Goal: Task Accomplishment & Management: Manage account settings

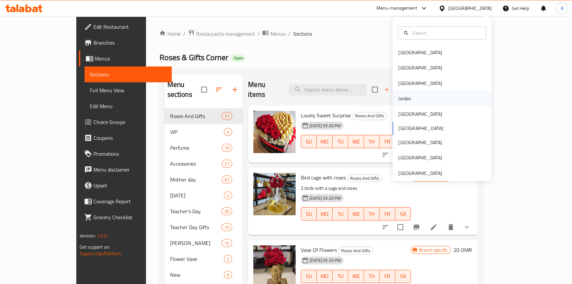
click at [408, 95] on div "Jordan" at bounding box center [404, 98] width 23 height 15
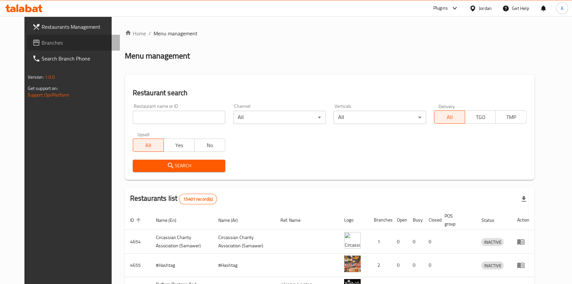
click at [42, 46] on span "Branches" at bounding box center [78, 43] width 73 height 8
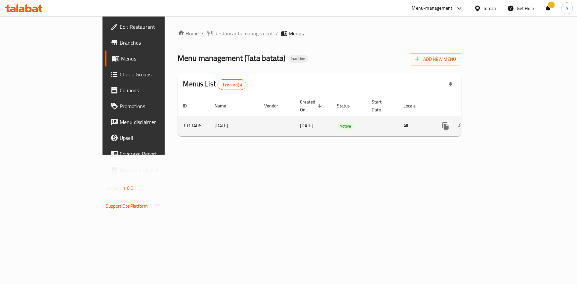
click at [497, 122] on icon "enhanced table" at bounding box center [493, 126] width 8 height 8
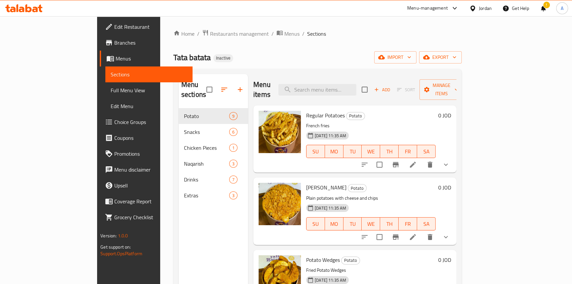
click at [105, 96] on link "Full Menu View" at bounding box center [148, 90] width 87 height 16
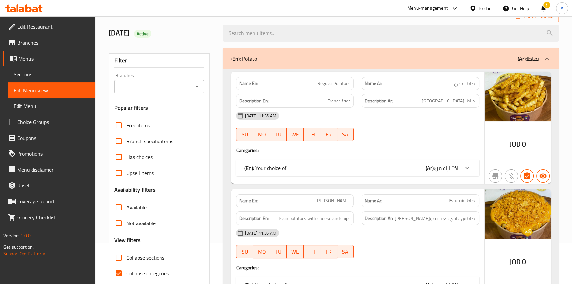
scroll to position [90, 0]
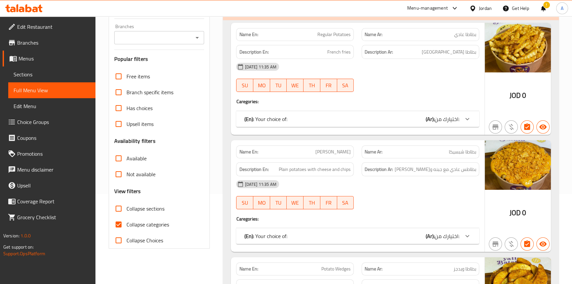
click at [119, 226] on input "Collapse categories" at bounding box center [119, 224] width 16 height 16
checkbox input "false"
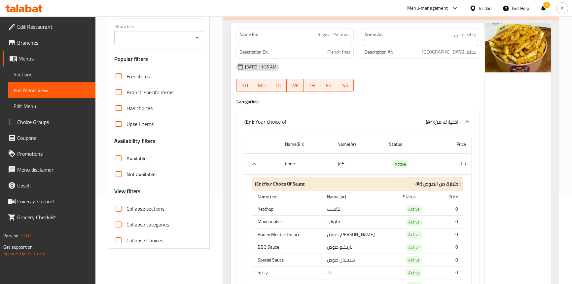
click at [200, 39] on icon "Open" at bounding box center [197, 38] width 8 height 8
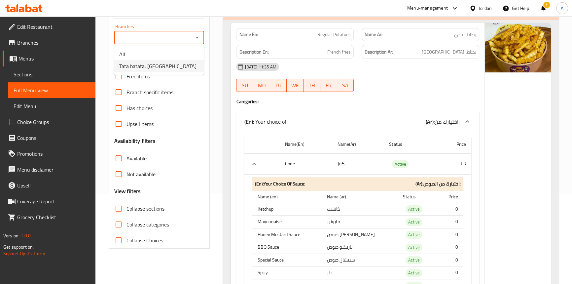
click at [165, 65] on li "Tata batata, Khalda" at bounding box center [159, 66] width 90 height 12
type input "Tata batata, Khalda"
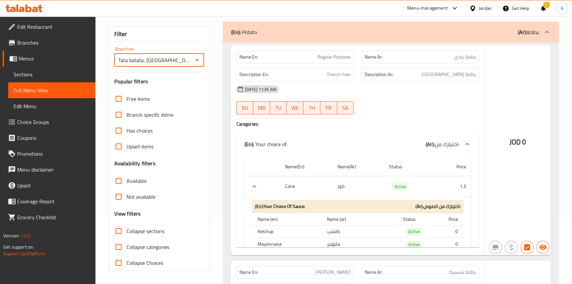
scroll to position [0, 0]
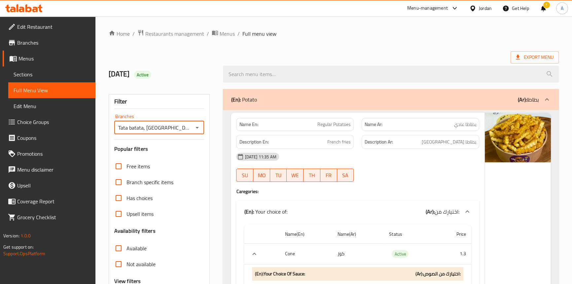
click at [354, 31] on ol "Home / Restaurants management / Menus / Full menu view" at bounding box center [334, 33] width 450 height 9
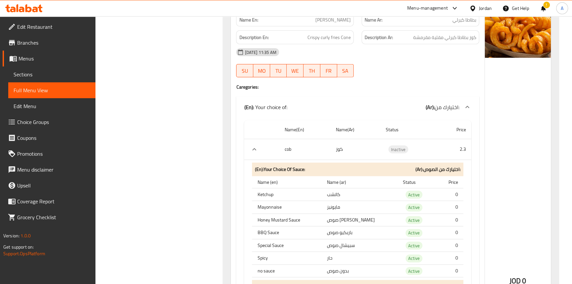
drag, startPoint x: 158, startPoint y: 121, endPoint x: 82, endPoint y: 90, distance: 82.1
click at [21, 72] on span "Sections" at bounding box center [52, 74] width 77 height 8
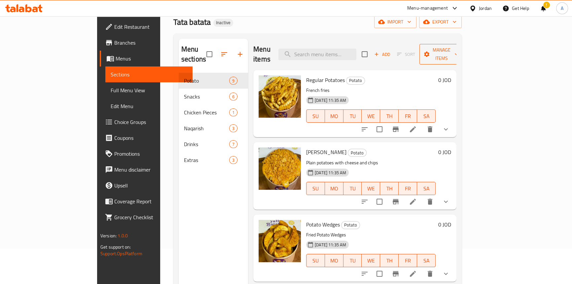
scroll to position [3, 0]
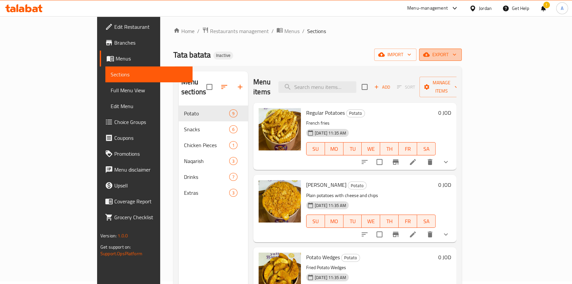
click at [457, 51] on span "export" at bounding box center [441, 55] width 32 height 8
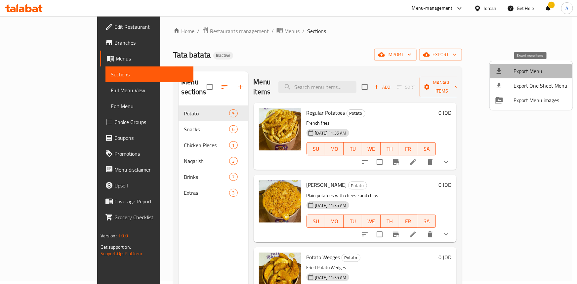
click at [525, 72] on span "Export Menu" at bounding box center [540, 71] width 54 height 8
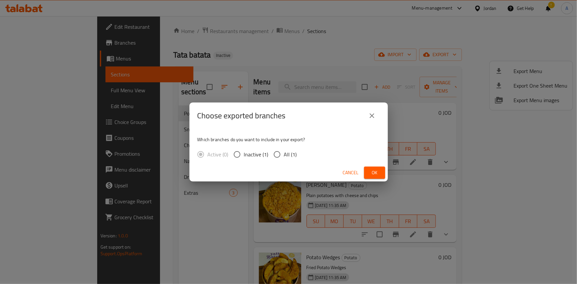
click at [271, 155] on input "All (1)" at bounding box center [277, 154] width 14 height 14
radio input "true"
drag, startPoint x: 376, startPoint y: 180, endPoint x: 378, endPoint y: 184, distance: 4.1
click at [376, 181] on div "Choose exported branches Which branches do you want to include in your export? …" at bounding box center [288, 142] width 577 height 284
click at [373, 170] on span "Ok" at bounding box center [374, 173] width 11 height 8
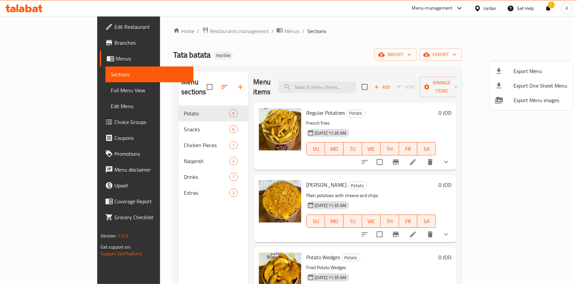
click at [42, 19] on div at bounding box center [288, 142] width 577 height 284
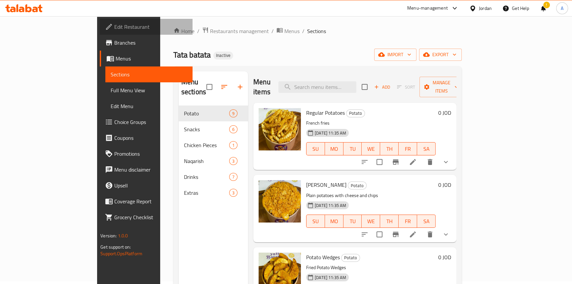
click at [114, 25] on span "Edit Restaurant" at bounding box center [150, 27] width 73 height 8
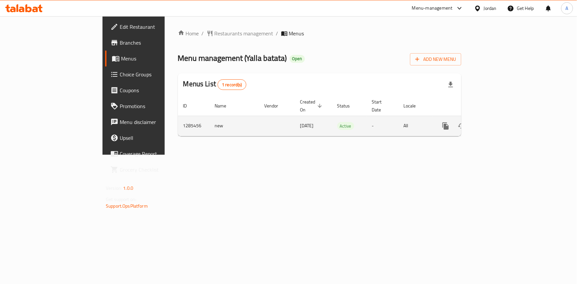
click at [497, 122] on icon "enhanced table" at bounding box center [493, 126] width 8 height 8
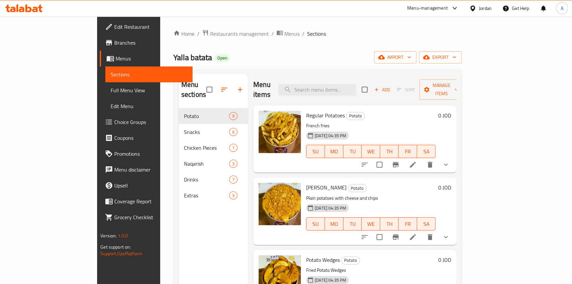
click at [111, 91] on span "Full Menu View" at bounding box center [149, 90] width 77 height 8
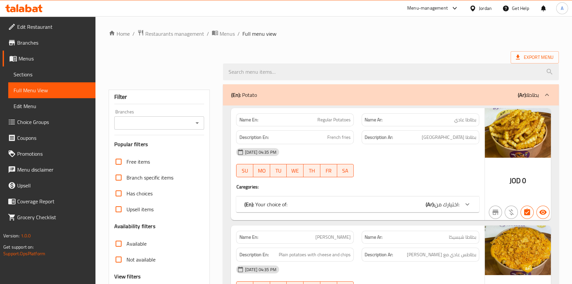
scroll to position [120, 0]
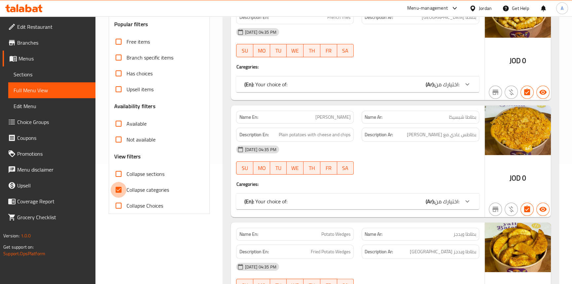
click at [116, 193] on input "Collapse categories" at bounding box center [119, 190] width 16 height 16
checkbox input "false"
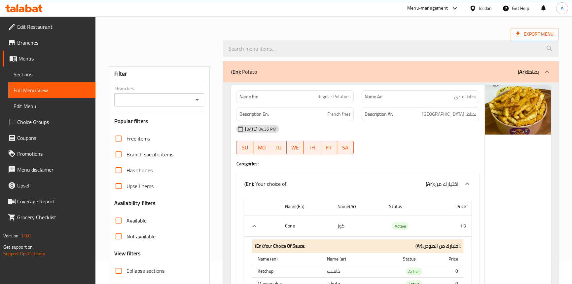
scroll to position [0, 0]
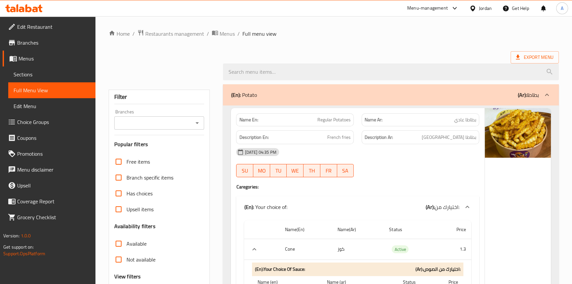
click at [201, 127] on icon "Open" at bounding box center [197, 123] width 8 height 8
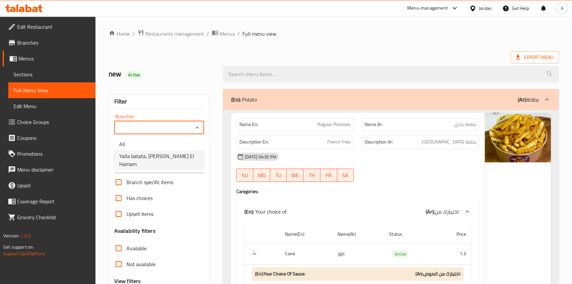
click at [164, 158] on span "Yalla batata, Marj El Hamam" at bounding box center [159, 160] width 80 height 16
type input "Yalla batata, Marj El Hamam"
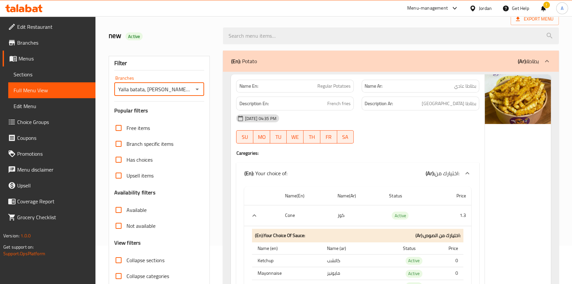
scroll to position [90, 0]
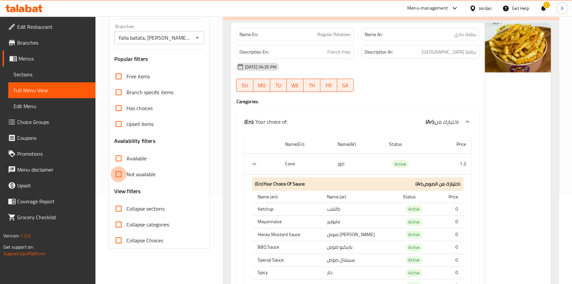
click at [116, 174] on input "Not available" at bounding box center [119, 174] width 16 height 16
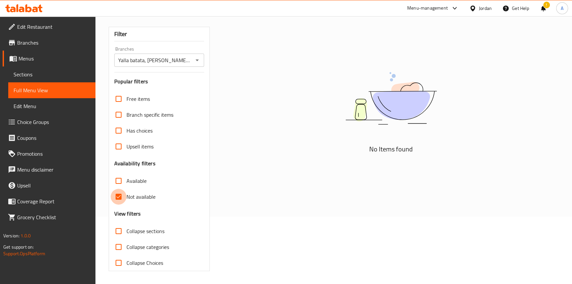
click at [115, 197] on input "Not available" at bounding box center [119, 197] width 16 height 16
checkbox input "false"
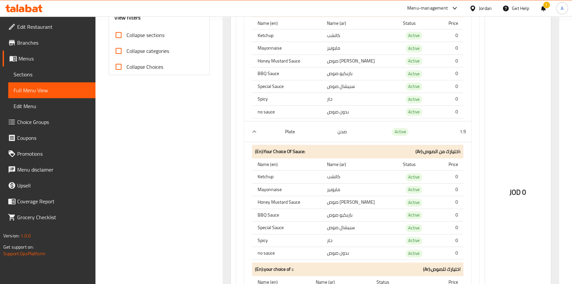
scroll to position [270, 0]
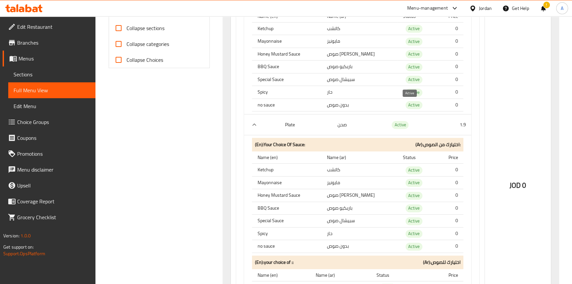
click at [407, 106] on span "Active" at bounding box center [414, 105] width 17 height 8
copy span "Active"
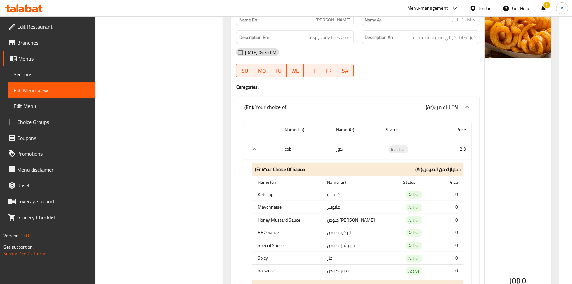
scroll to position [2489, 0]
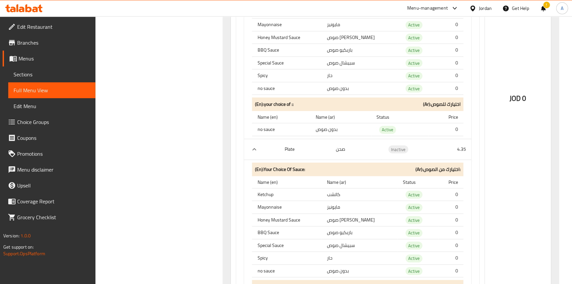
click at [39, 76] on span "Sections" at bounding box center [52, 74] width 77 height 8
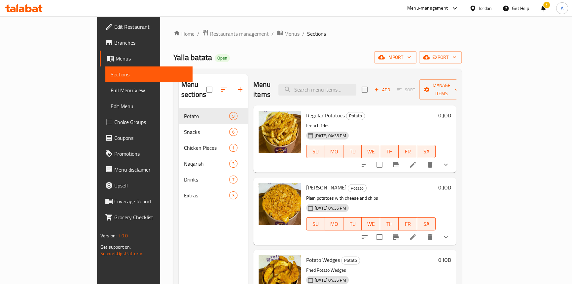
click at [462, 51] on div "Home / Restaurants management / Menus / Sections Yalla batata Open import expor…" at bounding box center [317, 196] width 288 height 334
click at [457, 56] on span "export" at bounding box center [441, 57] width 32 height 8
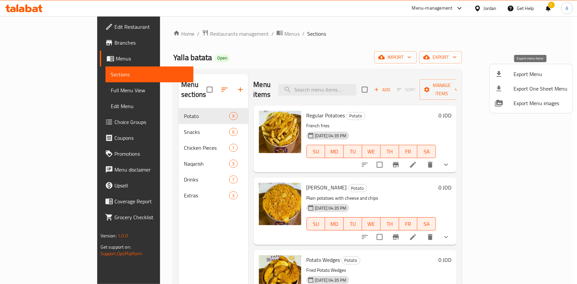
click at [515, 75] on span "Export Menu" at bounding box center [540, 74] width 54 height 8
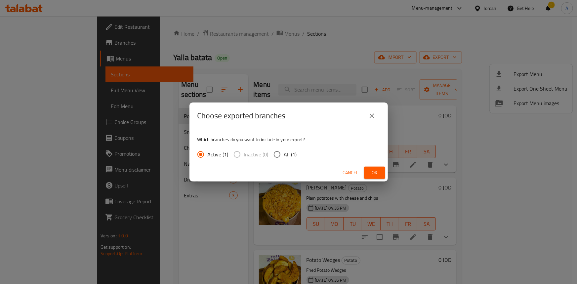
click at [279, 156] on input "All (1)" at bounding box center [277, 154] width 14 height 14
radio input "true"
click at [372, 173] on span "Ok" at bounding box center [374, 173] width 11 height 8
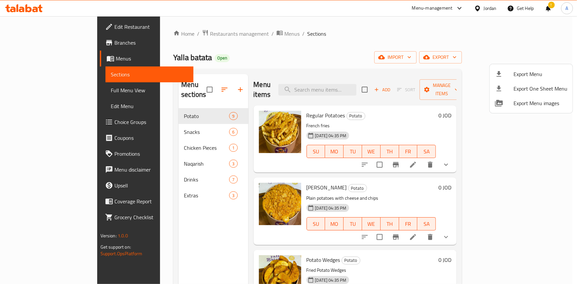
drag, startPoint x: 292, startPoint y: 35, endPoint x: 245, endPoint y: 2, distance: 57.6
click at [292, 35] on div at bounding box center [288, 142] width 577 height 284
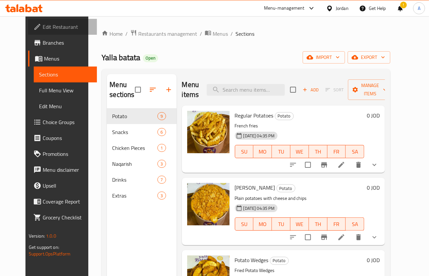
click at [43, 27] on span "Edit Restaurant" at bounding box center [67, 27] width 49 height 8
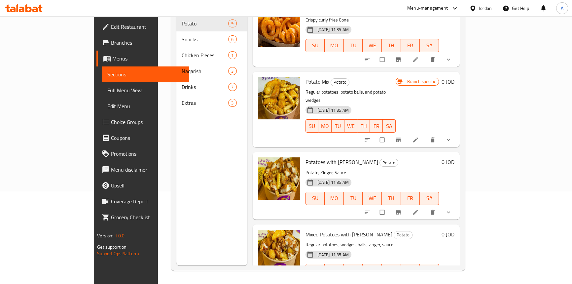
scroll to position [382, 0]
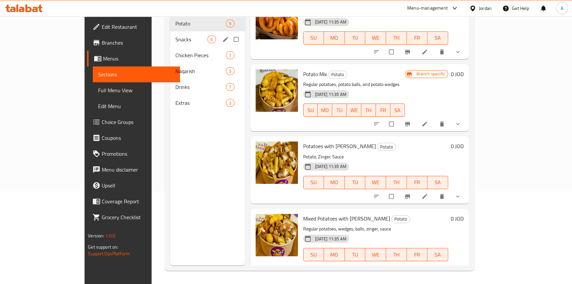
click at [170, 33] on div "Snacks 6" at bounding box center [207, 39] width 75 height 16
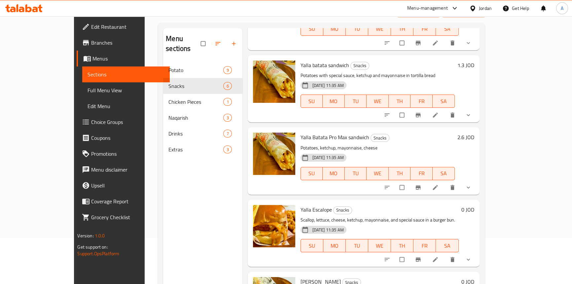
scroll to position [93, 0]
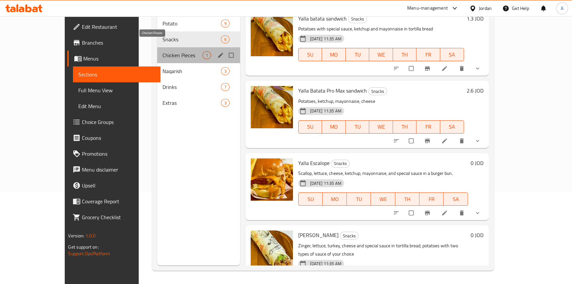
click at [163, 51] on span "Chicken Pieces" at bounding box center [183, 55] width 40 height 8
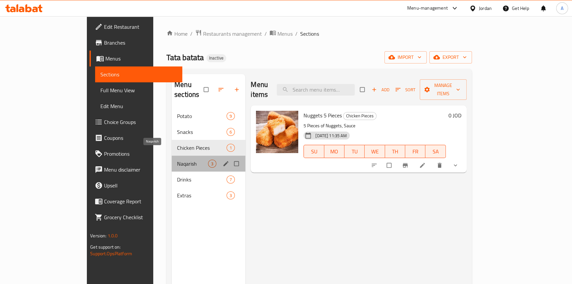
click at [177, 160] on span "Naqarish" at bounding box center [192, 164] width 31 height 8
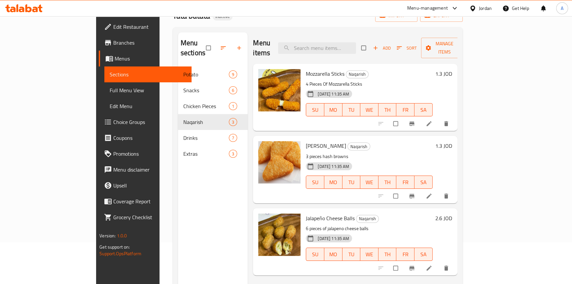
scroll to position [90, 0]
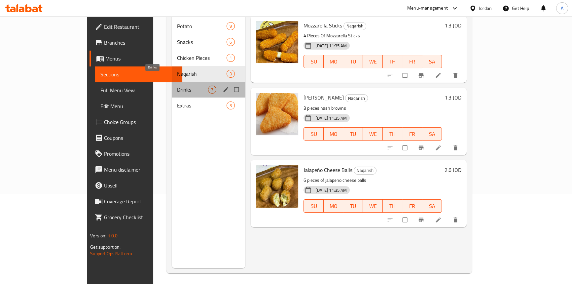
click at [177, 86] on span "Drinks" at bounding box center [192, 90] width 31 height 8
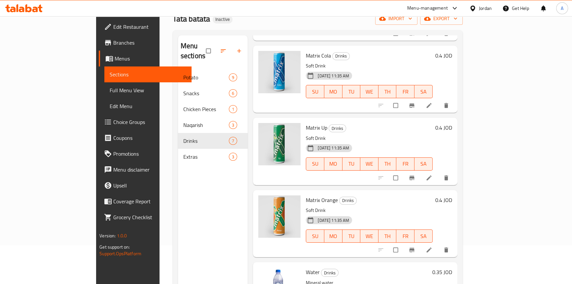
scroll to position [93, 0]
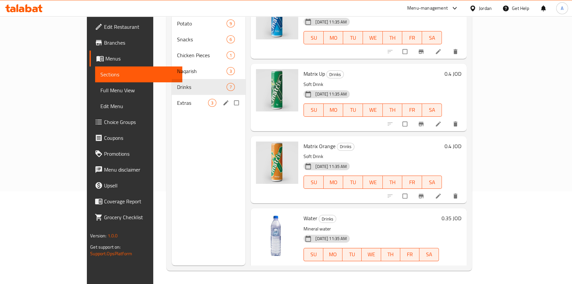
click at [177, 99] on span "Extras" at bounding box center [192, 103] width 31 height 8
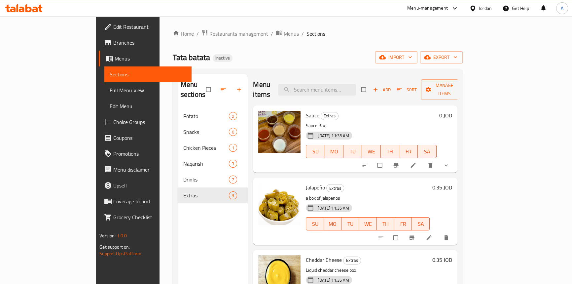
click at [110, 88] on span "Full Menu View" at bounding box center [148, 90] width 77 height 8
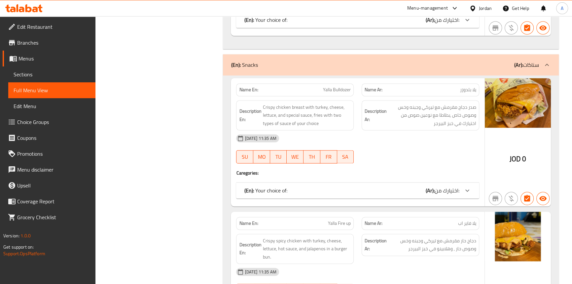
scroll to position [1292, 0]
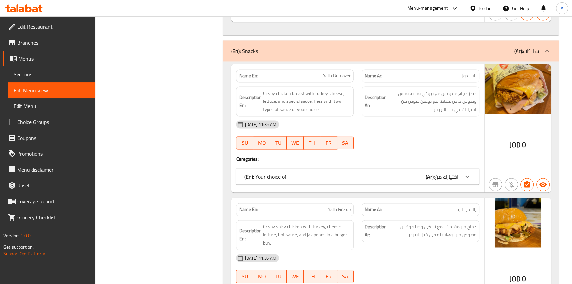
click at [437, 171] on span "اختيارك من:" at bounding box center [447, 176] width 25 height 10
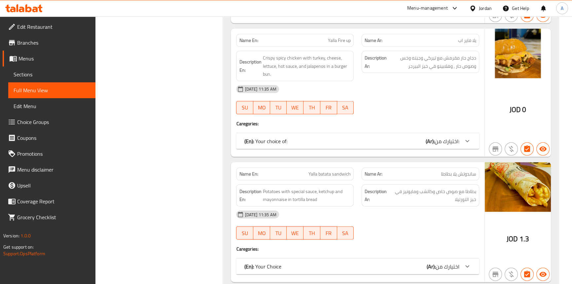
scroll to position [1772, 0]
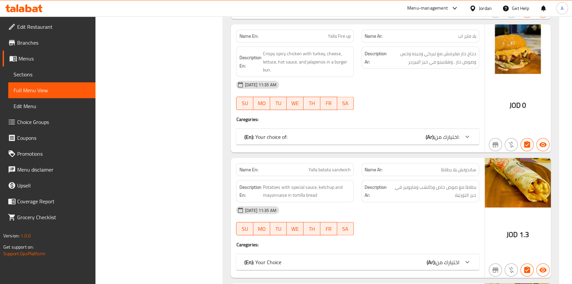
click at [408, 133] on div "(En): Your choice of: (Ar): اختيارك من:" at bounding box center [357, 137] width 243 height 16
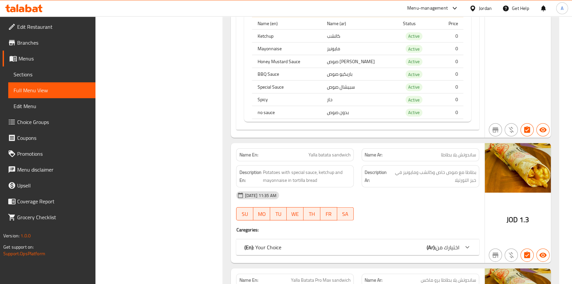
scroll to position [2133, 0]
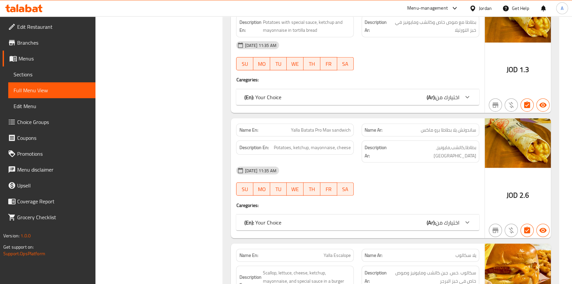
click at [373, 218] on div "(En): Your Choice (Ar): اختيارك من" at bounding box center [351, 222] width 215 height 8
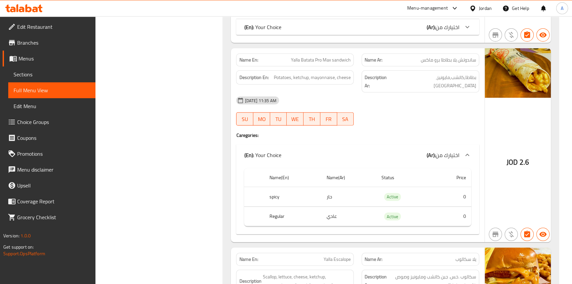
scroll to position [2313, 0]
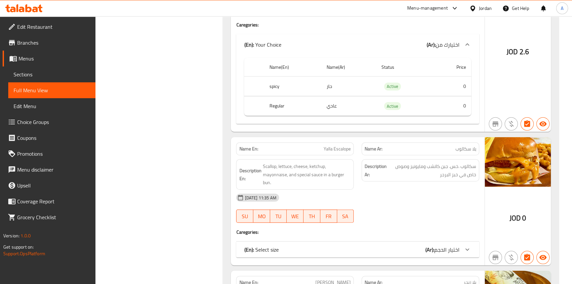
click at [357, 242] on div "(En): Select size (Ar): اختيار الحجم" at bounding box center [357, 250] width 243 height 16
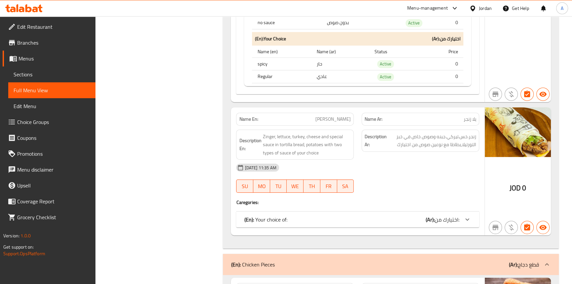
scroll to position [2854, 0]
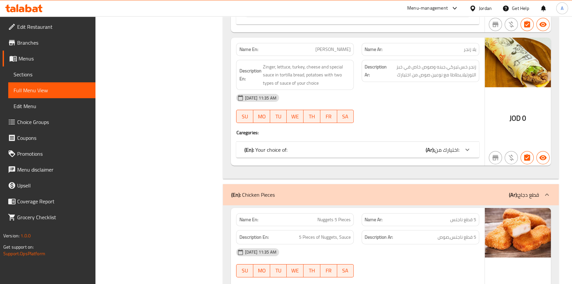
click at [344, 146] on div "(En): Your choice of: (Ar): اختيارك من:" at bounding box center [351, 150] width 215 height 8
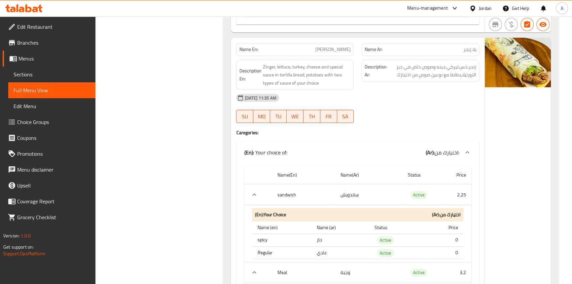
click at [289, 184] on th "sandwich" at bounding box center [303, 194] width 63 height 21
copy th "sandwich"
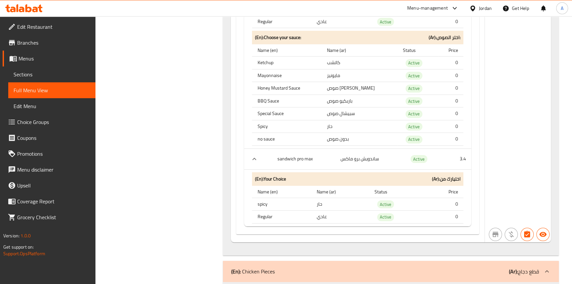
scroll to position [3312, 0]
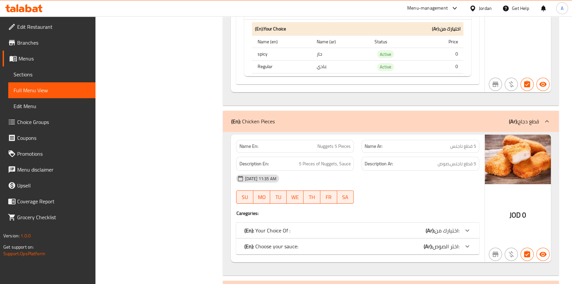
click at [441, 225] on span "اختيارك من:" at bounding box center [447, 230] width 25 height 10
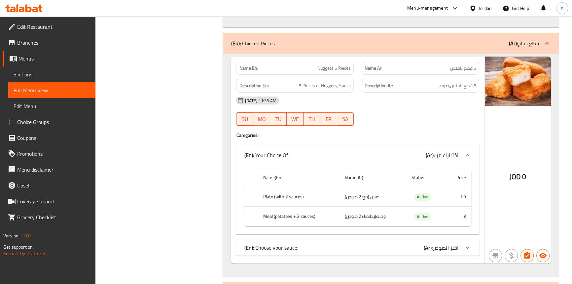
scroll to position [3433, 0]
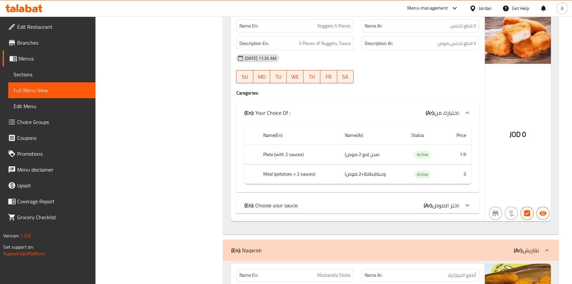
click at [349, 201] on div "(En): Choose your sauce: (Ar): اختر الصوص:" at bounding box center [351, 205] width 215 height 8
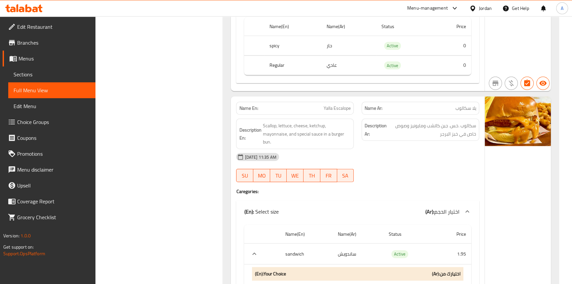
scroll to position [0, 0]
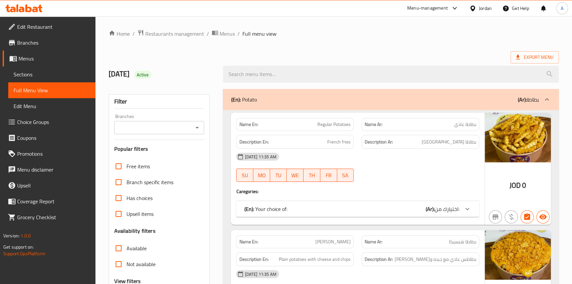
click at [344, 125] on span "Regular Potatoes" at bounding box center [334, 124] width 33 height 7
copy span "Potatoes"
click at [295, 209] on div "(En): Your choice of: (Ar): اختيارك من:" at bounding box center [351, 209] width 215 height 8
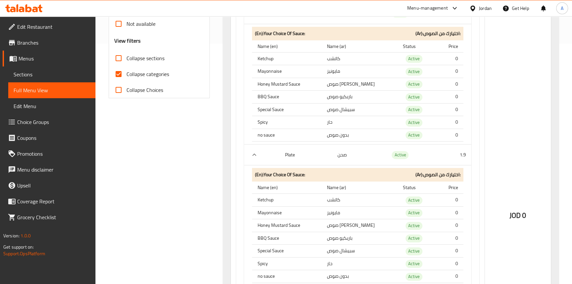
scroll to position [907, 0]
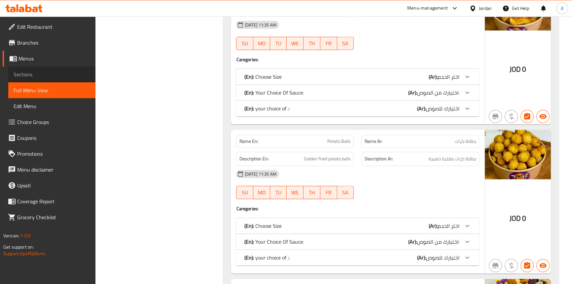
click at [18, 72] on span "Sections" at bounding box center [52, 74] width 77 height 8
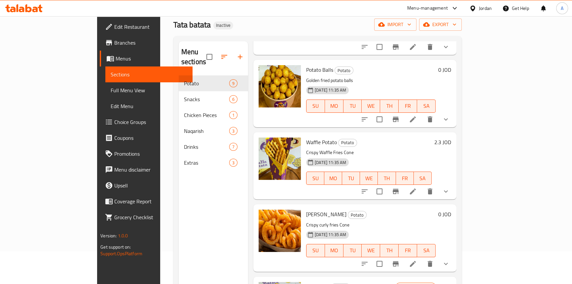
scroll to position [240, 0]
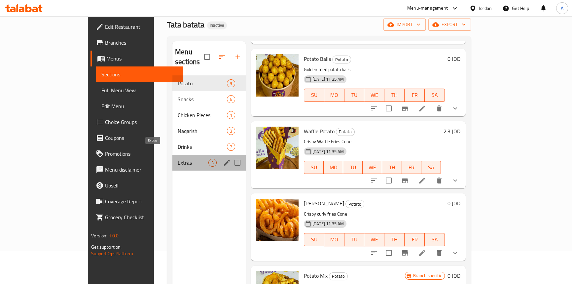
click at [178, 159] on span "Extras" at bounding box center [193, 163] width 31 height 8
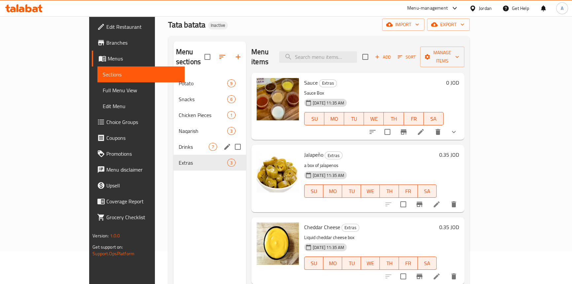
click at [173, 141] on div "Drinks 7" at bounding box center [209, 147] width 73 height 16
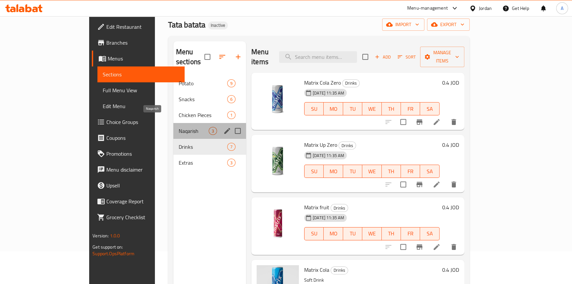
click at [179, 127] on span "Naqarish" at bounding box center [194, 131] width 30 height 8
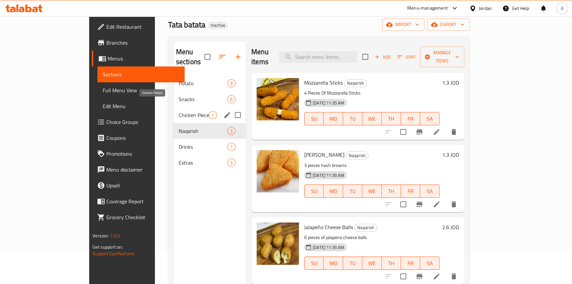
click at [179, 111] on span "Chicken Pieces" at bounding box center [194, 115] width 30 height 8
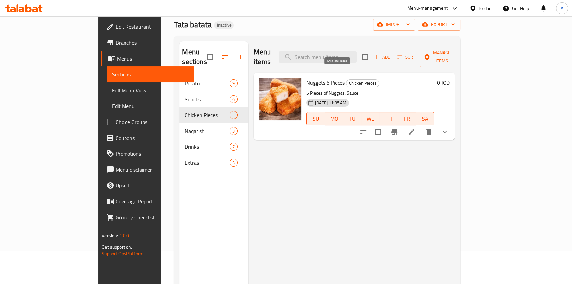
click at [347, 79] on span "Chicken Pieces" at bounding box center [363, 83] width 33 height 8
copy span "Chicken"
click at [347, 51] on input "search" at bounding box center [318, 57] width 78 height 12
paste input "Chicken"
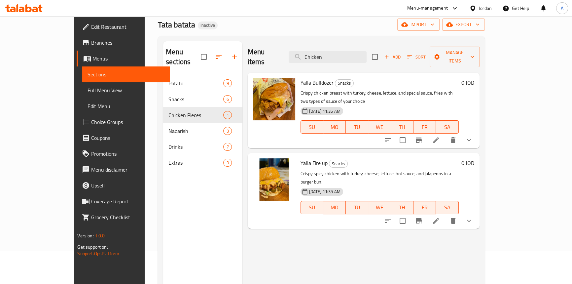
type input "Chicken"
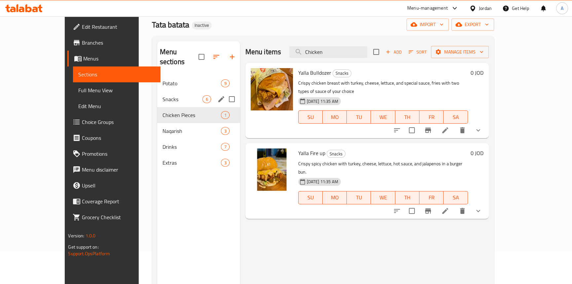
click at [157, 94] on div "Snacks 6" at bounding box center [198, 99] width 83 height 16
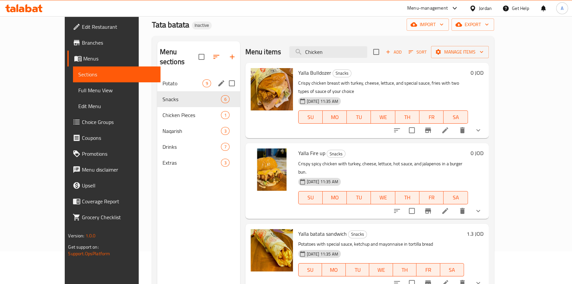
click at [163, 79] on span "Potato" at bounding box center [183, 83] width 40 height 8
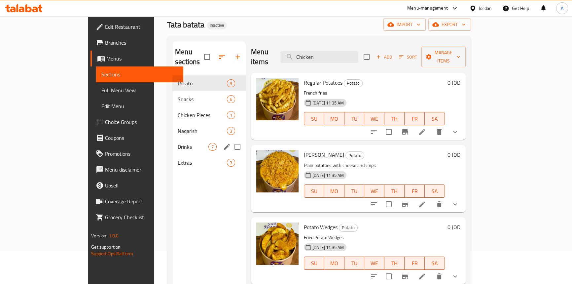
click at [178, 143] on span "Drinks" at bounding box center [193, 147] width 31 height 8
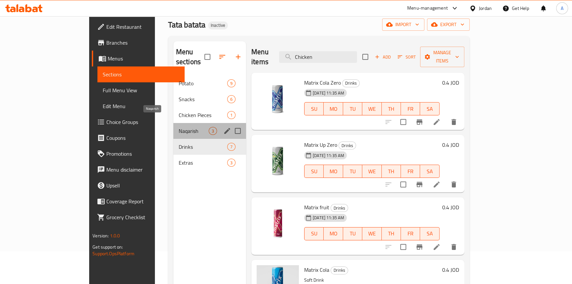
click at [179, 127] on span "Naqarish" at bounding box center [194, 131] width 30 height 8
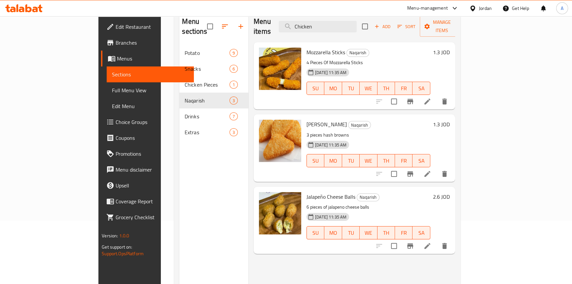
scroll to position [93, 0]
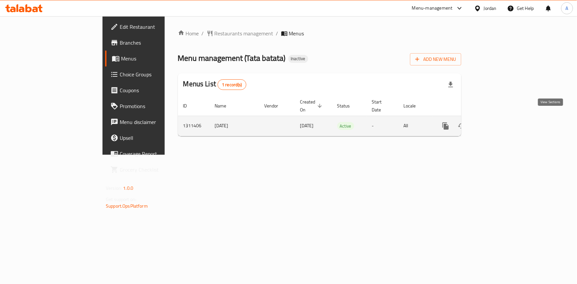
click at [497, 122] on icon "enhanced table" at bounding box center [493, 126] width 8 height 8
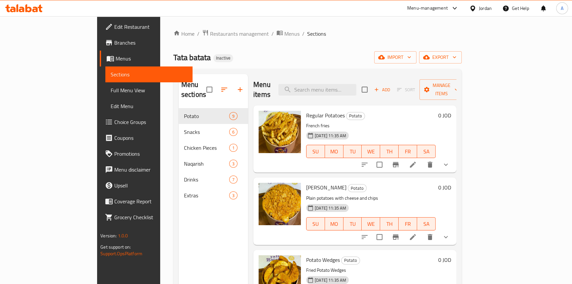
click at [408, 38] on ol "Home / Restaurants management / Menus / Sections" at bounding box center [317, 33] width 288 height 9
click at [485, 7] on div "Jordan" at bounding box center [485, 8] width 13 height 7
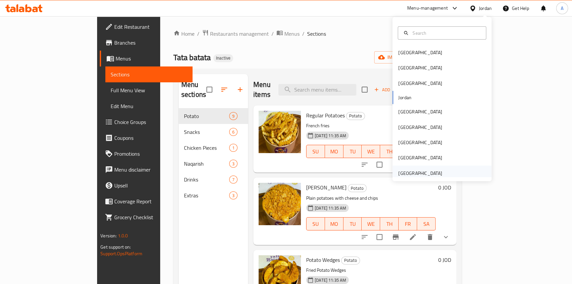
click at [421, 176] on div "[GEOGRAPHIC_DATA]" at bounding box center [421, 173] width 44 height 7
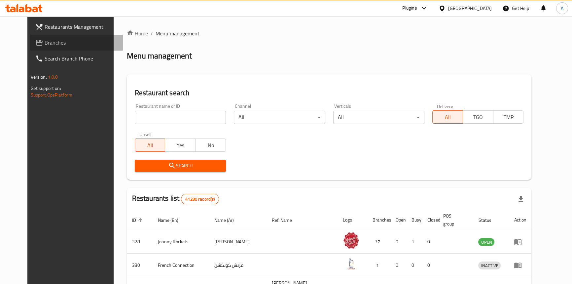
click at [45, 47] on span "Branches" at bounding box center [81, 43] width 73 height 8
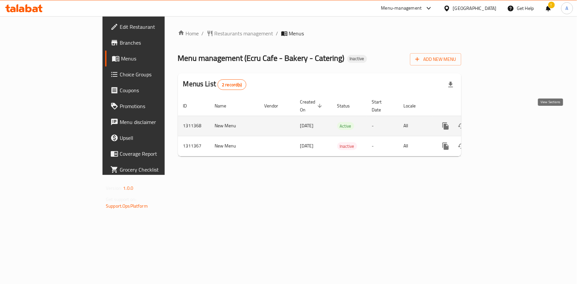
click at [496, 123] on icon "enhanced table" at bounding box center [493, 126] width 6 height 6
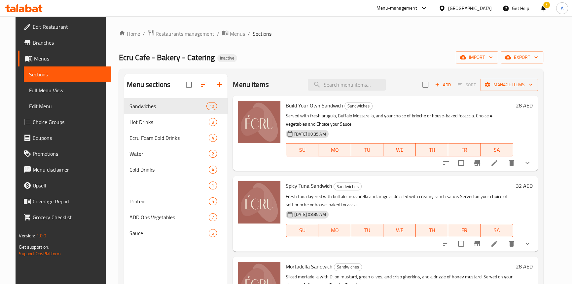
click at [362, 61] on div "Ecru Cafe - Bakery - Catering Inactive import export" at bounding box center [331, 57] width 424 height 12
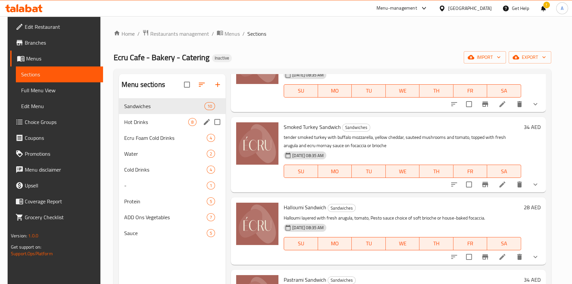
click at [142, 117] on div "Hot Drinks 8" at bounding box center [172, 122] width 107 height 16
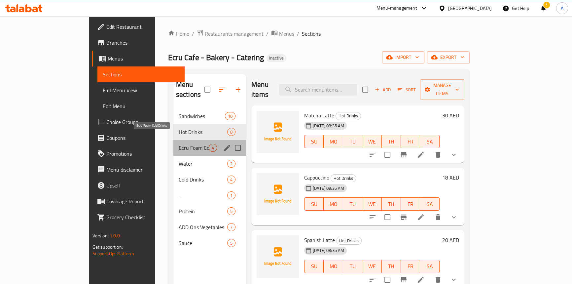
click at [179, 144] on span "Ecru Foam Cold Drinks" at bounding box center [194, 148] width 30 height 8
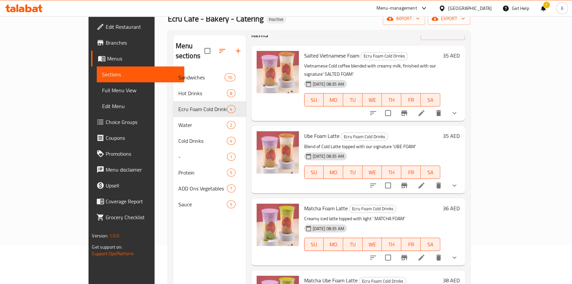
scroll to position [93, 0]
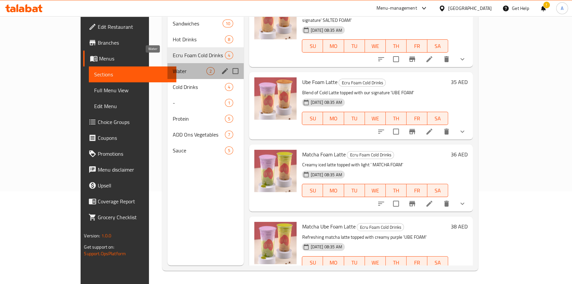
click at [173, 67] on span "Water" at bounding box center [190, 71] width 34 height 8
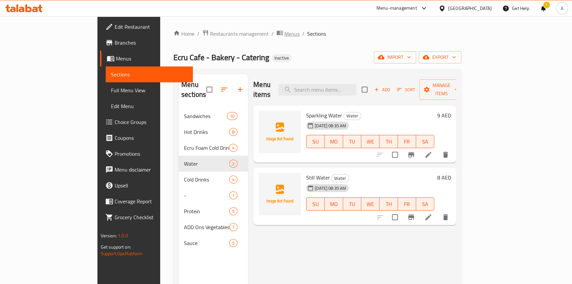
click at [285, 33] on span "Menus" at bounding box center [292, 34] width 15 height 8
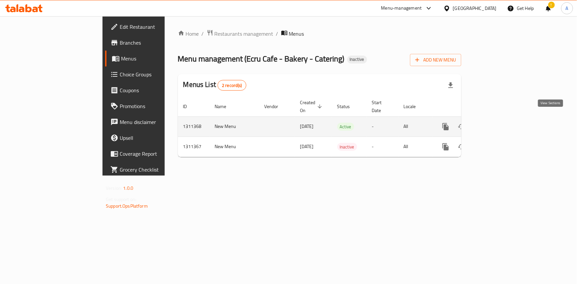
click at [501, 119] on link "enhanced table" at bounding box center [493, 127] width 16 height 16
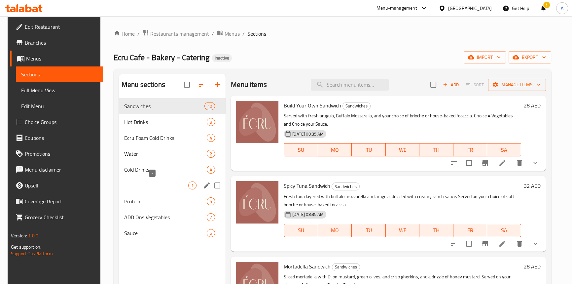
click at [148, 184] on span "-" at bounding box center [156, 185] width 64 height 8
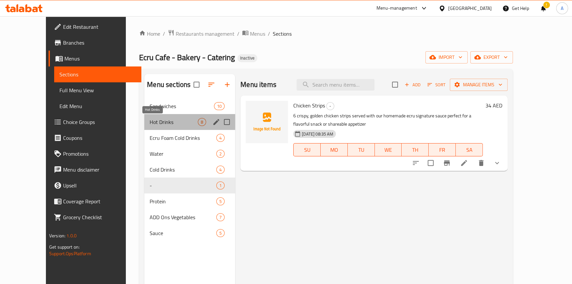
click at [150, 121] on span "Hot Drinks" at bounding box center [174, 122] width 48 height 8
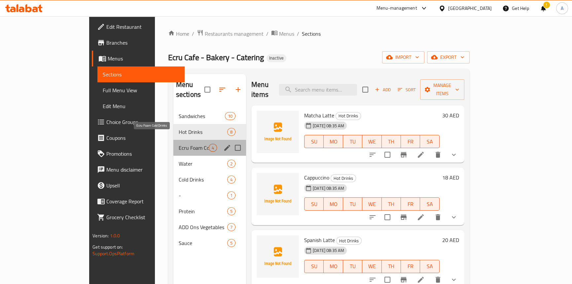
click at [179, 144] on span "Ecru Foam Cold Drinks" at bounding box center [194, 148] width 30 height 8
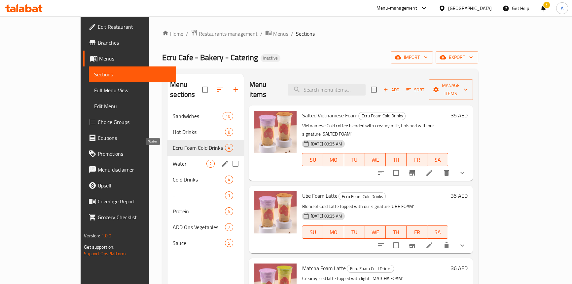
click at [173, 160] on span "Water" at bounding box center [190, 164] width 34 height 8
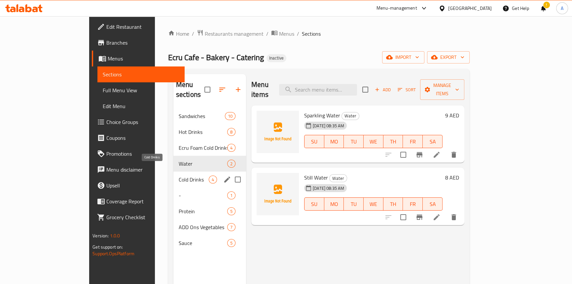
click at [179, 175] on span "Cold Drinks" at bounding box center [194, 179] width 30 height 8
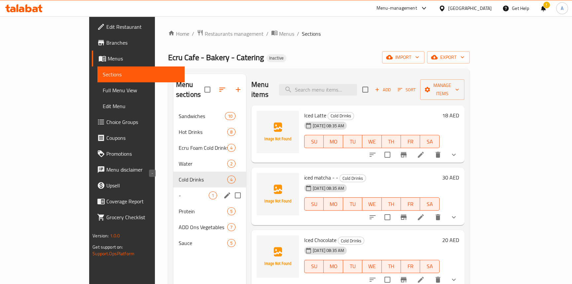
click at [179, 191] on span "-" at bounding box center [194, 195] width 30 height 8
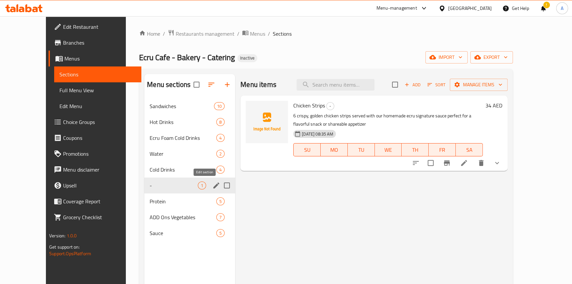
click at [213, 185] on icon "edit" at bounding box center [216, 185] width 6 height 6
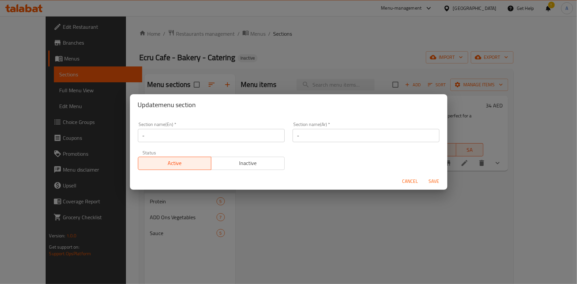
click at [406, 185] on span "Cancel" at bounding box center [410, 181] width 16 height 8
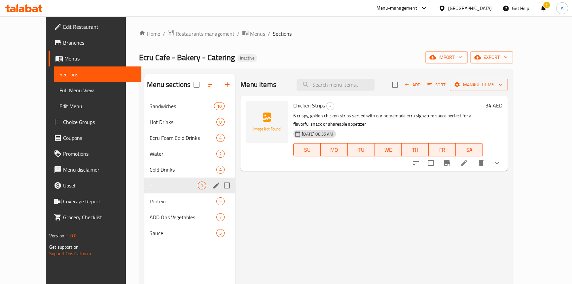
drag, startPoint x: 354, startPoint y: 223, endPoint x: 301, endPoint y: 204, distance: 56.3
click at [354, 222] on div "Menu items Add Sort Manage items Chicken Strips - 6 crispy, golden chicken stri…" at bounding box center [371, 216] width 273 height 284
click at [59, 93] on span "Full Menu View" at bounding box center [97, 90] width 77 height 8
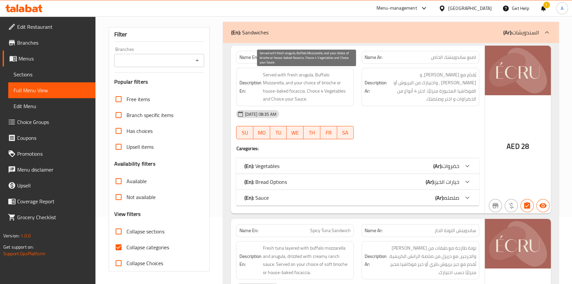
scroll to position [120, 0]
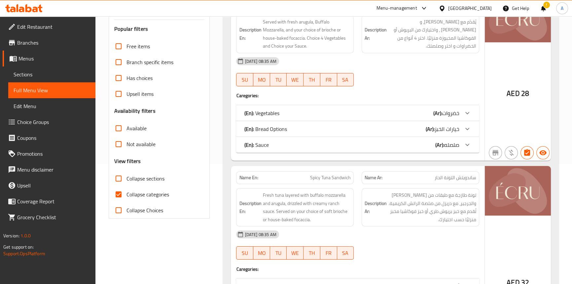
click at [128, 193] on span "Collapse categories" at bounding box center [148, 194] width 43 height 8
click at [127, 193] on input "Collapse categories" at bounding box center [119, 194] width 16 height 16
checkbox input "false"
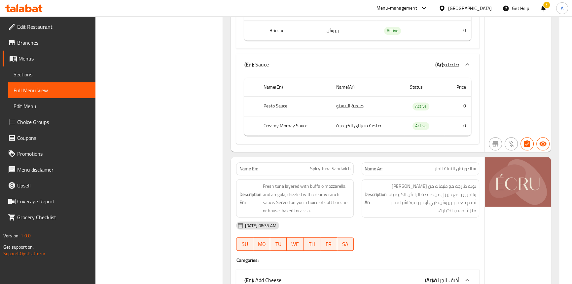
scroll to position [541, 0]
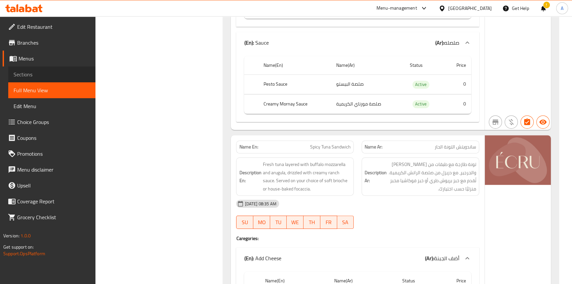
click at [42, 73] on span "Sections" at bounding box center [52, 74] width 77 height 8
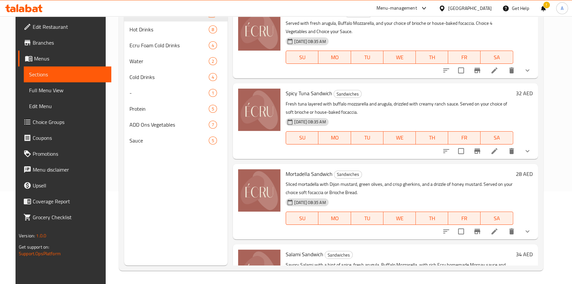
scroll to position [93, 0]
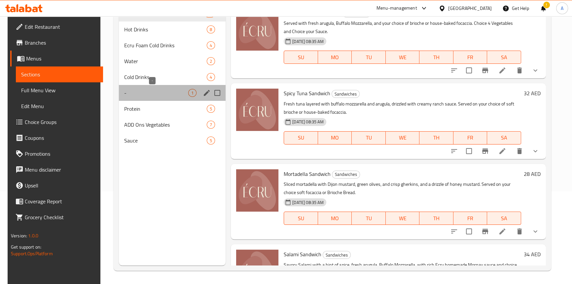
click at [136, 90] on span "-" at bounding box center [156, 93] width 64 height 8
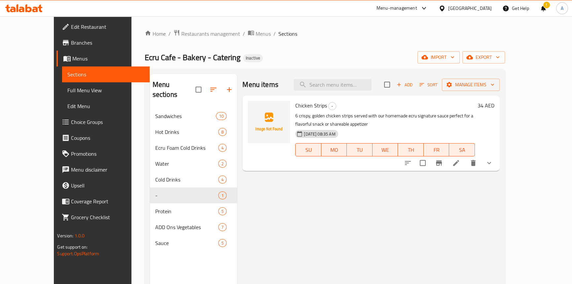
click at [210, 88] on icon "button" at bounding box center [213, 90] width 6 height 4
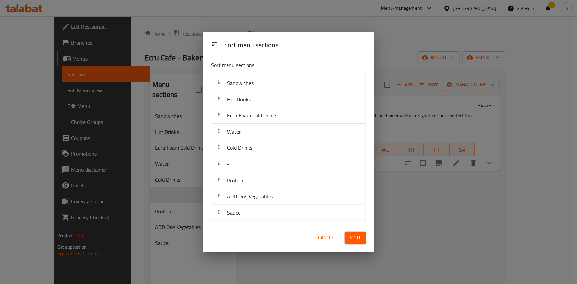
click at [330, 239] on span "Cancel" at bounding box center [326, 238] width 16 height 8
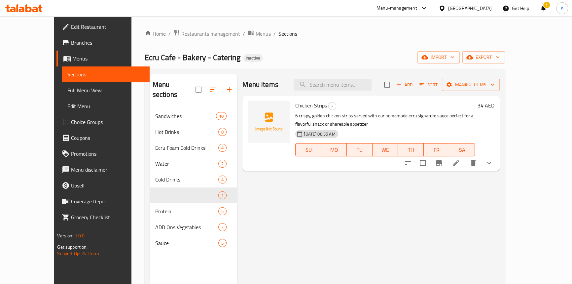
click at [247, 260] on div "Menu items Add Sort Manage items Chicken Strips - 6 crispy, golden chicken stri…" at bounding box center [368, 216] width 262 height 284
drag, startPoint x: 397, startPoint y: 35, endPoint x: 486, endPoint y: 37, distance: 88.6
click at [397, 35] on ol "Home / Restaurants management / Menus / Sections" at bounding box center [325, 33] width 361 height 9
click at [501, 58] on icon "button" at bounding box center [498, 57] width 7 height 7
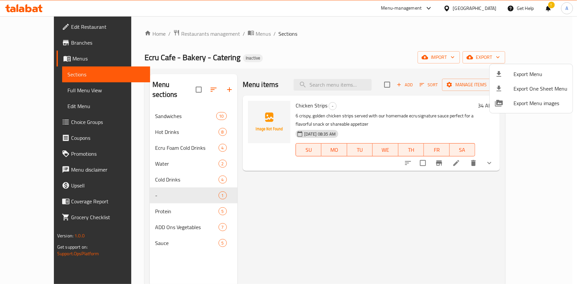
click at [505, 73] on div at bounding box center [504, 74] width 19 height 8
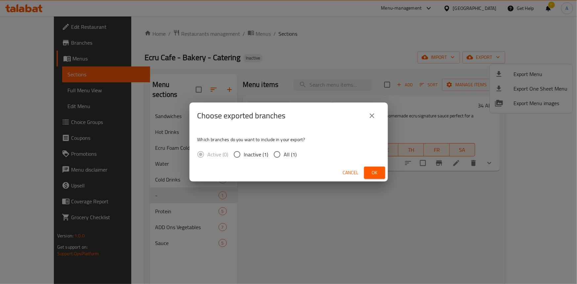
click at [275, 153] on input "All (1)" at bounding box center [277, 154] width 14 height 14
radio input "true"
click at [369, 176] on span "Ok" at bounding box center [374, 173] width 11 height 8
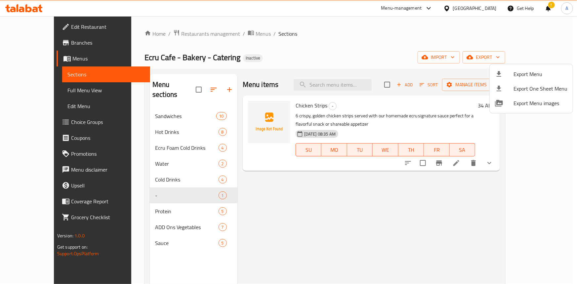
click at [145, 153] on div at bounding box center [288, 142] width 577 height 284
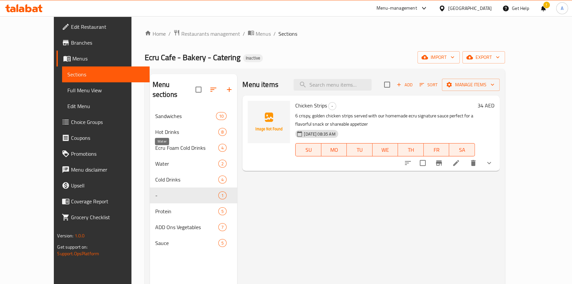
click at [155, 160] on span "Water" at bounding box center [186, 164] width 63 height 8
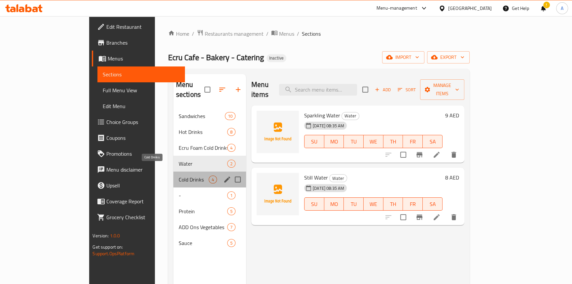
click at [179, 175] on span "Cold Drinks" at bounding box center [194, 179] width 30 height 8
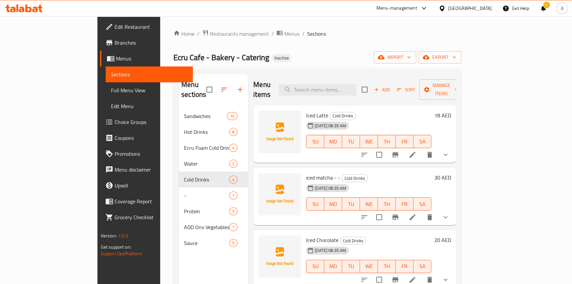
click at [454, 148] on div at bounding box center [405, 155] width 97 height 16
click at [448, 154] on icon "show more" at bounding box center [446, 155] width 4 height 2
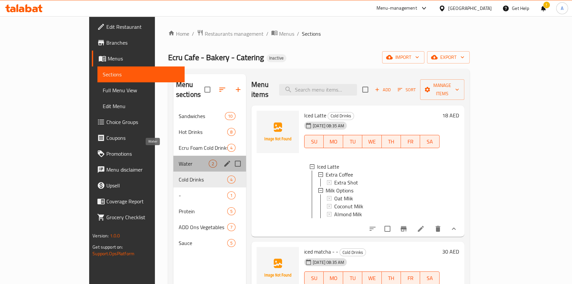
click at [179, 160] on span "Water" at bounding box center [194, 164] width 30 height 8
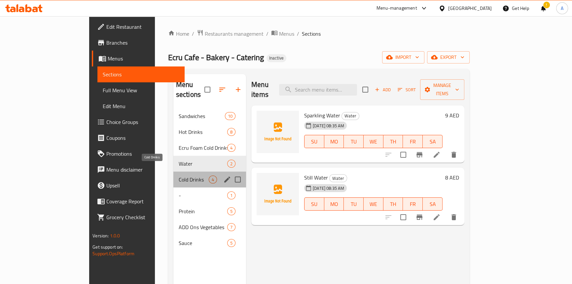
click at [179, 175] on span "Cold Drinks" at bounding box center [194, 179] width 30 height 8
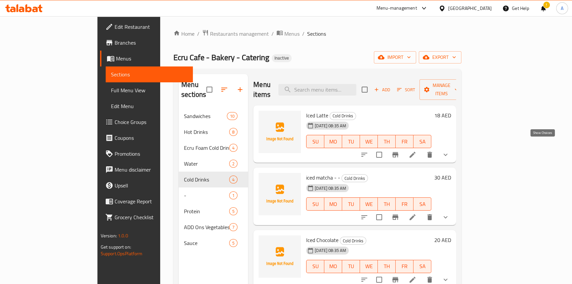
click at [450, 151] on icon "show more" at bounding box center [446, 155] width 8 height 8
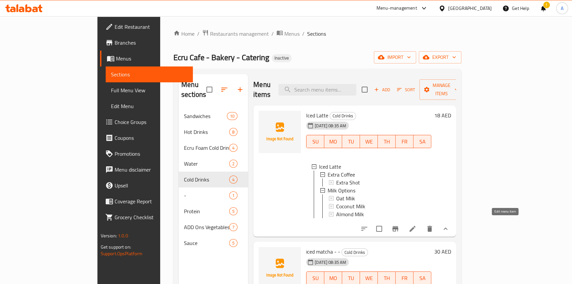
click at [417, 225] on icon at bounding box center [413, 229] width 8 height 8
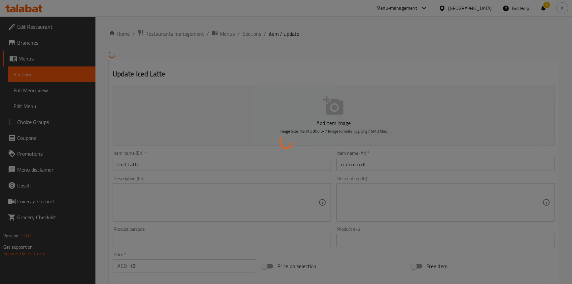
click at [252, 31] on div at bounding box center [286, 142] width 572 height 284
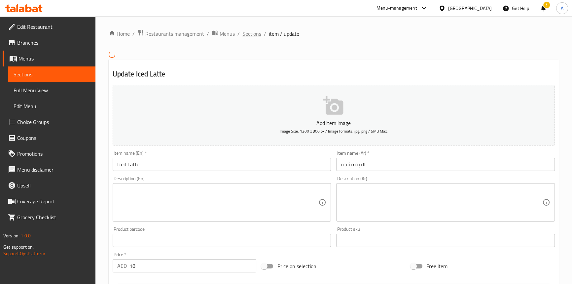
click at [249, 30] on span "Sections" at bounding box center [252, 34] width 19 height 8
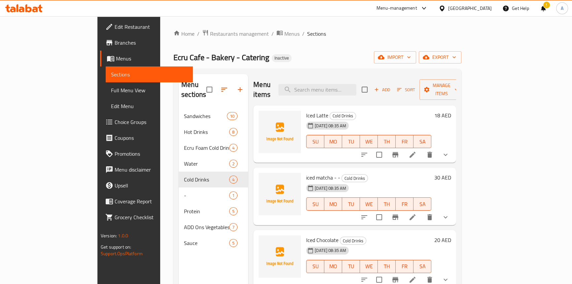
click at [306, 110] on span "Iced Latte" at bounding box center [317, 115] width 22 height 10
copy h6 "Iced Latte"
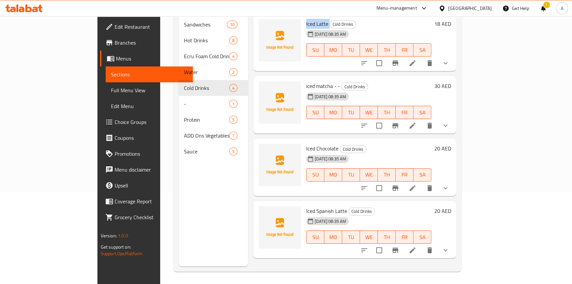
scroll to position [93, 0]
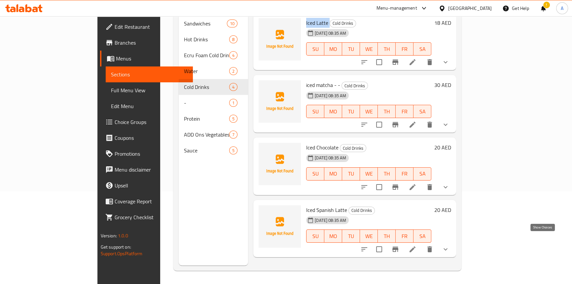
click at [450, 245] on icon "show more" at bounding box center [446, 249] width 8 height 8
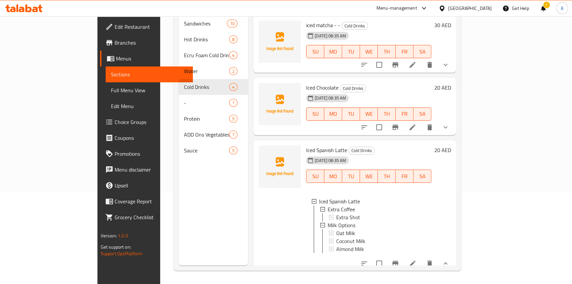
scroll to position [60, 0]
click at [448, 126] on icon "show more" at bounding box center [446, 127] width 4 height 2
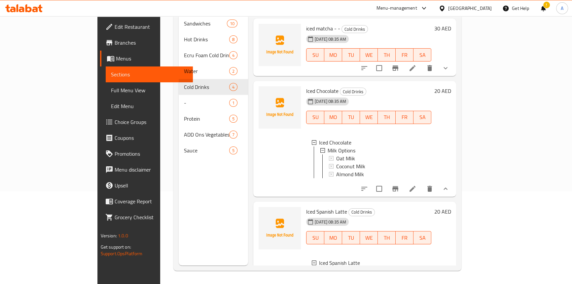
scroll to position [33, 0]
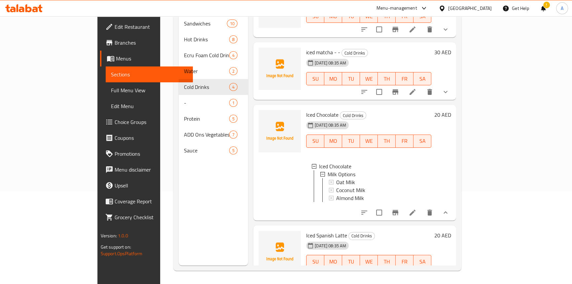
click at [454, 84] on button "show more" at bounding box center [446, 92] width 16 height 16
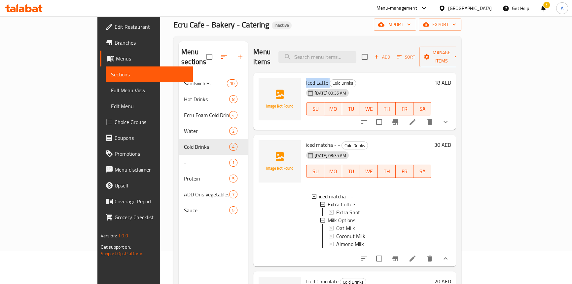
click at [450, 118] on icon "show more" at bounding box center [446, 122] width 8 height 8
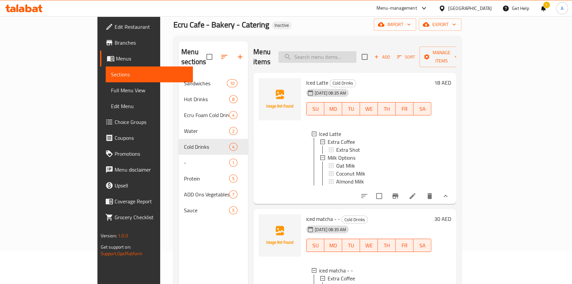
click at [347, 51] on input "search" at bounding box center [318, 57] width 78 height 12
paste input "moked Pastrami Sliced"
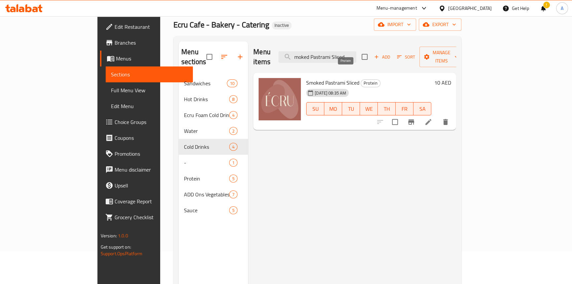
type input "moked Pastrami Sliced"
click at [361, 79] on span "Protein" at bounding box center [370, 83] width 19 height 8
copy span "Protein"
click at [310, 241] on div "Menu items moked Pastrami Sliced Add Sort Manage items Smoked Pastrami Sliced P…" at bounding box center [352, 183] width 208 height 284
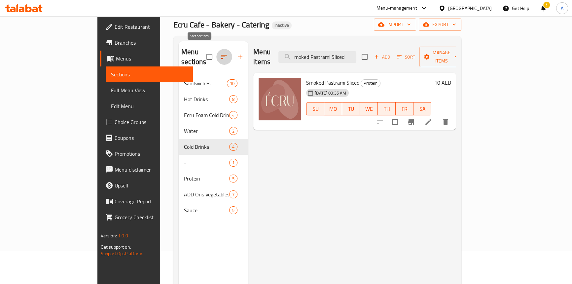
click at [221, 55] on icon "button" at bounding box center [224, 57] width 6 height 4
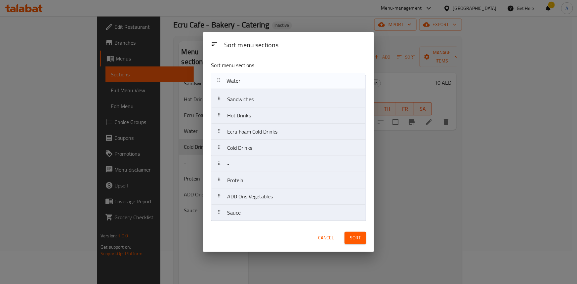
drag, startPoint x: 222, startPoint y: 133, endPoint x: 221, endPoint y: 80, distance: 53.2
click at [221, 80] on nav "Sandwiches Hot Drinks Ecru Foam Cold Drinks Water Cold Drinks - Protein ADD Ons…" at bounding box center [288, 148] width 155 height 146
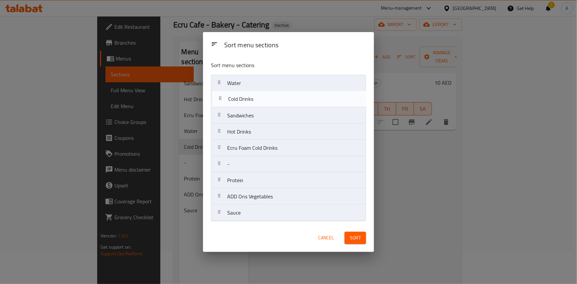
drag, startPoint x: 219, startPoint y: 126, endPoint x: 218, endPoint y: 89, distance: 36.4
click at [218, 89] on nav "Water Sandwiches Hot Drinks Ecru Foam Cold Drinks Cold Drinks - Protein ADD Ons…" at bounding box center [288, 148] width 155 height 146
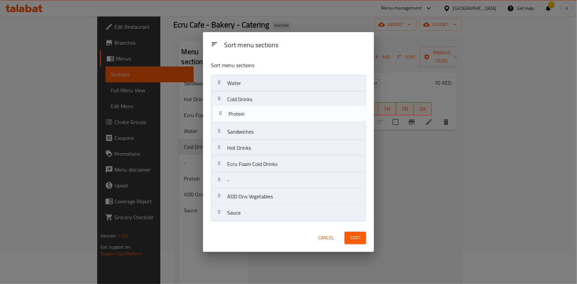
drag, startPoint x: 220, startPoint y: 170, endPoint x: 227, endPoint y: 107, distance: 62.5
click at [222, 109] on nav "Water Cold Drinks Sandwiches Hot Drinks Ecru Foam Cold Drinks - Protein ADD Ons…" at bounding box center [288, 148] width 155 height 146
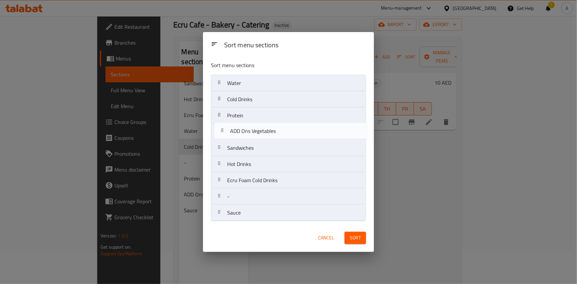
drag, startPoint x: 222, startPoint y: 201, endPoint x: 225, endPoint y: 133, distance: 68.1
click at [225, 133] on nav "Water Cold Drinks Protein Sandwiches Hot Drinks Ecru Foam Cold Drinks - ADD Ons…" at bounding box center [288, 148] width 155 height 146
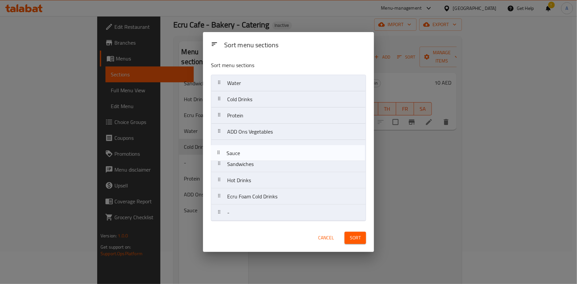
drag, startPoint x: 221, startPoint y: 212, endPoint x: 221, endPoint y: 145, distance: 67.1
click at [221, 145] on nav "Water Cold Drinks Protein ADD Ons Vegetables Sandwiches Hot Drinks Ecru Foam Co…" at bounding box center [288, 148] width 155 height 146
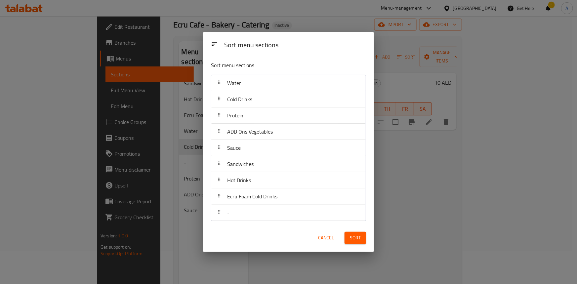
click at [353, 241] on span "Sort" at bounding box center [355, 238] width 11 height 8
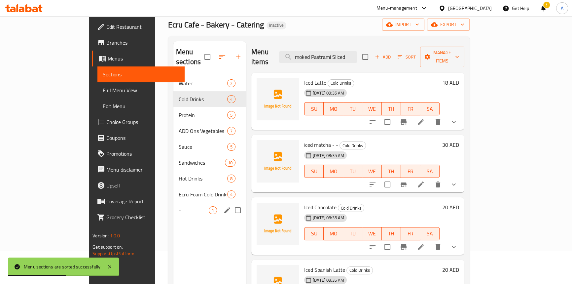
click at [173, 205] on div "- 1" at bounding box center [209, 210] width 73 height 16
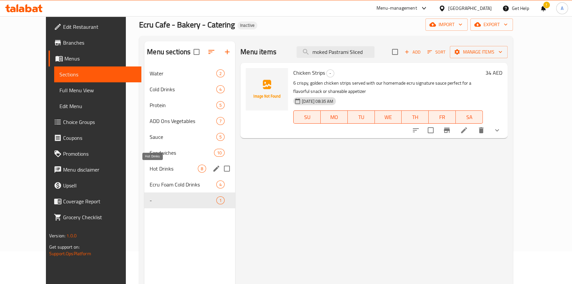
click at [150, 165] on span "Hot Drinks" at bounding box center [174, 169] width 48 height 8
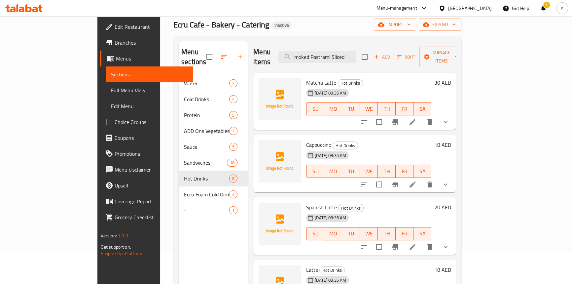
click at [454, 114] on button "show more" at bounding box center [446, 122] width 16 height 16
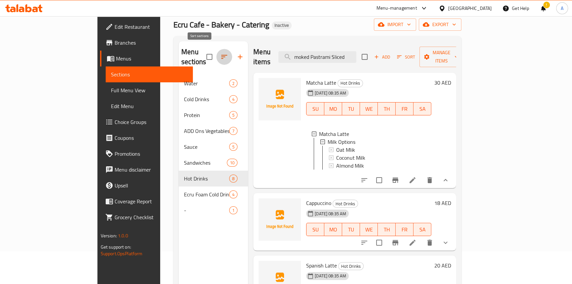
click at [220, 55] on icon "button" at bounding box center [224, 57] width 8 height 8
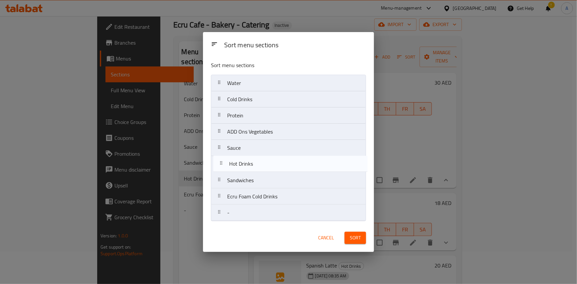
drag, startPoint x: 215, startPoint y: 183, endPoint x: 218, endPoint y: 158, distance: 25.3
click at [218, 158] on nav "Water Cold Drinks Protein ADD Ons Vegetables Sauce Sandwiches Hot Drinks Ecru F…" at bounding box center [288, 148] width 155 height 146
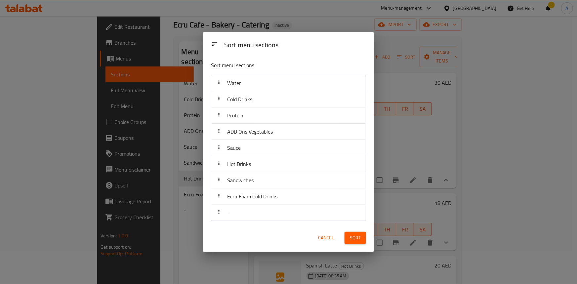
click at [358, 238] on span "Sort" at bounding box center [355, 238] width 11 height 8
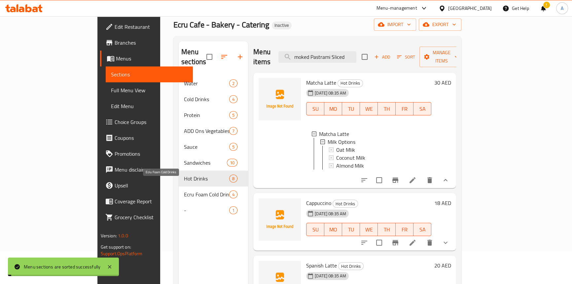
click at [184, 190] on span "Ecru Foam Cold Drinks" at bounding box center [206, 194] width 45 height 8
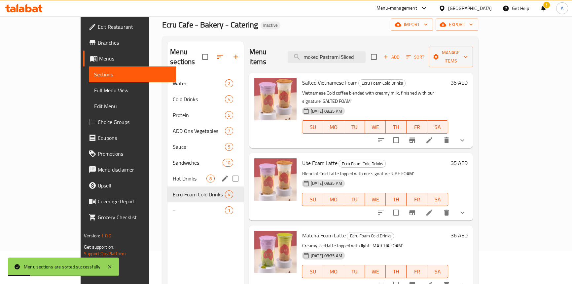
click at [173, 174] on span "Hot Drinks" at bounding box center [190, 178] width 34 height 8
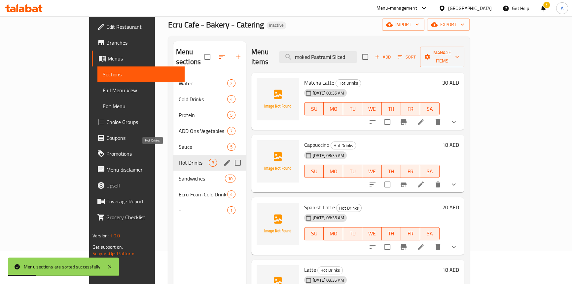
click at [179, 159] on span "Hot Drinks" at bounding box center [194, 163] width 30 height 8
click at [179, 79] on span "Water" at bounding box center [194, 83] width 30 height 8
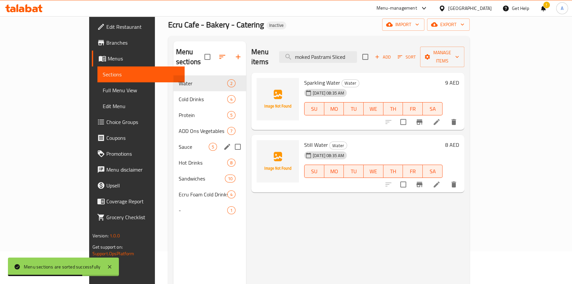
click at [173, 142] on div "Sauce 5" at bounding box center [209, 147] width 73 height 16
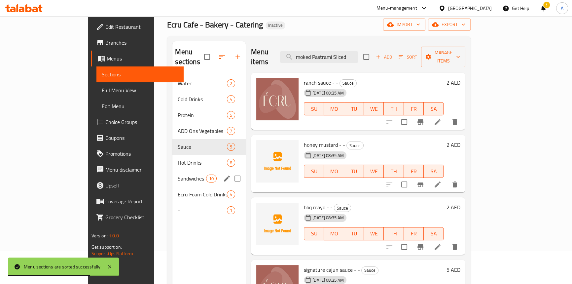
click at [172, 171] on div "Sandwiches 10" at bounding box center [208, 179] width 73 height 16
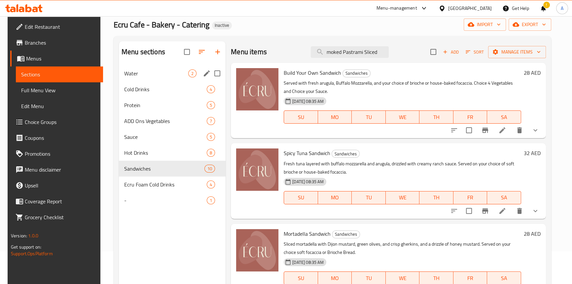
click at [154, 69] on div "Water 2" at bounding box center [172, 73] width 107 height 16
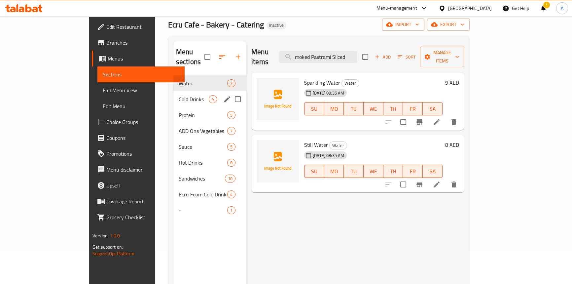
click at [173, 91] on div "Cold Drinks 4" at bounding box center [209, 99] width 73 height 16
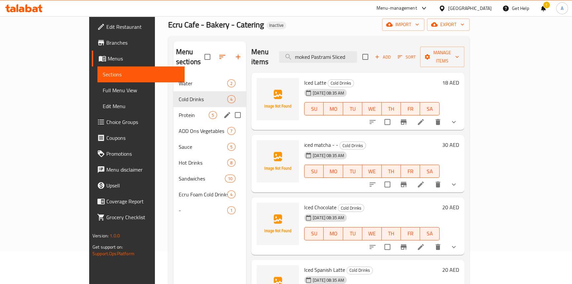
click at [173, 107] on div "Protein 5" at bounding box center [209, 115] width 73 height 16
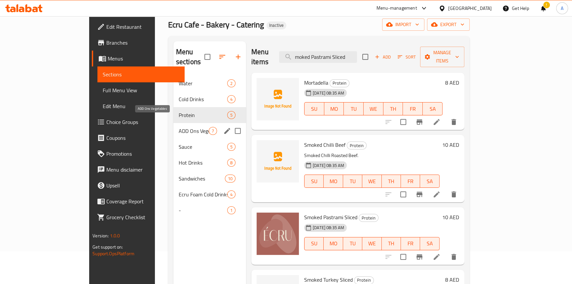
click at [179, 127] on span "ADD Ons Vegetables" at bounding box center [194, 131] width 30 height 8
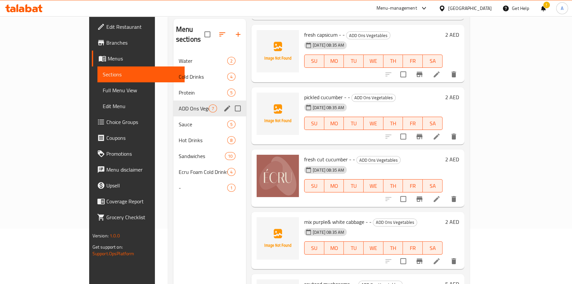
scroll to position [93, 0]
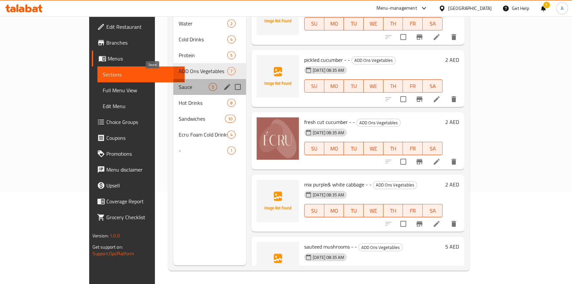
click at [179, 83] on span "Sauce" at bounding box center [194, 87] width 30 height 8
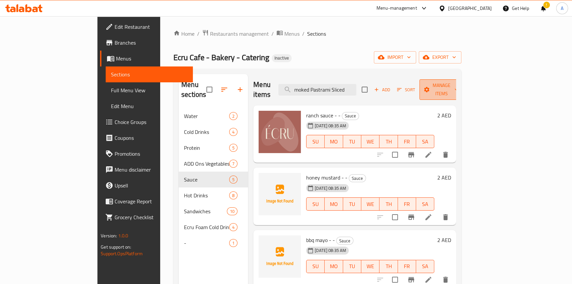
click at [459, 86] on span "Manage items" at bounding box center [442, 89] width 34 height 17
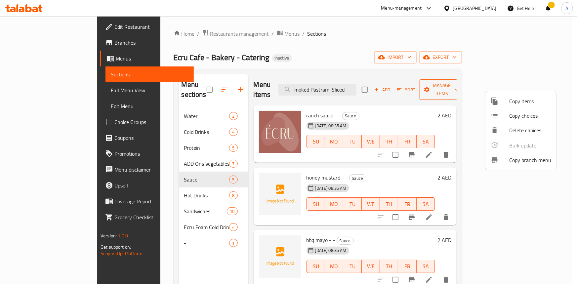
click at [497, 96] on li "Copy items" at bounding box center [520, 101] width 71 height 15
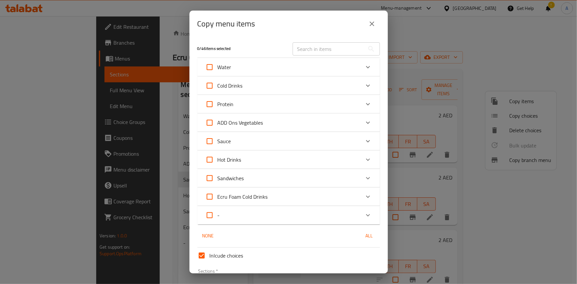
click at [374, 22] on icon "close" at bounding box center [372, 24] width 8 height 8
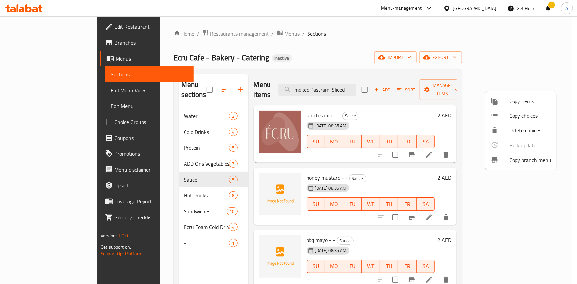
click at [129, 101] on div at bounding box center [288, 142] width 577 height 284
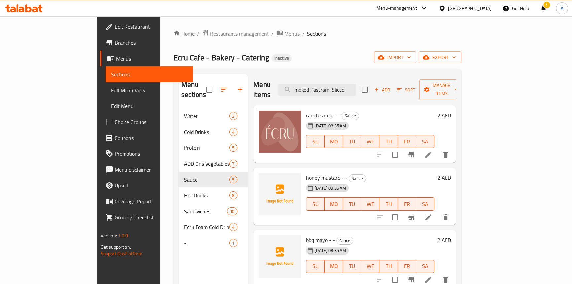
click at [184, 112] on span "Water" at bounding box center [206, 116] width 45 height 8
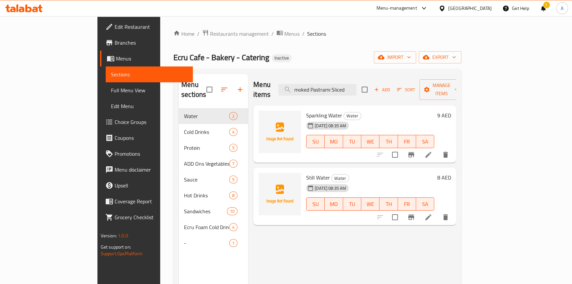
click at [462, 51] on div "Home / Restaurants management / Menus / Sections Ecru Cafe - Bakery - Catering …" at bounding box center [317, 196] width 288 height 334
click at [462, 66] on div "Home / Restaurants management / Menus / Sections Ecru Cafe - Bakery - Catering …" at bounding box center [317, 196] width 288 height 334
click at [456, 59] on span "export" at bounding box center [440, 57] width 32 height 8
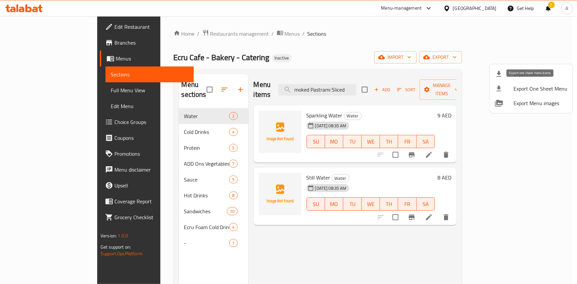
click at [503, 76] on div at bounding box center [504, 74] width 19 height 8
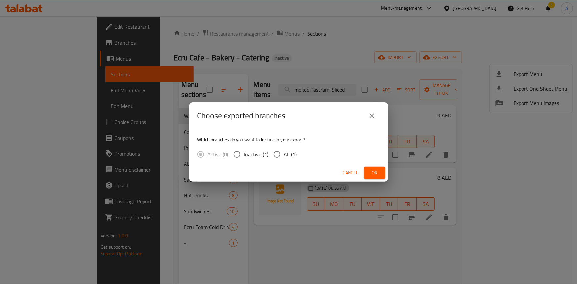
click at [274, 160] on input "All (1)" at bounding box center [277, 154] width 14 height 14
radio input "true"
drag, startPoint x: 373, startPoint y: 174, endPoint x: 390, endPoint y: 220, distance: 48.6
click at [373, 175] on span "Ok" at bounding box center [374, 173] width 11 height 8
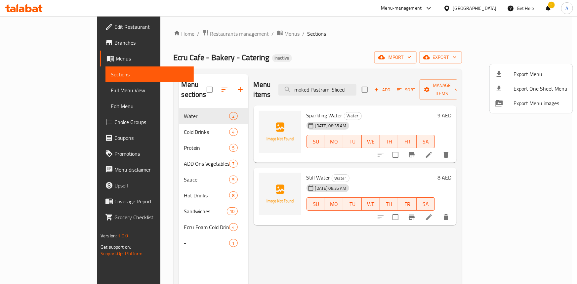
click at [257, 42] on div at bounding box center [288, 142] width 577 height 284
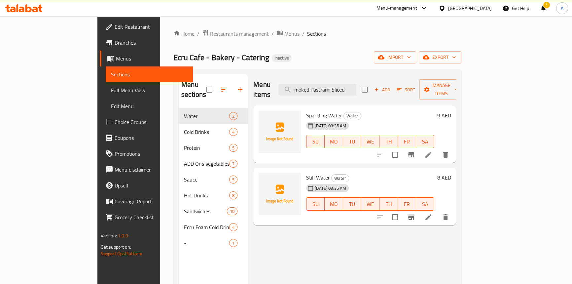
drag, startPoint x: 280, startPoint y: 35, endPoint x: 74, endPoint y: 33, distance: 205.9
click at [280, 35] on ol "Home / Restaurants management / Menus / Sections" at bounding box center [317, 33] width 288 height 9
drag, startPoint x: 49, startPoint y: 29, endPoint x: 54, endPoint y: 33, distance: 6.3
click at [115, 29] on span "Edit Restaurant" at bounding box center [151, 27] width 73 height 8
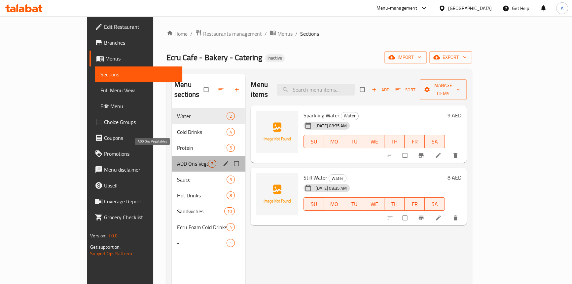
click at [177, 160] on span "ADD Ons Vegetables" at bounding box center [192, 164] width 31 height 8
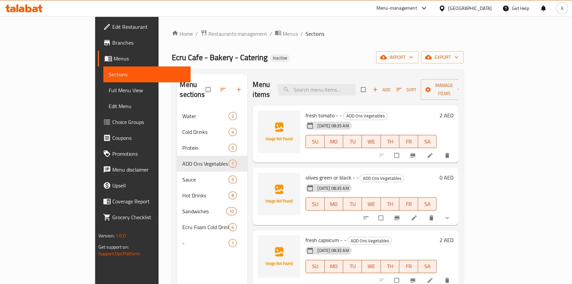
click at [456, 210] on button "show more" at bounding box center [448, 217] width 16 height 15
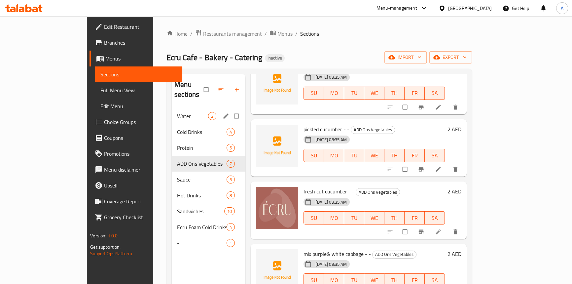
click at [172, 108] on div "Water 2" at bounding box center [209, 116] width 74 height 16
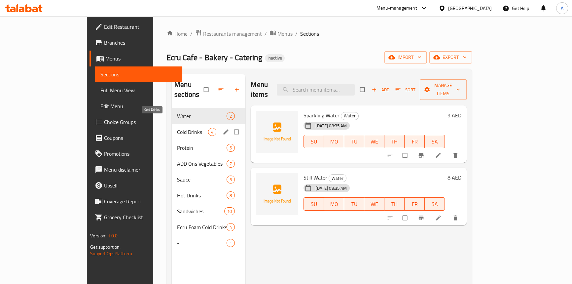
click at [177, 128] on span "Cold Drinks" at bounding box center [192, 132] width 31 height 8
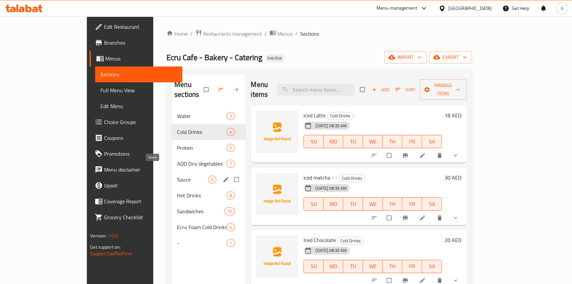
click at [177, 175] on span "Sauce" at bounding box center [192, 179] width 31 height 8
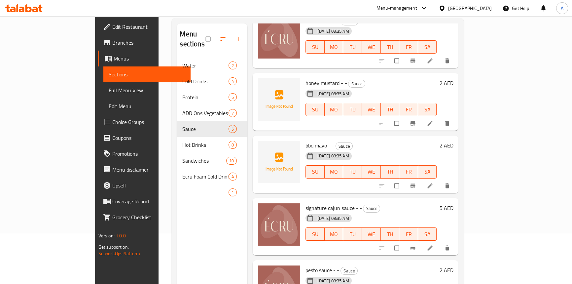
scroll to position [93, 0]
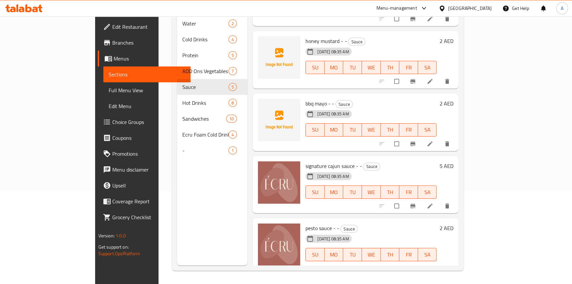
click at [306, 223] on span "pesto sauce - -" at bounding box center [323, 228] width 34 height 10
copy h6 "pesto sauce - -"
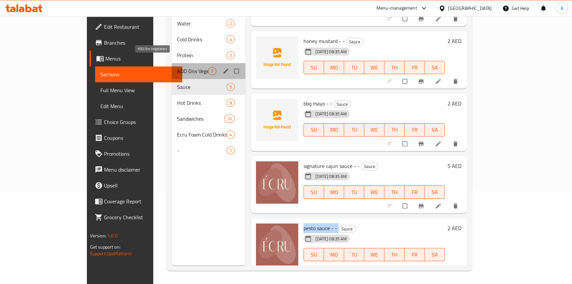
click at [177, 67] on span "ADD Ons Vegetables" at bounding box center [192, 71] width 31 height 8
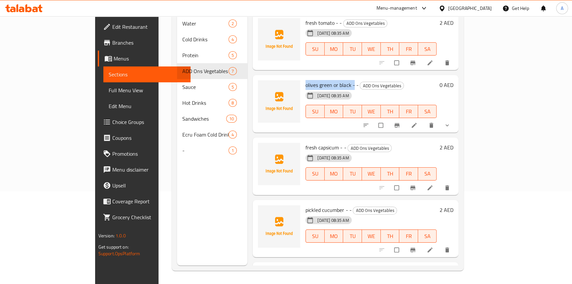
drag, startPoint x: 331, startPoint y: 75, endPoint x: 261, endPoint y: 0, distance: 102.4
click at [303, 78] on div "olives green or black - - ADD Ons Vegetables 13-09-2025 08:35 AM SU MO TU WE TH…" at bounding box center [371, 104] width 136 height 52
copy span "olives green or black -"
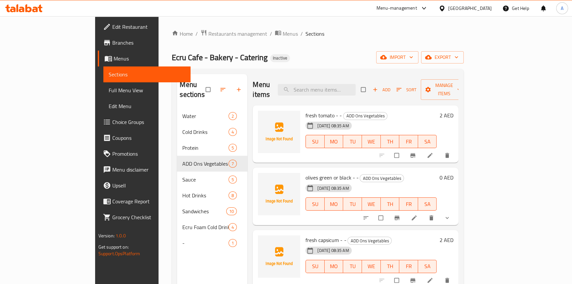
drag, startPoint x: 325, startPoint y: 46, endPoint x: 219, endPoint y: 39, distance: 105.9
click at [324, 45] on div "Home / Restaurants management / Menus / Sections Ecru Cafe - Bakery - Catering …" at bounding box center [318, 196] width 292 height 334
click at [283, 36] on span "Menus" at bounding box center [290, 34] width 15 height 8
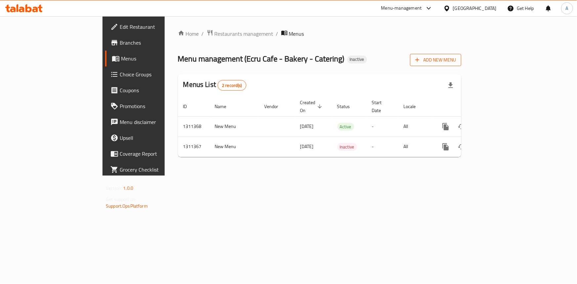
click at [456, 58] on span "Add New Menu" at bounding box center [435, 60] width 41 height 8
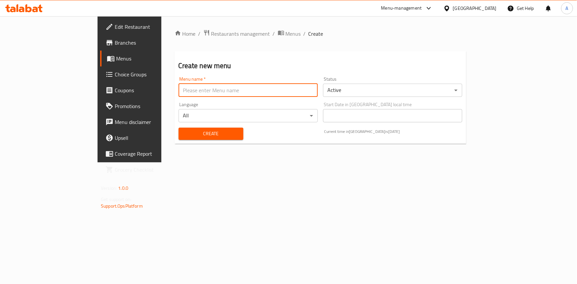
click at [179, 90] on input "text" at bounding box center [247, 90] width 139 height 13
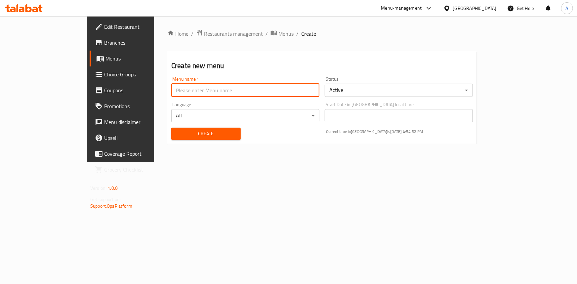
type input "menu"
click at [176, 132] on span "Create" at bounding box center [205, 134] width 59 height 8
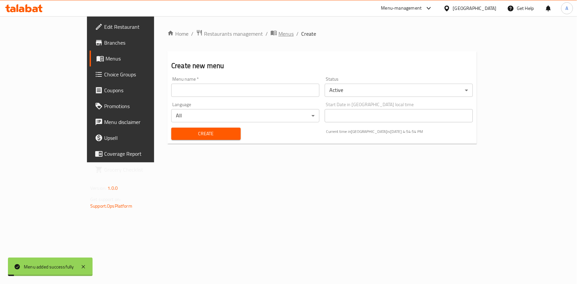
click at [278, 31] on span "Menus" at bounding box center [285, 34] width 15 height 8
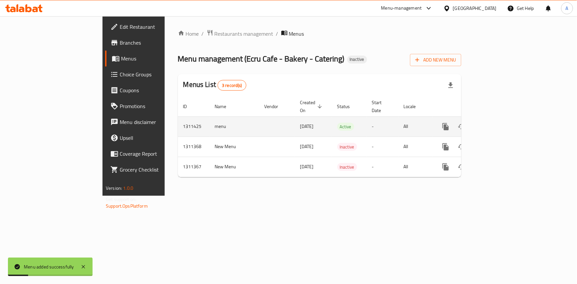
click at [496, 124] on icon "enhanced table" at bounding box center [493, 127] width 6 height 6
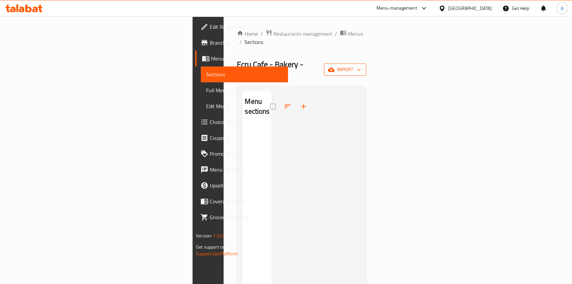
click at [361, 65] on span "import" at bounding box center [345, 69] width 32 height 8
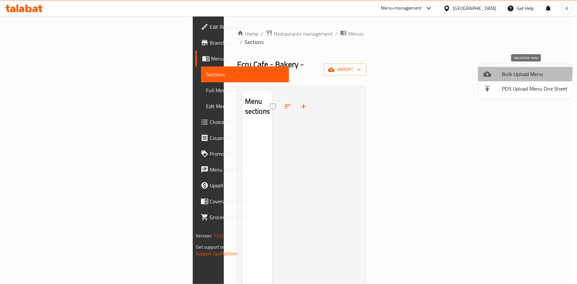
click at [502, 71] on span "Bulk Upload Menu" at bounding box center [534, 74] width 65 height 8
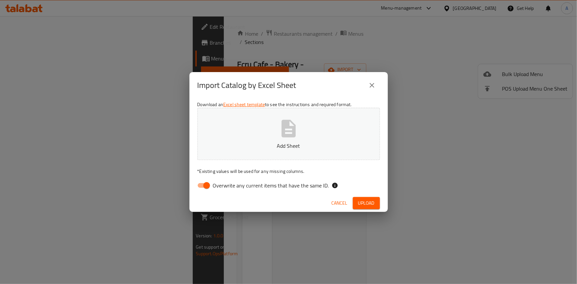
click at [207, 185] on input "Overwrite any current items that have the same ID." at bounding box center [207, 185] width 38 height 13
checkbox input "false"
click at [286, 149] on p "Add Sheet" at bounding box center [289, 146] width 162 height 8
click at [365, 203] on span "Upload" at bounding box center [366, 203] width 17 height 8
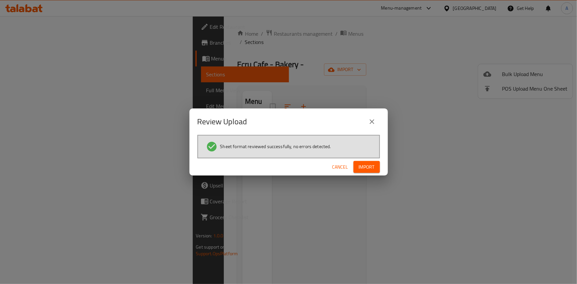
click at [373, 163] on span "Import" at bounding box center [367, 167] width 16 height 8
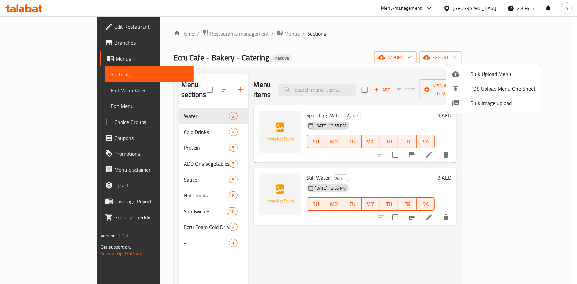
click at [336, 52] on div at bounding box center [288, 142] width 577 height 284
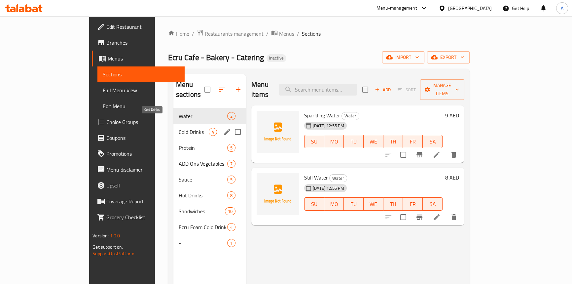
click at [179, 128] on span "Cold Drinks" at bounding box center [194, 132] width 30 height 8
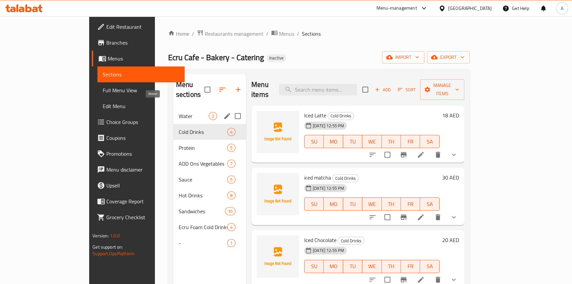
click at [179, 112] on span "Water" at bounding box center [194, 116] width 30 height 8
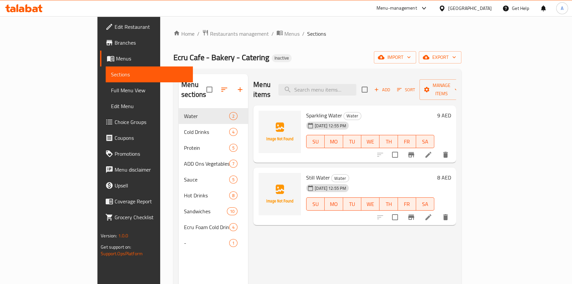
click at [325, 69] on div "Menu sections Water 2 Cold Drinks 4 Protein 5 ADD Ons Vegetables 7 Sauce 5 Hot …" at bounding box center [317, 216] width 288 height 294
click at [111, 91] on span "Full Menu View" at bounding box center [149, 90] width 77 height 8
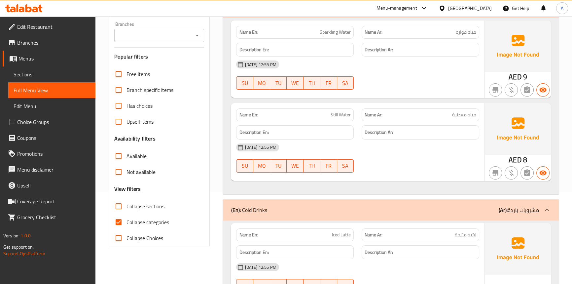
scroll to position [150, 0]
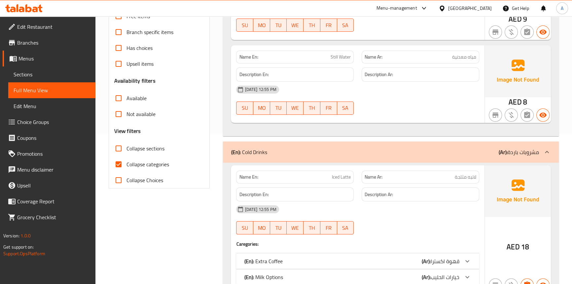
click at [121, 159] on input "Collapse categories" at bounding box center [119, 164] width 16 height 16
checkbox input "false"
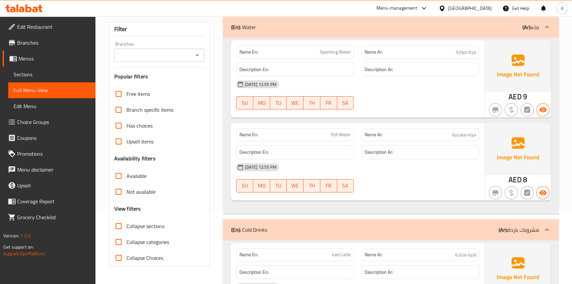
scroll to position [0, 0]
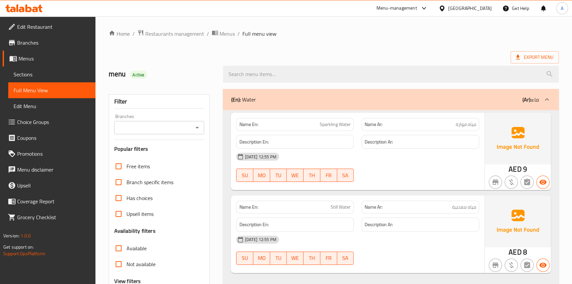
drag, startPoint x: 392, startPoint y: 48, endPoint x: 188, endPoint y: 57, distance: 204.1
click at [19, 79] on link "Sections" at bounding box center [51, 74] width 87 height 16
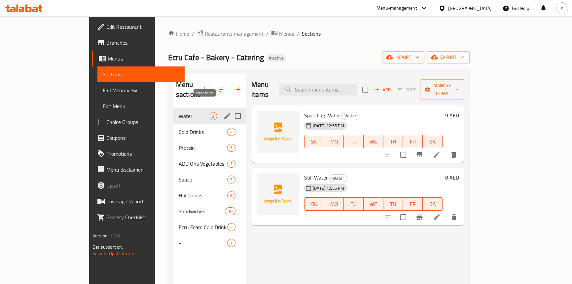
click at [224, 113] on icon "edit" at bounding box center [227, 116] width 6 height 6
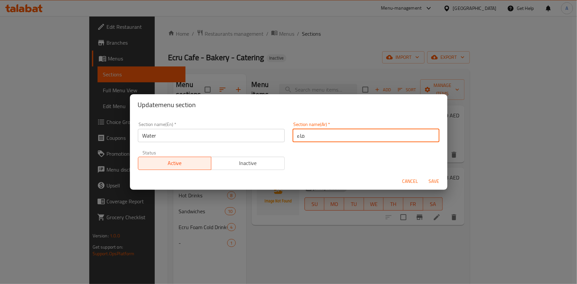
drag, startPoint x: 311, startPoint y: 139, endPoint x: 275, endPoint y: 137, distance: 36.4
click at [273, 137] on div "Section name(En)   * Water Section name(En) * Section name(Ar)   * ماء Section …" at bounding box center [288, 146] width 309 height 56
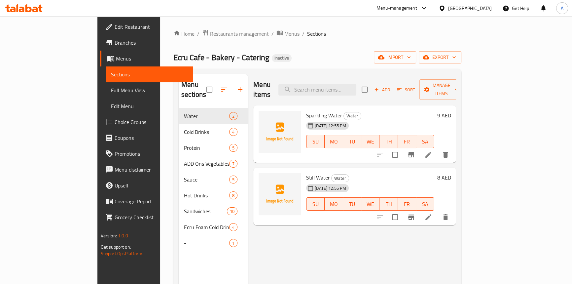
drag, startPoint x: 447, startPoint y: 33, endPoint x: 417, endPoint y: 86, distance: 61.3
click at [447, 33] on ol "Home / Restaurants management / Menus / Sections" at bounding box center [317, 33] width 288 height 9
click at [344, 112] on span "Water" at bounding box center [352, 116] width 17 height 8
copy span "Water"
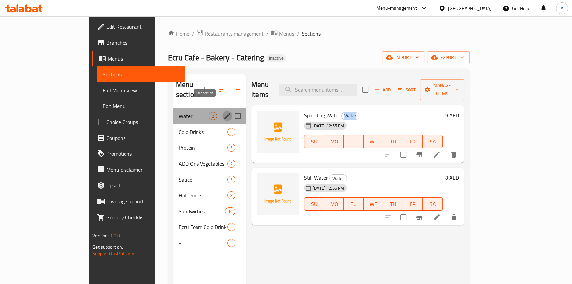
click at [223, 112] on icon "edit" at bounding box center [227, 116] width 8 height 8
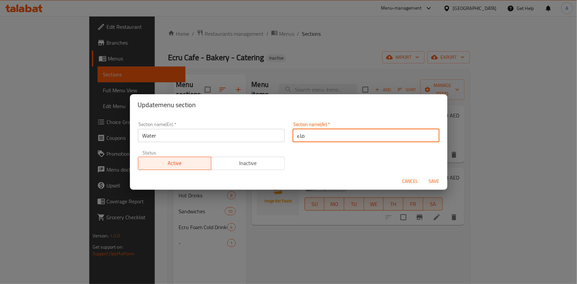
drag, startPoint x: 307, startPoint y: 135, endPoint x: 290, endPoint y: 135, distance: 16.2
click at [292, 135] on input "ماء" at bounding box center [365, 135] width 147 height 13
paste input "مياه"
type input "المياه"
click at [430, 181] on span "Save" at bounding box center [434, 181] width 16 height 8
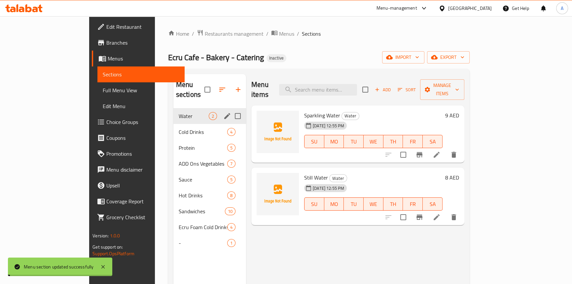
click at [371, 50] on div "Home / Restaurants management / Menus / Sections Ecru Cafe - Bakery - Catering …" at bounding box center [319, 196] width 302 height 334
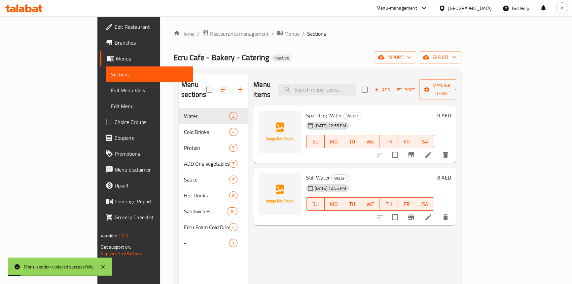
click at [111, 93] on span "Full Menu View" at bounding box center [149, 90] width 77 height 8
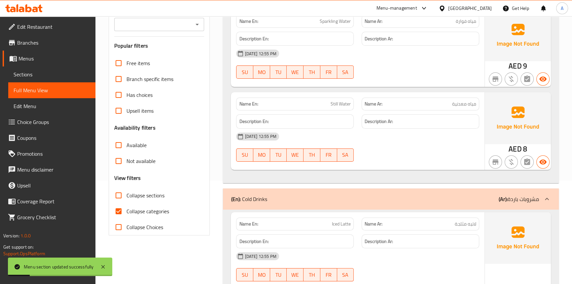
scroll to position [120, 0]
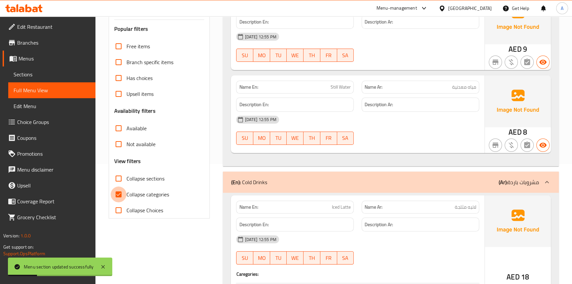
click at [118, 197] on input "Collapse categories" at bounding box center [119, 194] width 16 height 16
checkbox input "false"
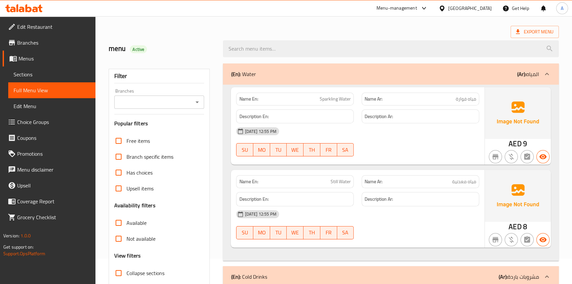
scroll to position [60, 0]
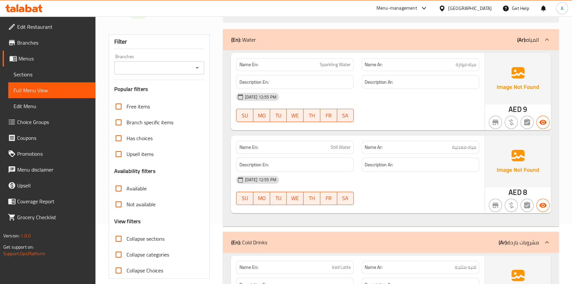
click at [338, 70] on div "Name En: Sparkling Water" at bounding box center [295, 64] width 118 height 13
copy span "Sparkling Water"
click at [346, 145] on span "Still Water" at bounding box center [341, 147] width 20 height 7
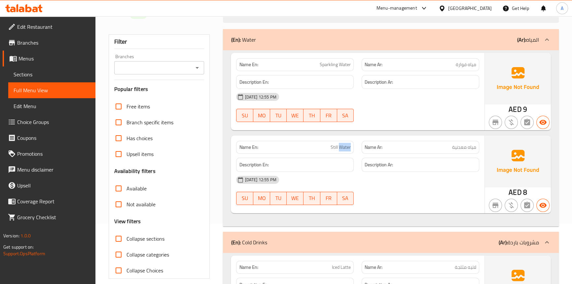
click at [346, 145] on span "Still Water" at bounding box center [341, 147] width 20 height 7
copy span "Still Water"
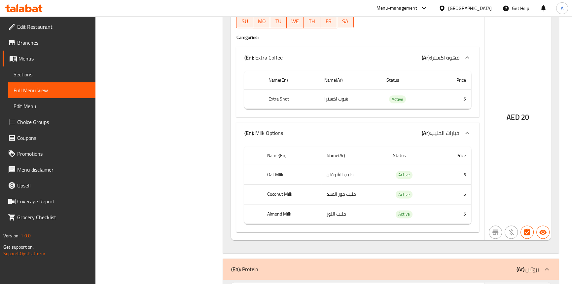
scroll to position [1141, 0]
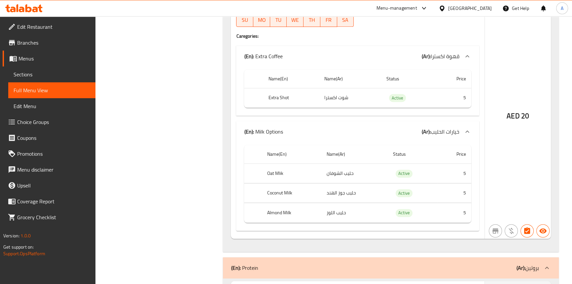
click at [515, 147] on div "AED 20" at bounding box center [518, 97] width 66 height 281
click at [38, 121] on span "Choice Groups" at bounding box center [53, 122] width 73 height 8
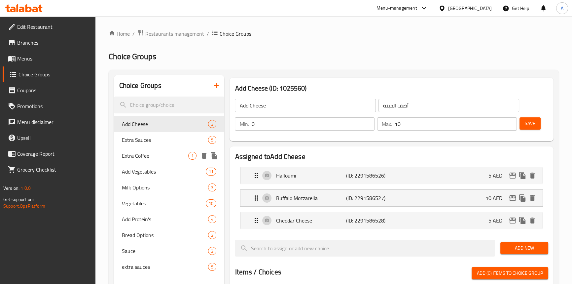
click at [134, 152] on span "Extra Coffee" at bounding box center [155, 156] width 67 height 8
type input "Extra Coffee"
type input "قهوة اكسترا"
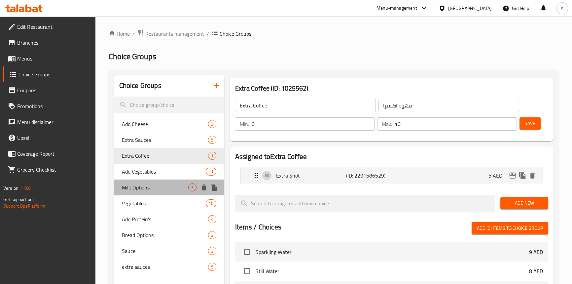
click at [135, 185] on span "Milk Options" at bounding box center [155, 187] width 67 height 8
type input "Milk Options"
type input "خيارات الحليب"
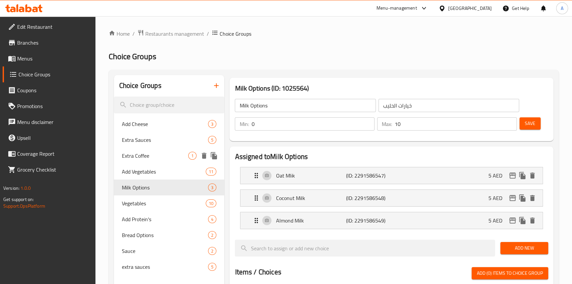
click at [147, 157] on span "Extra Coffee" at bounding box center [155, 156] width 67 height 8
type input "Extra Coffee"
type input "قهوة اكسترا"
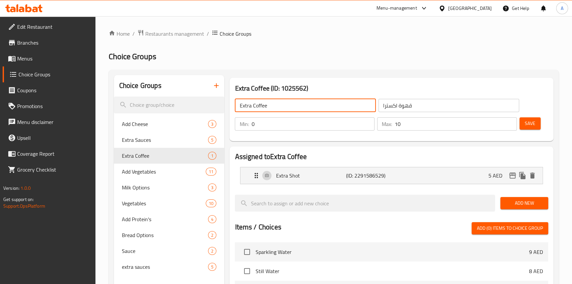
drag, startPoint x: 297, startPoint y: 106, endPoint x: 238, endPoint y: 104, distance: 58.8
click at [238, 104] on input "Extra Coffee" at bounding box center [305, 105] width 141 height 13
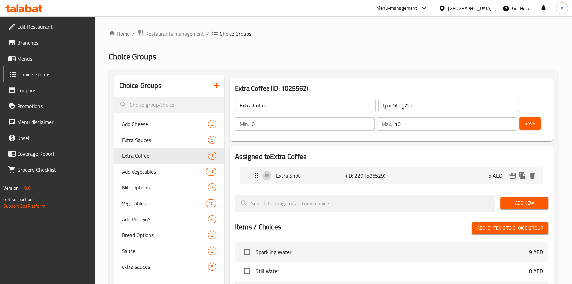
click at [488, 59] on h2 "Choice Groups" at bounding box center [334, 56] width 450 height 11
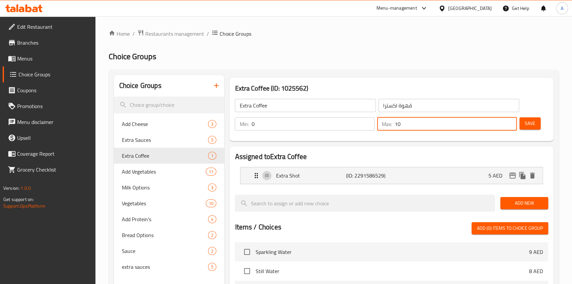
drag, startPoint x: 410, startPoint y: 127, endPoint x: 394, endPoint y: 125, distance: 16.4
click at [394, 125] on div "Max: 10 ​" at bounding box center [447, 123] width 140 height 13
type input "1"
click at [537, 127] on button "Save" at bounding box center [530, 123] width 21 height 12
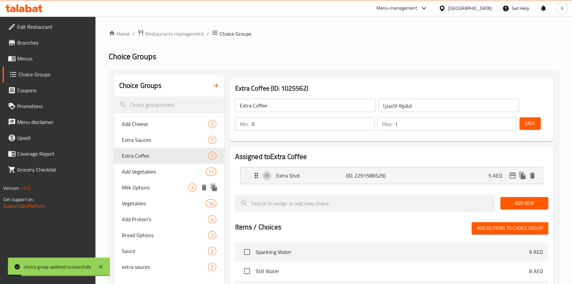
click at [152, 186] on span "Milk Options" at bounding box center [155, 187] width 67 height 8
type input "Milk Options"
type input "خيارات الحليب"
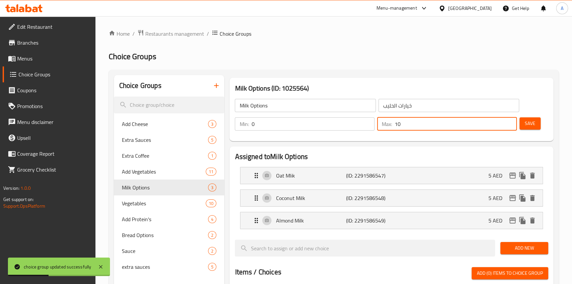
drag, startPoint x: 438, startPoint y: 119, endPoint x: 372, endPoint y: 120, distance: 66.1
click at [372, 120] on div "Min: 0 ​ Max: 10 ​" at bounding box center [375, 124] width 287 height 19
type input "1"
click at [534, 128] on button "Save" at bounding box center [530, 123] width 21 height 12
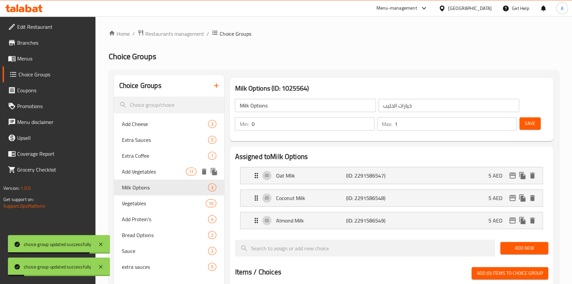
click at [144, 171] on span "Add Vegetables" at bounding box center [154, 172] width 64 height 8
type input "Add Vegetables"
type input "أضف الخضار"
type input "20"
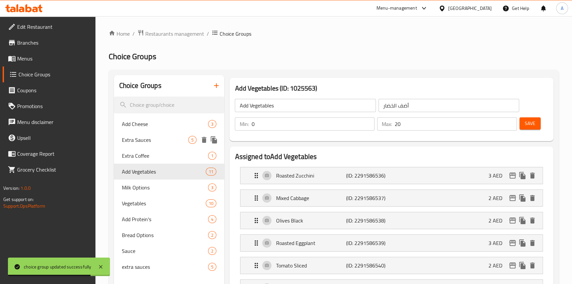
click at [152, 146] on div "Extra Sauces 5" at bounding box center [169, 140] width 111 height 16
type input "Extra Sauces"
type input "صوصات اكسترا"
type input "10"
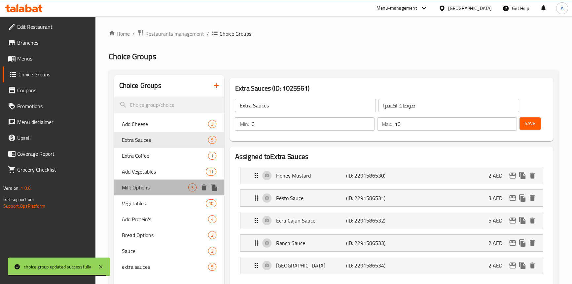
click at [152, 185] on span "Milk Options" at bounding box center [155, 187] width 67 height 8
type input "Milk Options"
type input "خيارات الحليب"
type input "1"
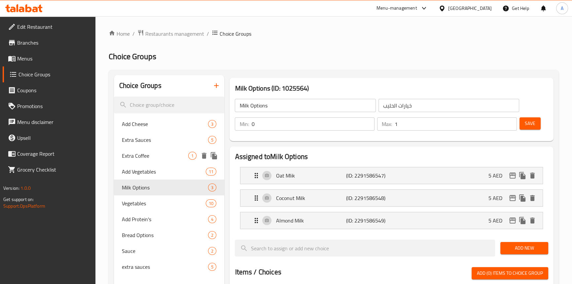
click at [143, 155] on span "Extra Coffee" at bounding box center [155, 156] width 67 height 8
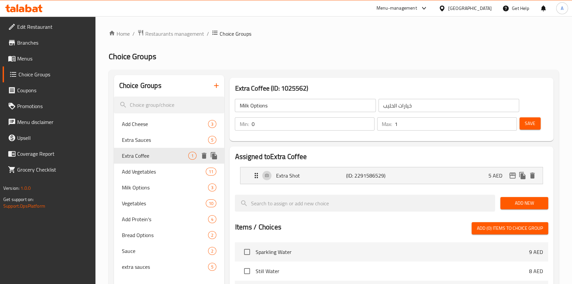
type input "Extra Coffee"
type input "قهوة اكسترا"
click at [148, 191] on span "Milk Options" at bounding box center [155, 187] width 67 height 8
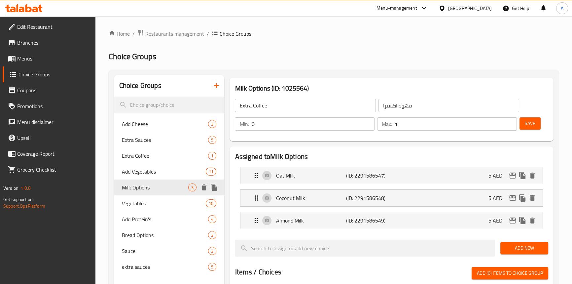
type input "Milk Options"
type input "خيارات الحليب"
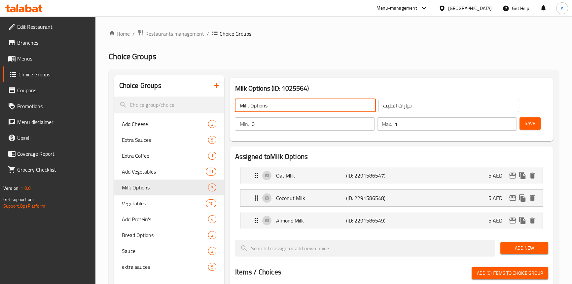
drag, startPoint x: 271, startPoint y: 107, endPoint x: 238, endPoint y: 103, distance: 33.9
click at [238, 103] on input "Milk Options" at bounding box center [305, 105] width 141 height 13
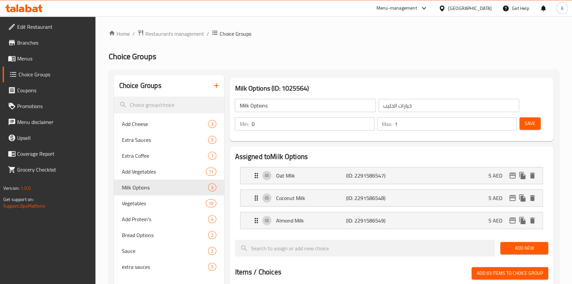
click at [304, 35] on ol "Home / Restaurants management / Choice Groups" at bounding box center [334, 33] width 450 height 9
click at [529, 128] on span "Save" at bounding box center [530, 123] width 11 height 8
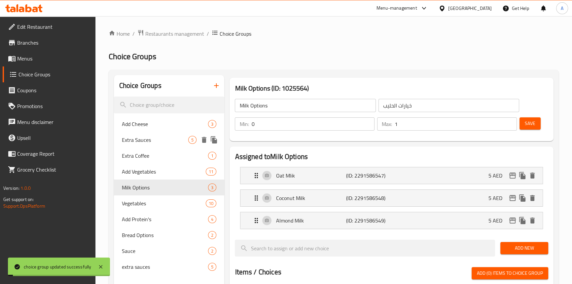
click at [142, 144] on span "Extra Sauces" at bounding box center [155, 140] width 67 height 8
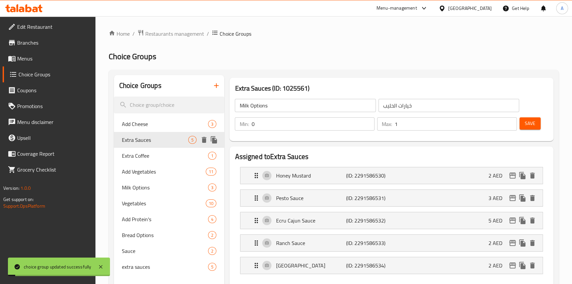
type input "Extra Sauces"
type input "صوصات اكسترا"
type input "10"
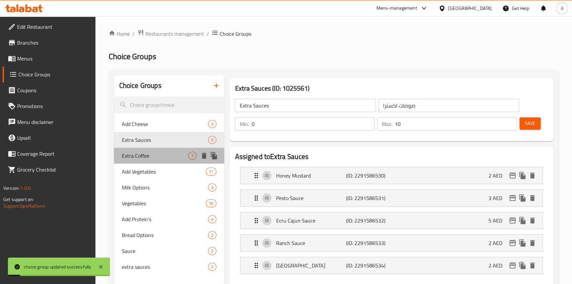
click at [142, 154] on span "Extra Coffee" at bounding box center [155, 156] width 67 height 8
type input "Extra Coffee"
type input "قهوة اكسترا"
type input "1"
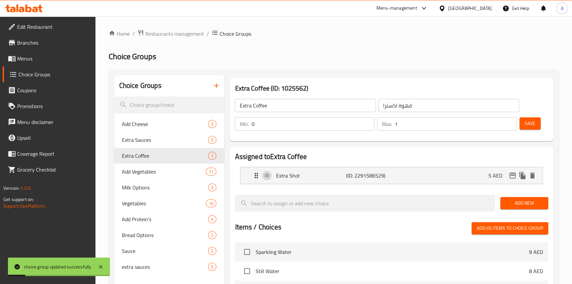
click at [536, 118] on button "Save" at bounding box center [530, 123] width 21 height 12
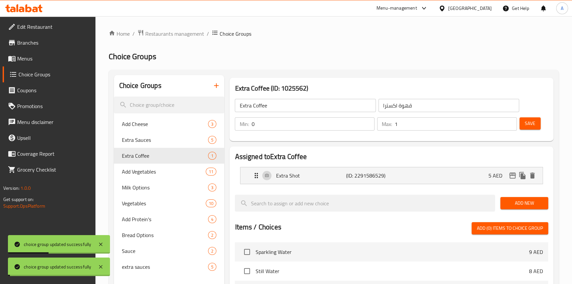
click at [36, 59] on span "Menus" at bounding box center [53, 59] width 73 height 8
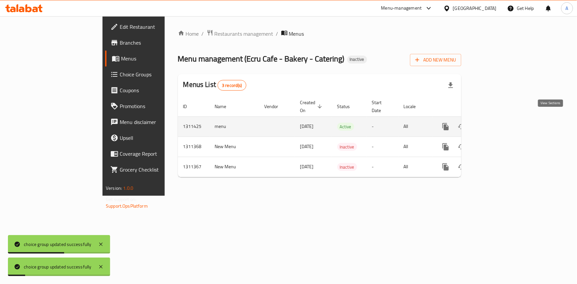
click at [501, 119] on link "enhanced table" at bounding box center [493, 127] width 16 height 16
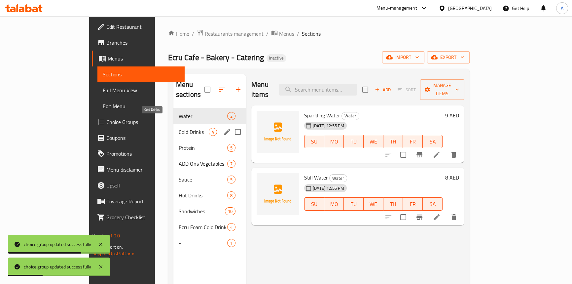
click at [179, 128] on span "Cold Drinks" at bounding box center [194, 132] width 30 height 8
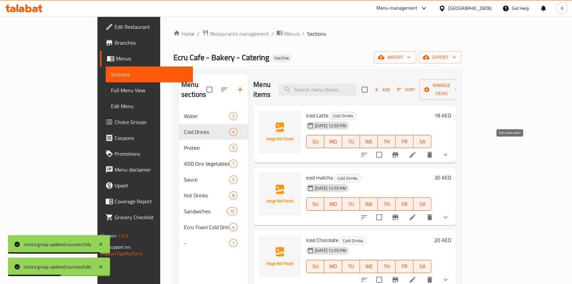
click at [416, 152] on icon at bounding box center [413, 155] width 6 height 6
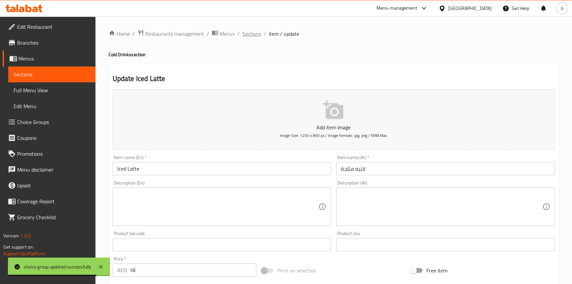
click at [248, 37] on span "Sections" at bounding box center [252, 34] width 19 height 8
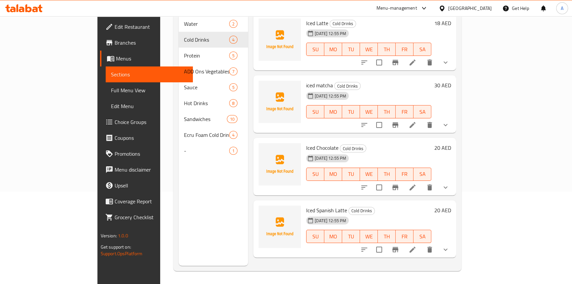
scroll to position [93, 0]
click at [422, 181] on li at bounding box center [412, 187] width 19 height 12
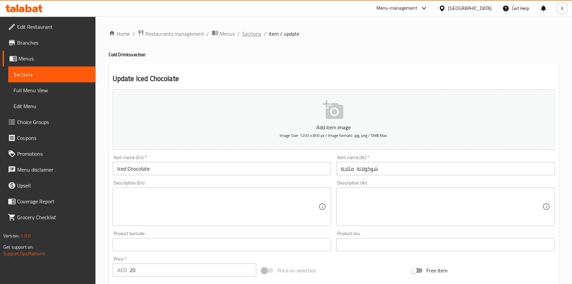
click at [253, 34] on span "Sections" at bounding box center [252, 34] width 19 height 8
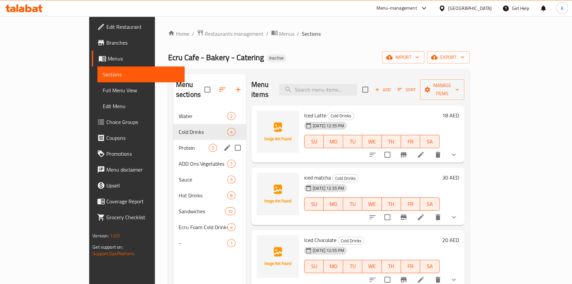
click at [179, 144] on span "Protein" at bounding box center [194, 148] width 30 height 8
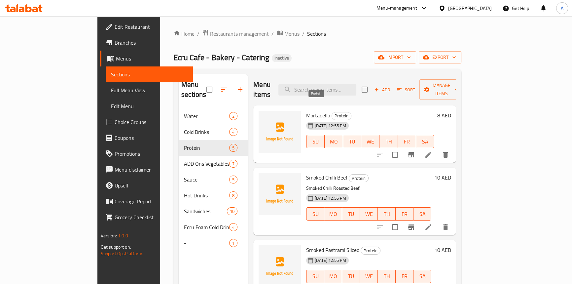
click at [332, 112] on span "Protein" at bounding box center [341, 116] width 19 height 8
copy span "Protein"
click at [111, 93] on span "Full Menu View" at bounding box center [149, 90] width 77 height 8
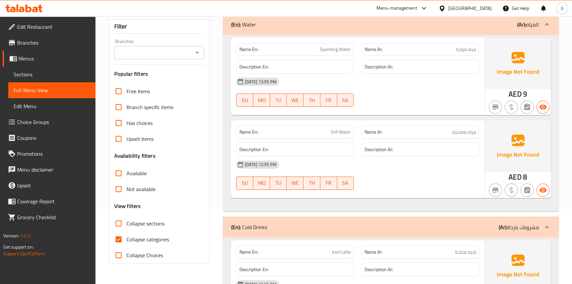
scroll to position [120, 0]
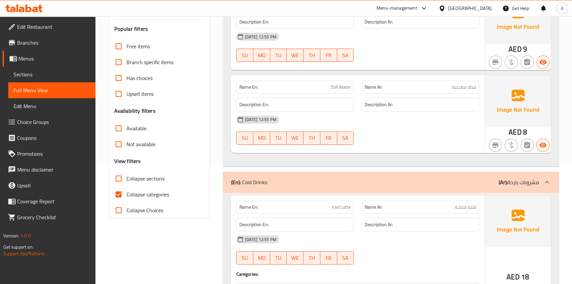
click at [120, 197] on input "Collapse categories" at bounding box center [119, 194] width 16 height 16
checkbox input "false"
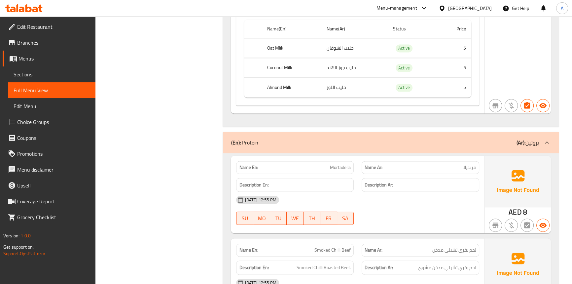
click at [37, 76] on span "Sections" at bounding box center [52, 74] width 77 height 8
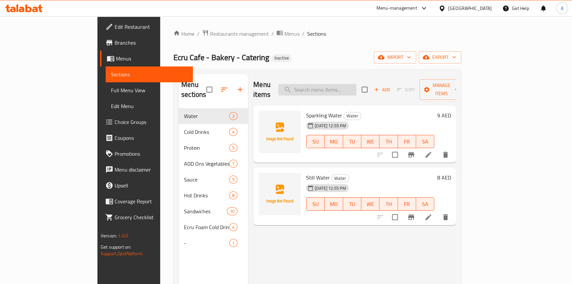
click at [341, 86] on input "search" at bounding box center [318, 90] width 78 height 12
paste input "Smoked Pastrami Sliced"
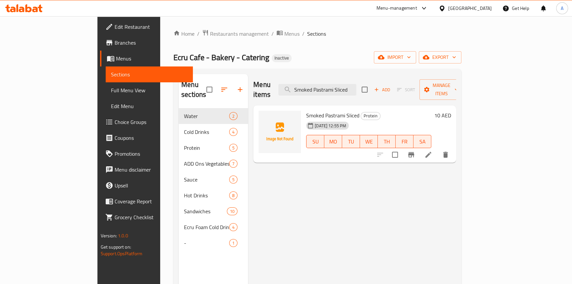
click at [462, 44] on div "Home / Restaurants management / Menus / Sections Ecru Cafe - Bakery - Catering …" at bounding box center [317, 196] width 288 height 334
click at [357, 84] on input "Smoked Pastrami Sliced" at bounding box center [318, 90] width 78 height 12
paste input "fresh cut cucumber"
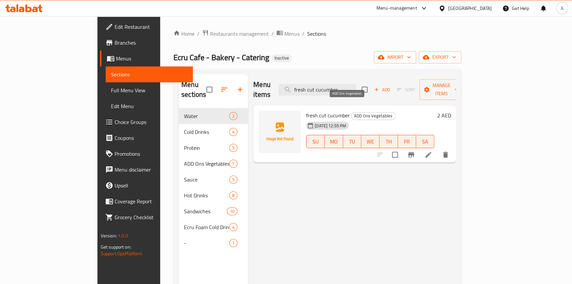
click at [352, 112] on span "ADD Ons Vegetables" at bounding box center [374, 116] width 44 height 8
copy div "ADD Ons Vegetables"
drag, startPoint x: 311, startPoint y: 83, endPoint x: 281, endPoint y: 82, distance: 30.4
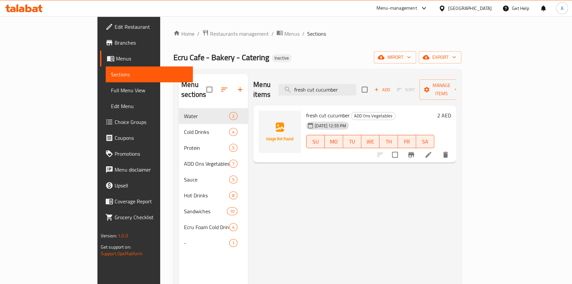
click at [281, 82] on div "Menu items fresh cut cucumber Add Sort Manage items" at bounding box center [354, 89] width 203 height 31
paste input "ranch sauce"
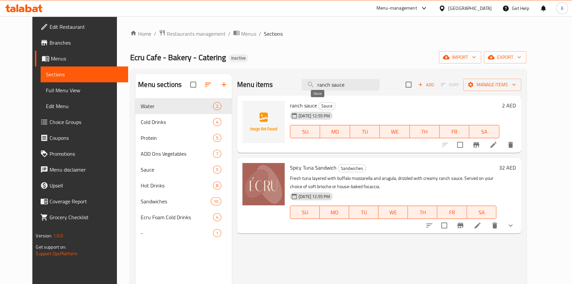
type input "ranch sauce"
click at [319, 107] on span "Sauce" at bounding box center [327, 106] width 17 height 8
copy span "Sauce"
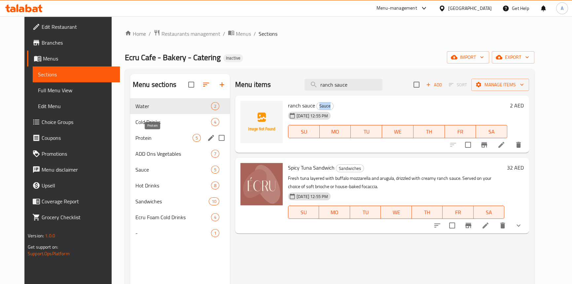
drag, startPoint x: 132, startPoint y: 134, endPoint x: 192, endPoint y: 126, distance: 60.4
click at [135, 134] on span "Protein" at bounding box center [163, 138] width 57 height 8
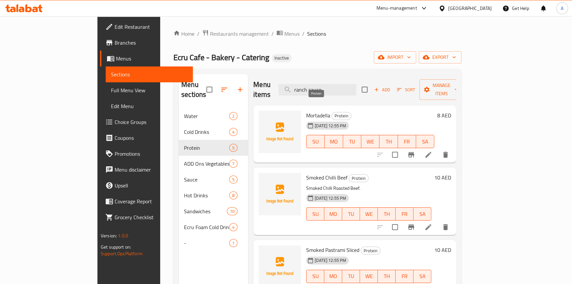
click at [332, 112] on span "Protein" at bounding box center [341, 116] width 19 height 8
copy span "Protein"
click at [111, 88] on span "Full Menu View" at bounding box center [149, 90] width 77 height 8
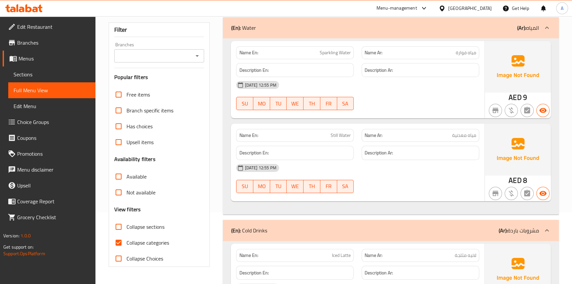
scroll to position [150, 0]
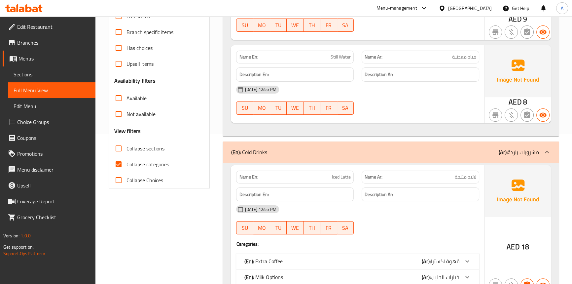
click at [121, 161] on input "Collapse categories" at bounding box center [119, 164] width 16 height 16
checkbox input "false"
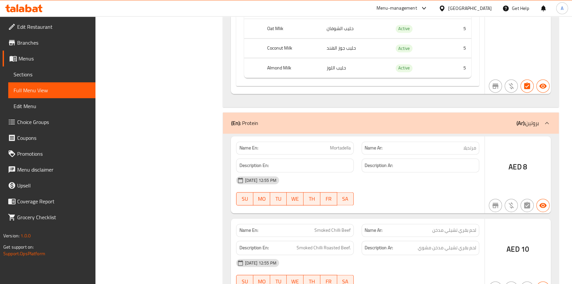
scroll to position [1297, 0]
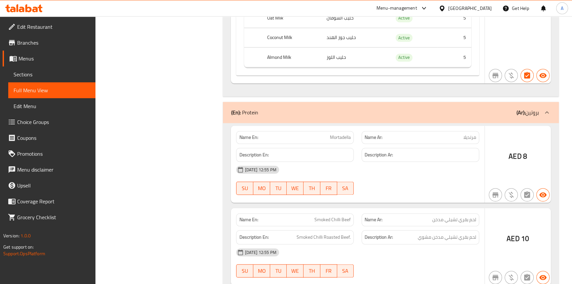
click at [36, 76] on span "Sections" at bounding box center [52, 74] width 77 height 8
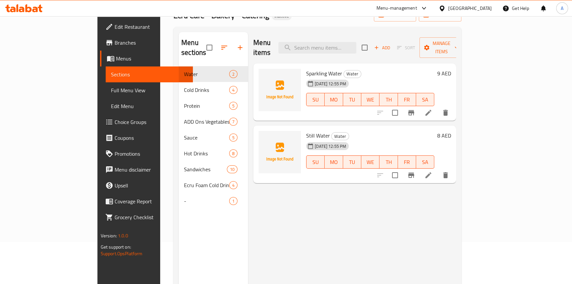
scroll to position [3, 0]
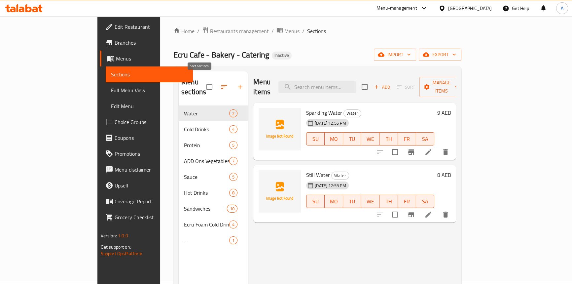
click at [221, 85] on icon "button" at bounding box center [224, 87] width 6 height 4
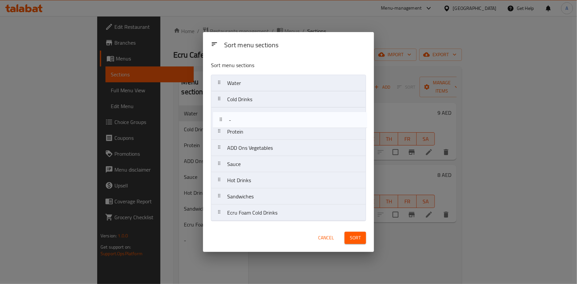
drag, startPoint x: 217, startPoint y: 211, endPoint x: 220, endPoint y: 117, distance: 94.9
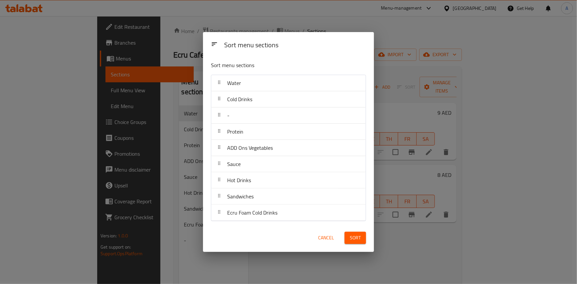
click at [352, 240] on span "Sort" at bounding box center [355, 238] width 11 height 8
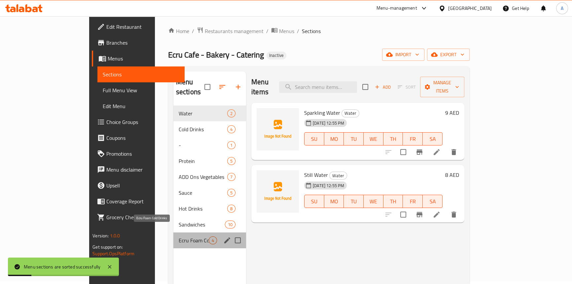
click at [179, 236] on span "Ecru Foam Cold Drinks" at bounding box center [194, 240] width 30 height 8
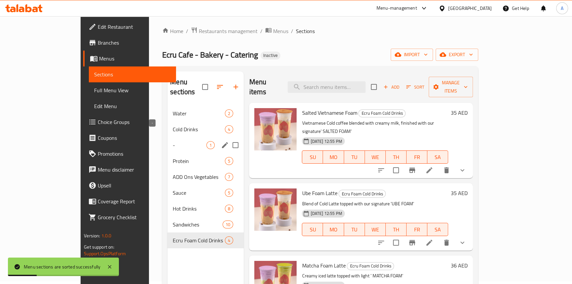
click at [173, 141] on span "-" at bounding box center [190, 145] width 34 height 8
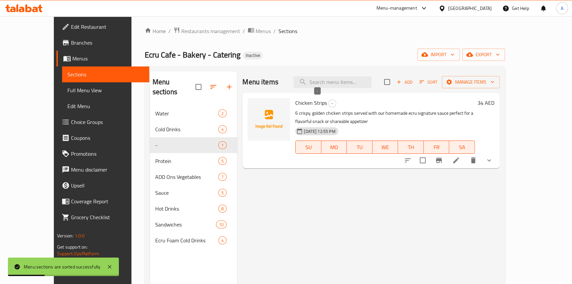
click at [329, 103] on span "-" at bounding box center [332, 103] width 7 height 8
copy span "-"
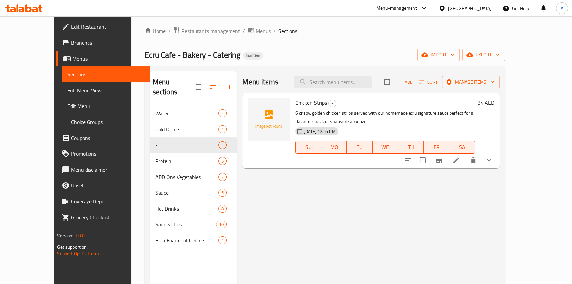
click at [493, 203] on div "Menu items Add Sort Manage items Chicken Strips - 6 crispy, golden chicken stri…" at bounding box center [368, 213] width 262 height 284
click at [308, 103] on span "Chicken Strips" at bounding box center [311, 103] width 32 height 10
click at [306, 100] on span "Chicken Strips" at bounding box center [311, 103] width 32 height 10
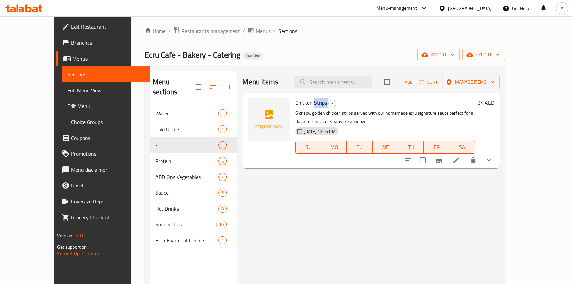
click at [306, 100] on span "Chicken Strips" at bounding box center [311, 103] width 32 height 10
click at [436, 113] on p "6 crispy, golden chicken strips served with our homemade ecru signature sauce p…" at bounding box center [384, 117] width 179 height 17
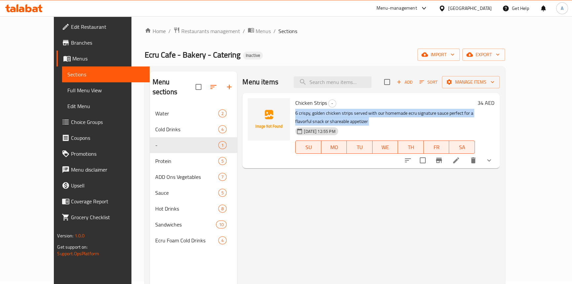
click at [436, 113] on p "6 crispy, golden chicken strips served with our homemade ecru signature sauce p…" at bounding box center [384, 117] width 179 height 17
click at [462, 113] on p "6 crispy, golden chicken strips served with our homemade ecru signature sauce p…" at bounding box center [384, 117] width 179 height 17
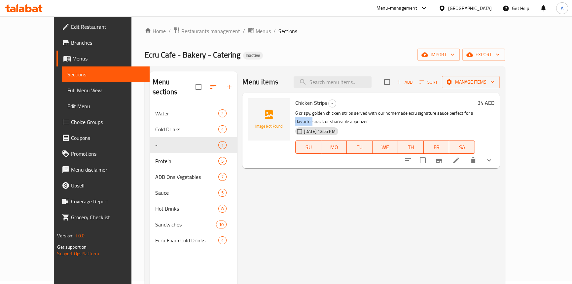
click at [462, 113] on p "6 crispy, golden chicken strips served with our homemade ecru signature sauce p…" at bounding box center [384, 117] width 179 height 17
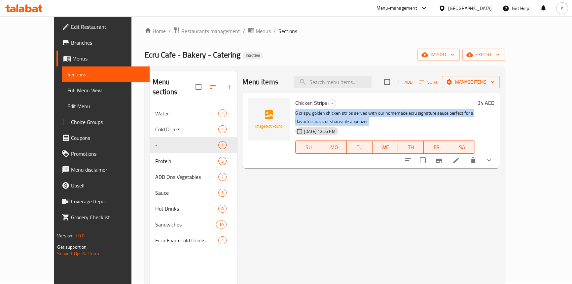
click at [462, 113] on p "6 crispy, golden chicken strips served with our homemade ecru signature sauce p…" at bounding box center [384, 117] width 179 height 17
click at [209, 83] on icon "button" at bounding box center [213, 87] width 8 height 8
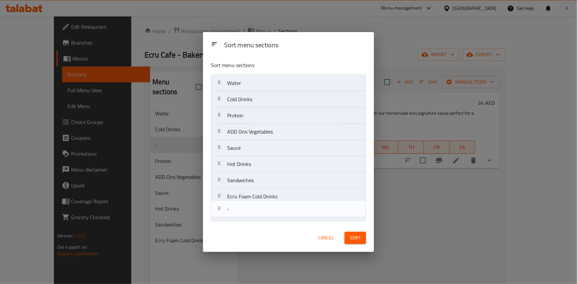
drag, startPoint x: 220, startPoint y: 114, endPoint x: 220, endPoint y: 215, distance: 101.1
click at [220, 215] on nav "Water Cold Drinks - Protein ADD Ons Vegetables Sauce Hot Drinks Sandwiches Ecru…" at bounding box center [288, 148] width 155 height 146
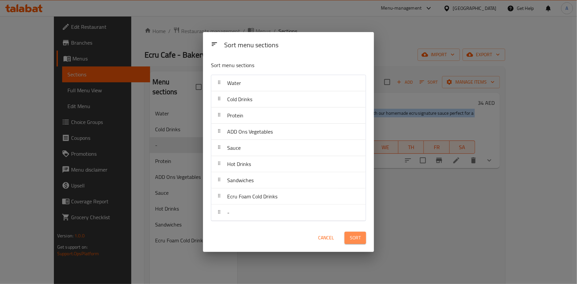
click at [357, 235] on span "Sort" at bounding box center [355, 238] width 11 height 8
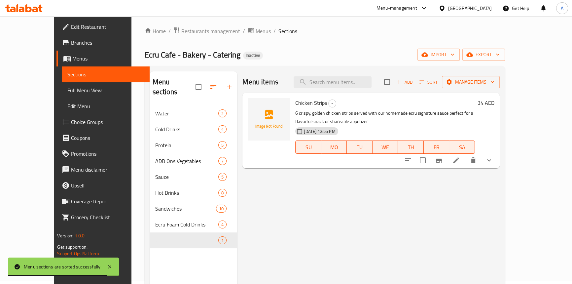
drag, startPoint x: 465, startPoint y: 208, endPoint x: 457, endPoint y: 205, distance: 8.2
click at [465, 208] on div "Menu items Add Sort Manage items Chicken Strips - 6 crispy, golden chicken stri…" at bounding box center [368, 213] width 262 height 284
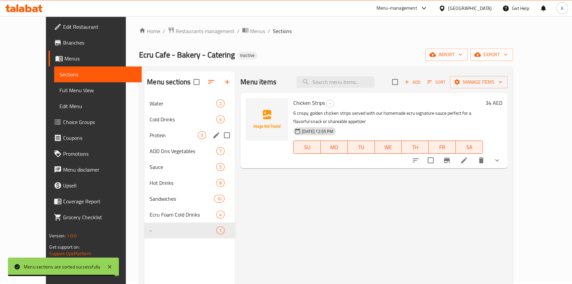
click at [150, 137] on span "Protein" at bounding box center [174, 135] width 48 height 8
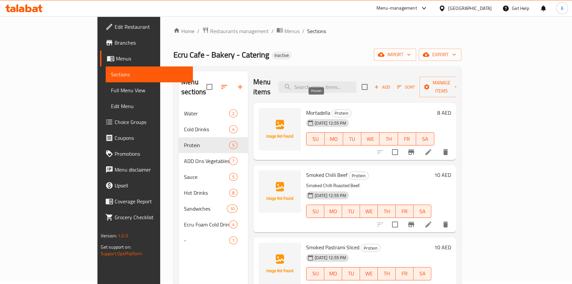
click at [332, 109] on span "Protein" at bounding box center [341, 113] width 19 height 8
drag, startPoint x: 46, startPoint y: 95, endPoint x: 274, endPoint y: 39, distance: 234.7
click at [106, 95] on link "Full Menu View" at bounding box center [149, 90] width 87 height 16
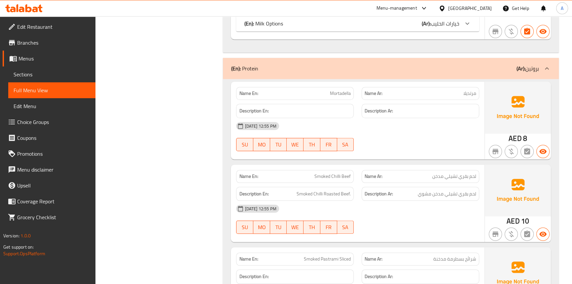
scroll to position [803, 0]
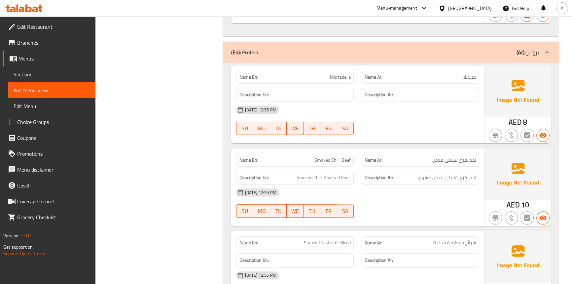
click at [350, 77] on span "Mortadella" at bounding box center [340, 77] width 21 height 7
click at [336, 78] on span "Mortadella" at bounding box center [340, 77] width 21 height 7
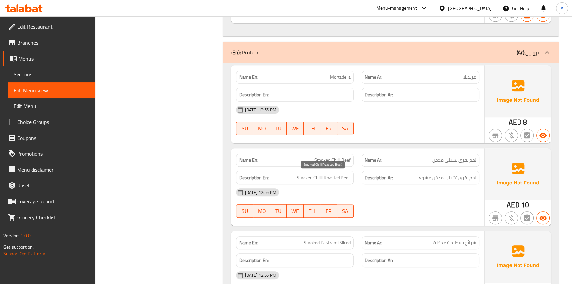
click at [348, 177] on span "Smoked Chilli Roasted Beef." at bounding box center [324, 177] width 54 height 8
click at [318, 175] on span "Smoked Chilli Roasted Beef." at bounding box center [324, 177] width 54 height 8
click at [299, 178] on span "Smoked Chilli Roasted Beef." at bounding box center [324, 177] width 54 height 8
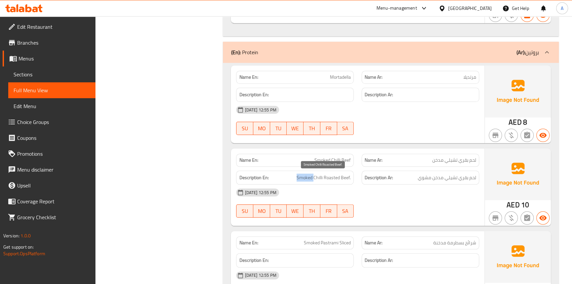
click at [299, 178] on span "Smoked Chilli Roasted Beef." at bounding box center [324, 177] width 54 height 8
click at [330, 178] on span "Smoked Chilli Roasted Beef." at bounding box center [324, 177] width 54 height 8
click at [380, 196] on div "[DATE] 12:55 PM" at bounding box center [357, 192] width 251 height 16
click at [347, 158] on span "Smoked Chilli Beef" at bounding box center [333, 160] width 36 height 7
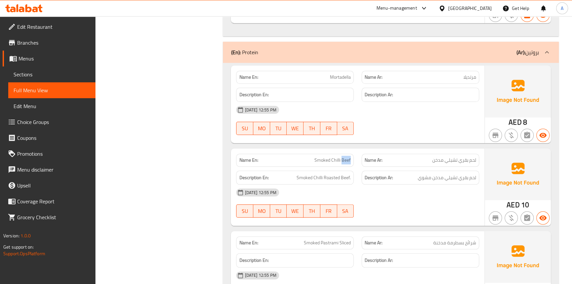
click at [347, 158] on span "Smoked Chilli Beef" at bounding box center [333, 160] width 36 height 7
click at [334, 162] on span "Smoked Chilli Beef" at bounding box center [333, 160] width 36 height 7
click at [324, 161] on span "Smoked Chilli Beef" at bounding box center [333, 160] width 36 height 7
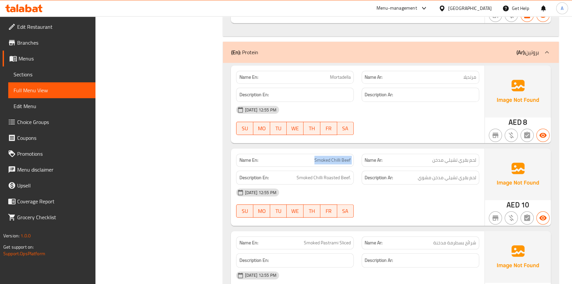
drag, startPoint x: 324, startPoint y: 161, endPoint x: 333, endPoint y: 174, distance: 15.7
click at [323, 161] on span "Smoked Chilli Beef" at bounding box center [333, 160] width 36 height 7
click at [346, 177] on span "Smoked Chilli Roasted Beef." at bounding box center [324, 177] width 54 height 8
click at [320, 176] on span "Smoked Chilli Roasted Beef." at bounding box center [324, 177] width 54 height 8
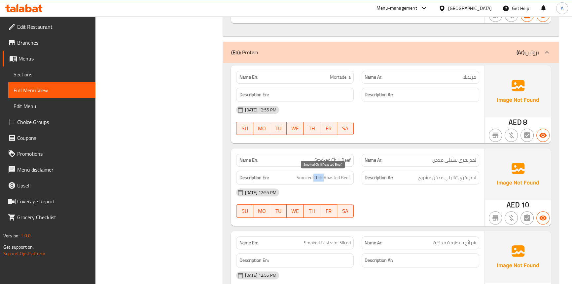
click at [320, 176] on span "Smoked Chilli Roasted Beef." at bounding box center [324, 177] width 54 height 8
click at [310, 176] on span "Smoked Chilli Roasted Beef." at bounding box center [324, 177] width 54 height 8
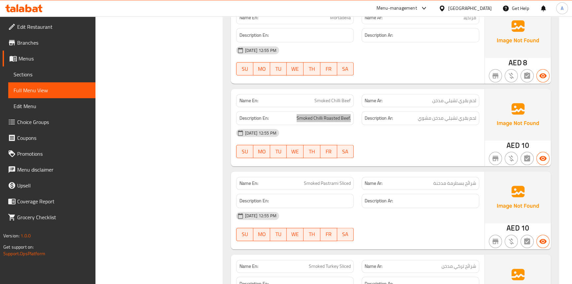
scroll to position [863, 0]
click at [325, 185] on span "Smoked Pastrami Sliced" at bounding box center [327, 182] width 47 height 7
click at [28, 68] on link "Sections" at bounding box center [51, 74] width 87 height 16
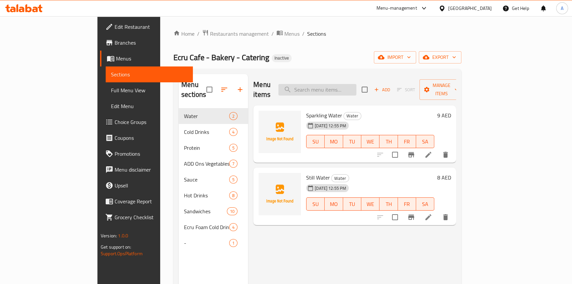
click at [339, 90] on input "search" at bounding box center [318, 90] width 78 height 12
paste input "Smoked Pastrami Sliced"
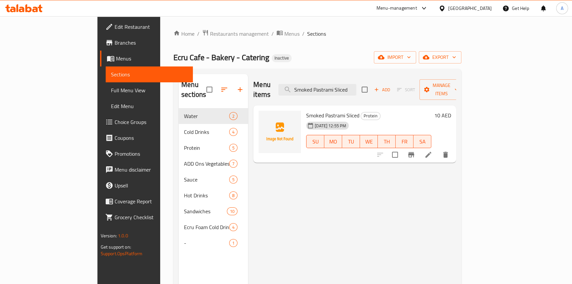
type input "Smoked Pastrami Sliced"
click at [433, 151] on icon at bounding box center [429, 155] width 8 height 8
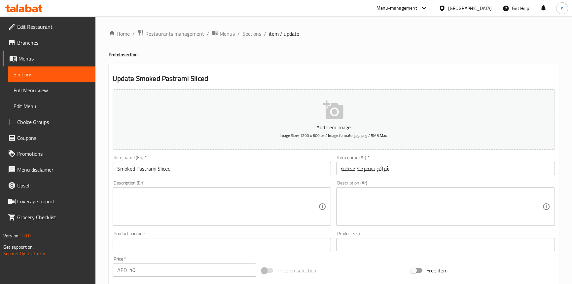
click at [403, 167] on input "شرائح بسطرمة مدخنة" at bounding box center [445, 168] width 219 height 13
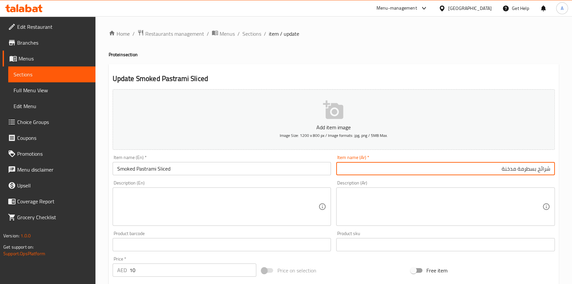
click at [548, 169] on input "شرائح بسطرمة مدخنة" at bounding box center [445, 168] width 219 height 13
click at [507, 170] on input "بسطرمة مدخنة" at bounding box center [445, 168] width 219 height 13
type input "بسطرمة مدخنة مقطعة"
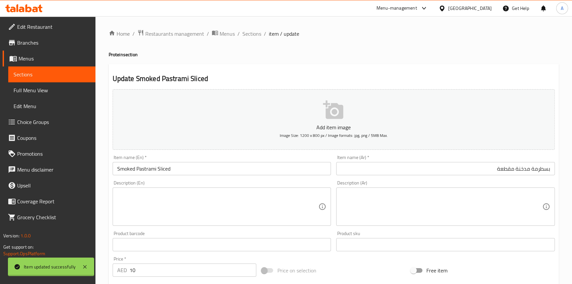
click at [183, 169] on div "Home / Restaurants management / Menus / Sections / item / update Protein sectio…" at bounding box center [334, 241] width 450 height 424
click at [183, 169] on input "Smoked Pastrami Sliced" at bounding box center [222, 168] width 219 height 13
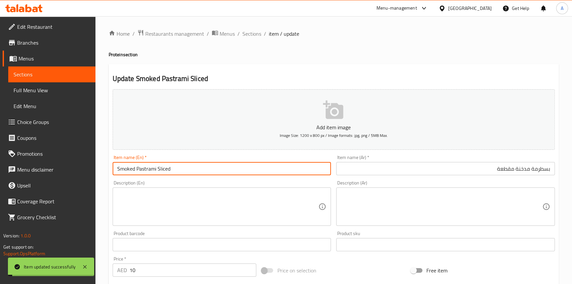
click at [183, 169] on input "Smoked Pastrami Sliced" at bounding box center [222, 168] width 219 height 13
click at [50, 89] on span "Full Menu View" at bounding box center [52, 90] width 77 height 8
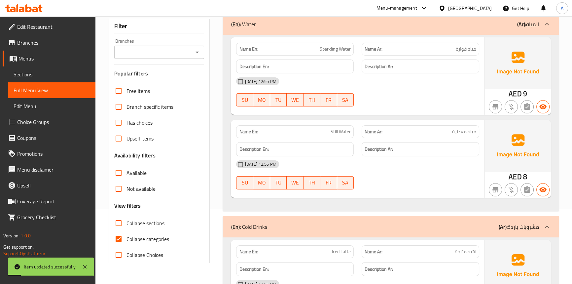
scroll to position [120, 0]
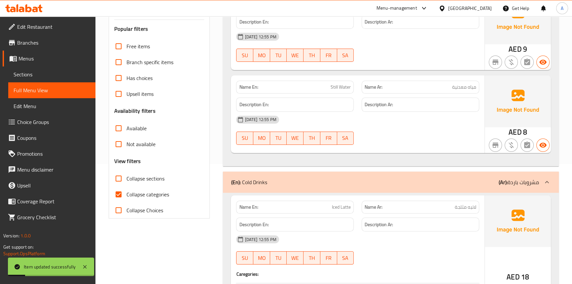
click at [116, 195] on input "Collapse categories" at bounding box center [119, 194] width 16 height 16
checkbox input "false"
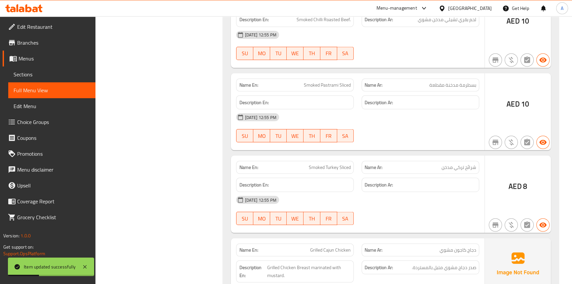
scroll to position [1516, 0]
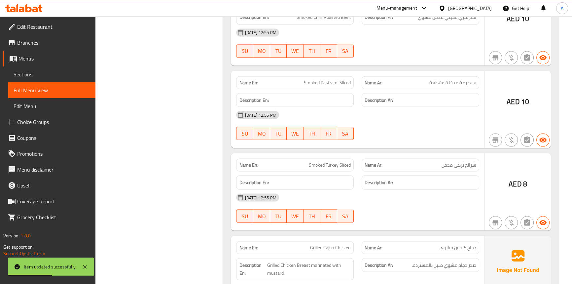
click at [330, 80] on span "Smoked Pastrami Sliced" at bounding box center [327, 82] width 47 height 7
click at [314, 80] on span "Smoked Pastrami Sliced" at bounding box center [327, 82] width 47 height 7
click at [345, 83] on span "Smoked Pastrami Sliced" at bounding box center [327, 82] width 47 height 7
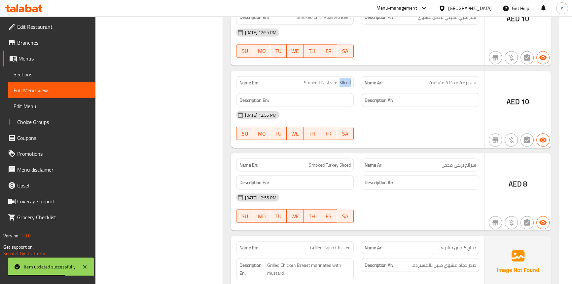
click at [345, 83] on span "Smoked Pastrami Sliced" at bounding box center [327, 82] width 47 height 7
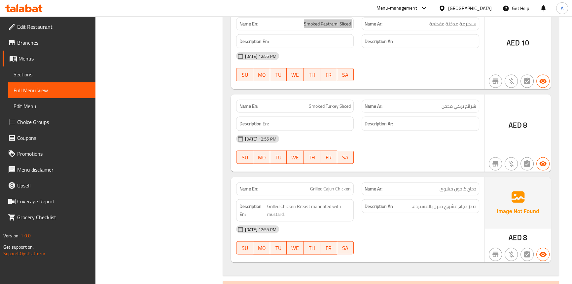
scroll to position [1606, 0]
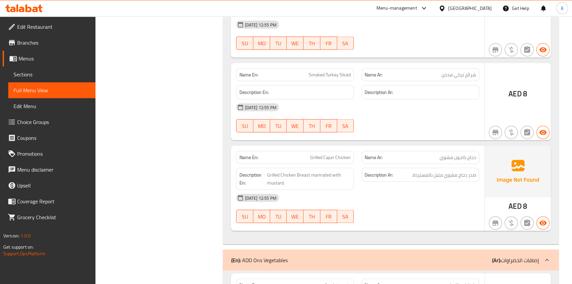
click at [329, 71] on span "Smoked Turkey Sliced" at bounding box center [330, 74] width 42 height 7
click at [337, 75] on span "Smoked Turkey Sliced" at bounding box center [330, 74] width 42 height 7
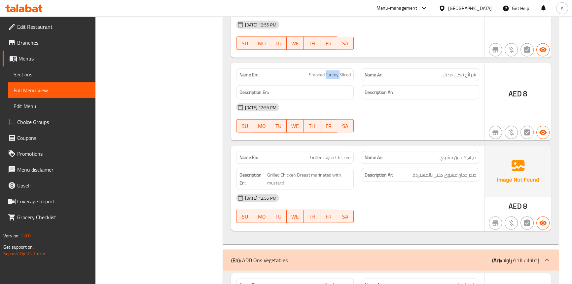
click at [337, 75] on span "Smoked Turkey Sliced" at bounding box center [330, 74] width 42 height 7
click at [33, 75] on span "Sections" at bounding box center [52, 74] width 77 height 8
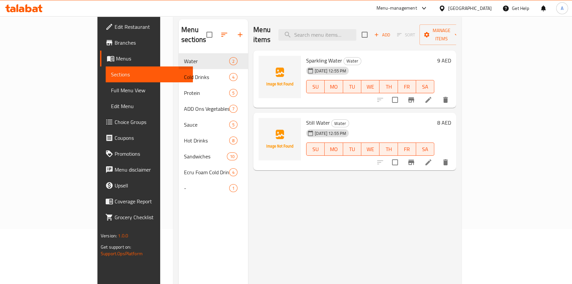
scroll to position [33, 0]
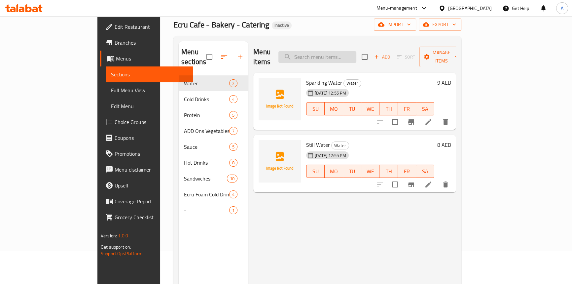
click at [335, 51] on input "search" at bounding box center [318, 57] width 78 height 12
paste input "Smoked Turkey Sliced"
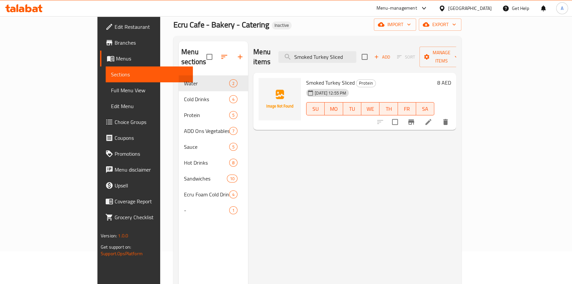
type input "Smoked Turkey Sliced"
click at [433, 118] on icon at bounding box center [429, 122] width 8 height 8
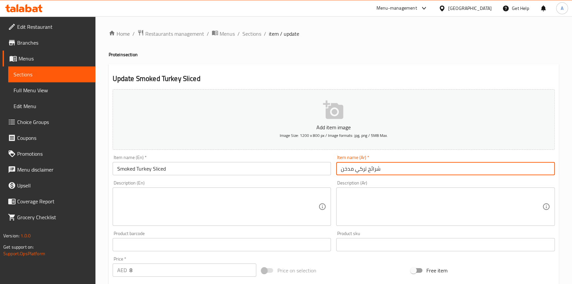
click at [397, 165] on input "شرائح تركي مدخن" at bounding box center [445, 168] width 219 height 13
click at [543, 169] on input "شرائح تركي مدخن" at bounding box center [445, 168] width 219 height 13
click at [495, 167] on input "تركي مدخن" at bounding box center [445, 168] width 219 height 13
type input "تركي مدخن مقطع"
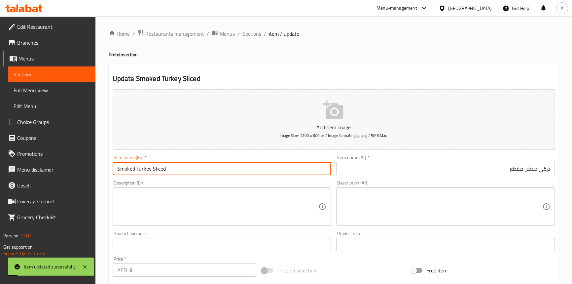
drag, startPoint x: 163, startPoint y: 168, endPoint x: 92, endPoint y: 168, distance: 70.7
click at [92, 168] on div "Edit Restaurant Branches Menus Sections Full Menu View Edit Menu Choice Groups …" at bounding box center [286, 241] width 572 height 451
click at [46, 91] on span "Full Menu View" at bounding box center [52, 90] width 77 height 8
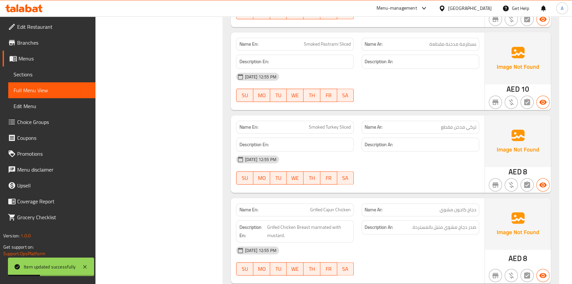
scroll to position [1015, 0]
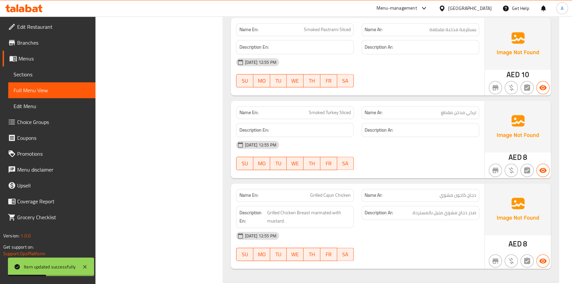
click at [335, 111] on span "Smoked Turkey Sliced" at bounding box center [330, 112] width 42 height 7
click at [318, 112] on span "Smoked Turkey Sliced" at bounding box center [330, 112] width 42 height 7
click at [348, 111] on span "Smoked Turkey Sliced" at bounding box center [330, 112] width 42 height 7
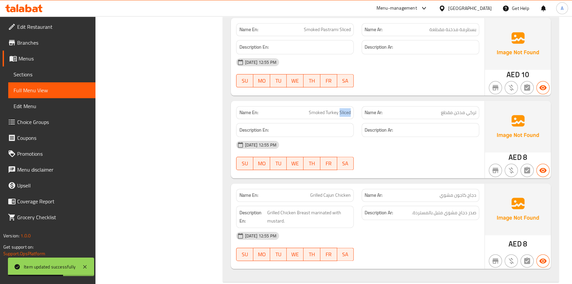
click at [348, 111] on span "Smoked Turkey Sliced" at bounding box center [330, 112] width 42 height 7
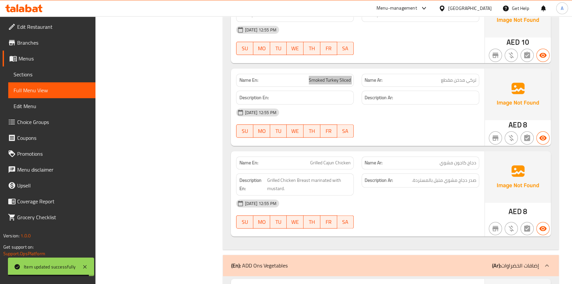
scroll to position [1106, 0]
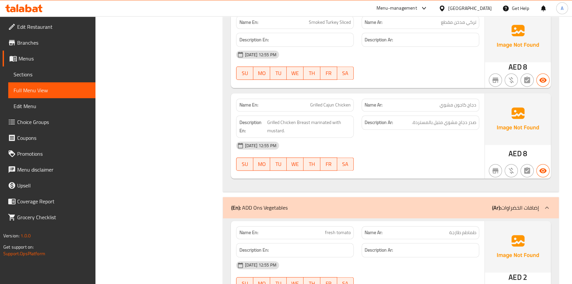
click at [342, 102] on span "Grilled Cajun Chicken" at bounding box center [330, 104] width 41 height 7
click at [329, 105] on span "Grilled Cajun Chicken" at bounding box center [330, 104] width 41 height 7
click at [314, 106] on span "Grilled Cajun Chicken" at bounding box center [330, 104] width 41 height 7
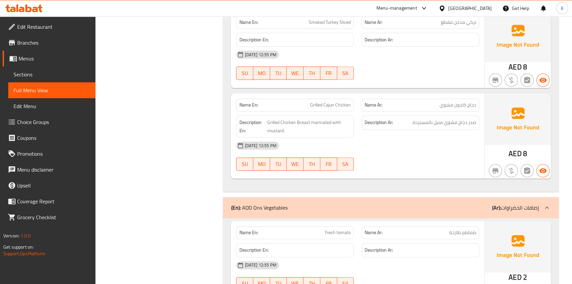
click at [330, 103] on span "Grilled Cajun Chicken" at bounding box center [330, 104] width 41 height 7
drag, startPoint x: 330, startPoint y: 103, endPoint x: 302, endPoint y: 18, distance: 89.7
click at [329, 103] on span "Grilled Cajun Chicken" at bounding box center [330, 104] width 41 height 7
click at [347, 104] on span "Grilled Cajun Chicken" at bounding box center [330, 104] width 41 height 7
drag, startPoint x: 347, startPoint y: 104, endPoint x: 329, endPoint y: 103, distance: 17.2
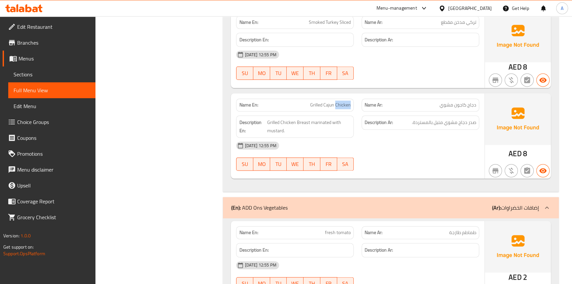
click at [347, 104] on span "Grilled Cajun Chicken" at bounding box center [330, 104] width 41 height 7
click at [328, 103] on span "Grilled Cajun Chicken" at bounding box center [330, 104] width 41 height 7
click at [310, 104] on p "Name En: Grilled Cajun Chicken" at bounding box center [295, 104] width 112 height 7
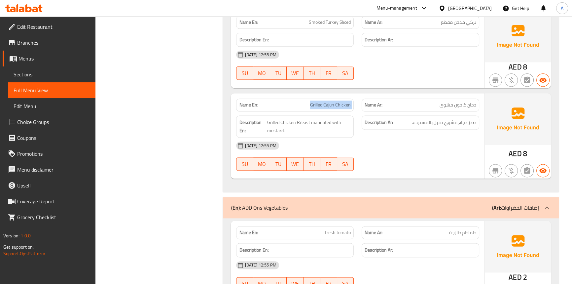
click at [310, 104] on p "Name En: Grilled Cajun Chicken" at bounding box center [295, 104] width 112 height 7
click at [300, 119] on span "Grilled Chicken Breast marinated with mustard." at bounding box center [309, 126] width 84 height 16
click at [290, 122] on span "Grilled Chicken Breast marinated with mustard." at bounding box center [309, 126] width 84 height 16
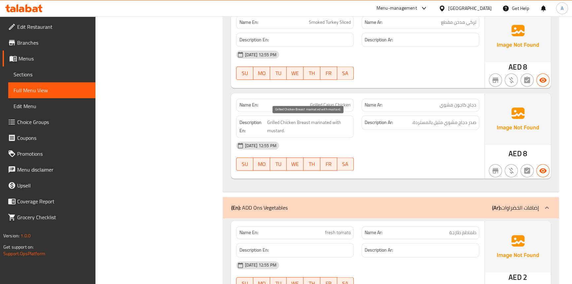
click at [276, 120] on span "Grilled Chicken Breast marinated with mustard." at bounding box center [309, 126] width 84 height 16
click at [322, 118] on span "Grilled Chicken Breast marinated with mustard." at bounding box center [309, 126] width 84 height 16
drag, startPoint x: 322, startPoint y: 118, endPoint x: 333, endPoint y: 120, distance: 10.7
click at [322, 119] on span "Grilled Chicken Breast marinated with mustard." at bounding box center [309, 126] width 84 height 16
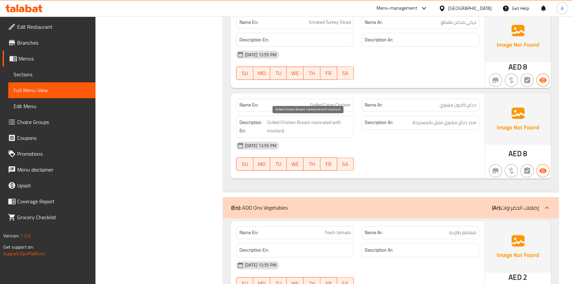
click at [339, 121] on span "Grilled Chicken Breast marinated with mustard." at bounding box center [309, 126] width 84 height 16
drag, startPoint x: 339, startPoint y: 121, endPoint x: 278, endPoint y: 136, distance: 62.8
click at [338, 121] on span "Grilled Chicken Breast marinated with mustard." at bounding box center [309, 126] width 84 height 16
click at [274, 130] on span "Grilled Chicken Breast marinated with mustard." at bounding box center [309, 126] width 84 height 16
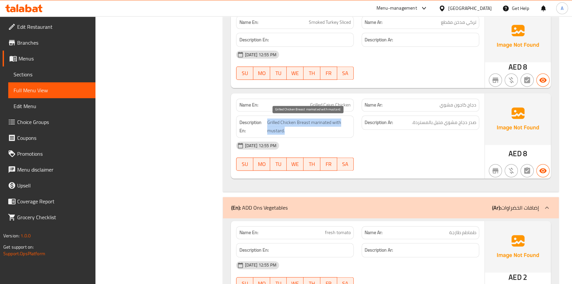
click at [274, 130] on span "Grilled Chicken Breast marinated with mustard." at bounding box center [309, 126] width 84 height 16
click at [405, 145] on div "[DATE] 12:55 PM" at bounding box center [357, 145] width 251 height 16
click at [303, 121] on span "Grilled Chicken Breast marinated with mustard." at bounding box center [309, 126] width 84 height 16
click at [284, 120] on span "Grilled Chicken Breast marinated with mustard." at bounding box center [309, 126] width 84 height 16
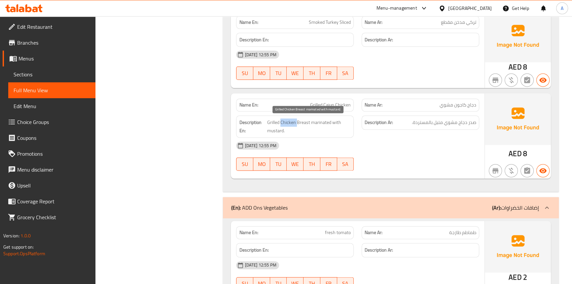
click at [284, 120] on span "Grilled Chicken Breast marinated with mustard." at bounding box center [309, 126] width 84 height 16
click at [272, 119] on span "Grilled Chicken Breast marinated with mustard." at bounding box center [309, 126] width 84 height 16
click at [320, 121] on span "Grilled Chicken Breast marinated with mustard." at bounding box center [309, 126] width 84 height 16
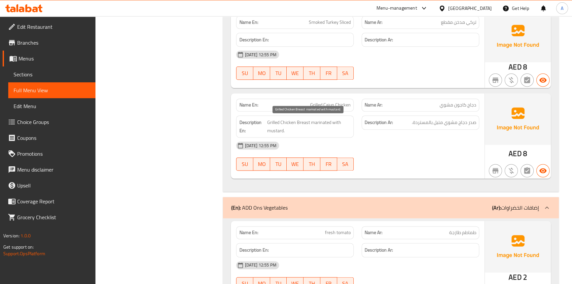
click at [335, 119] on span "Grilled Chicken Breast marinated with mustard." at bounding box center [309, 126] width 84 height 16
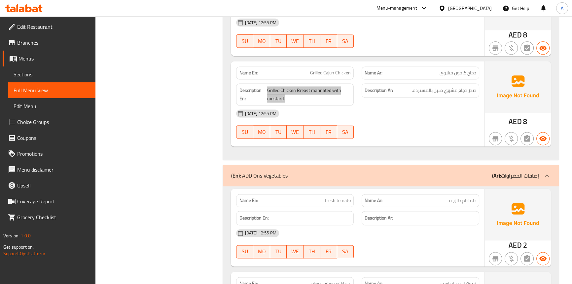
scroll to position [1196, 0]
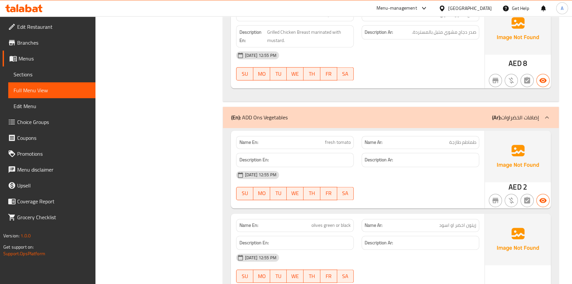
click at [378, 69] on div "13-09-2025 12:55 PM SU MO TU WE TH FR SA" at bounding box center [357, 65] width 251 height 37
drag, startPoint x: 115, startPoint y: 72, endPoint x: 74, endPoint y: 71, distance: 41.0
click at [52, 73] on span "Sections" at bounding box center [52, 74] width 77 height 8
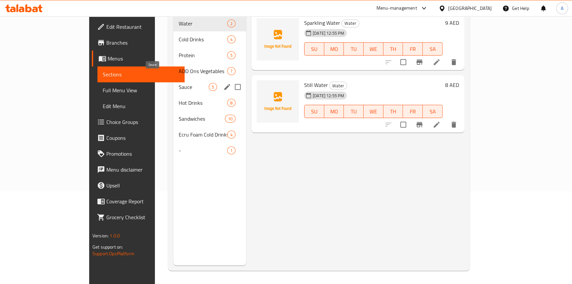
scroll to position [3, 0]
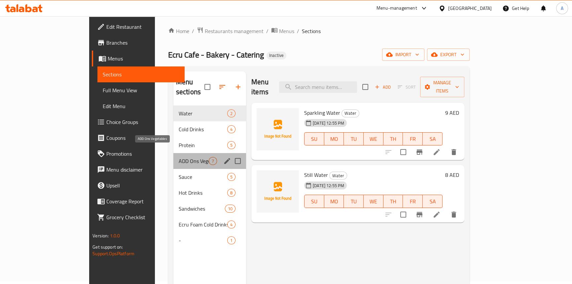
click at [179, 157] on span "ADD Ons Vegetables" at bounding box center [194, 161] width 30 height 8
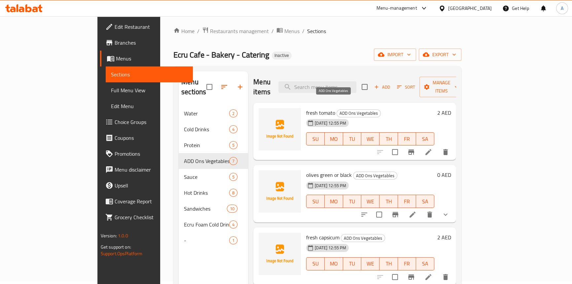
click at [337, 109] on span "ADD Ons Vegetables" at bounding box center [359, 113] width 44 height 8
click at [111, 94] on span "Full Menu View" at bounding box center [149, 90] width 77 height 8
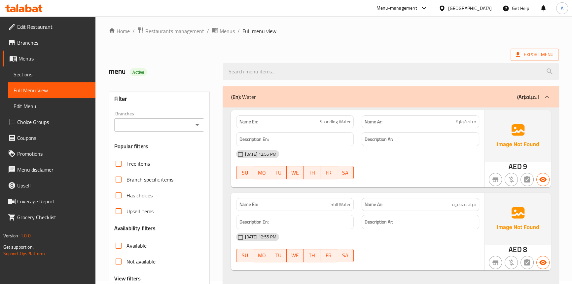
scroll to position [63, 0]
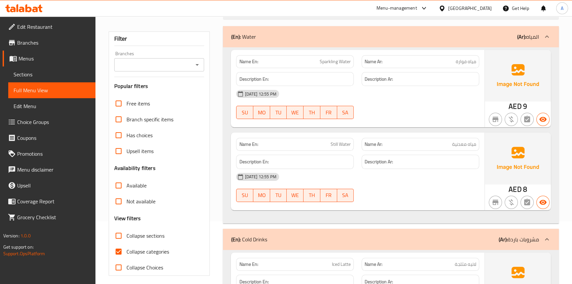
click at [115, 249] on input "Collapse categories" at bounding box center [119, 252] width 16 height 16
checkbox input "false"
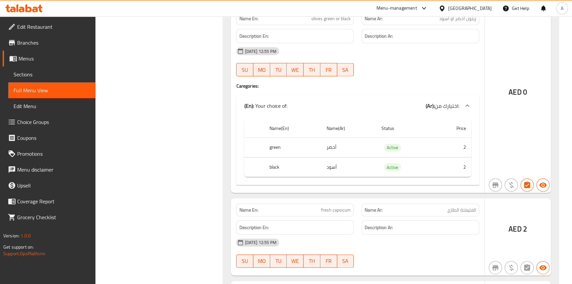
scroll to position [1963, 0]
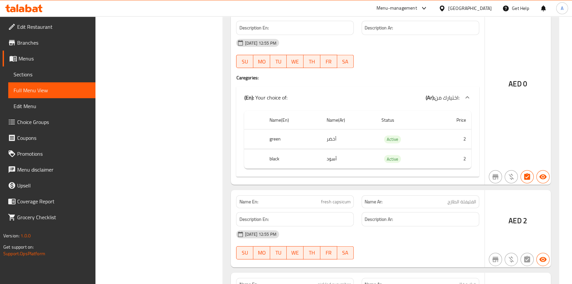
click at [336, 200] on span "fresh capsicum" at bounding box center [336, 201] width 30 height 7
click at [23, 77] on span "Sections" at bounding box center [52, 74] width 77 height 8
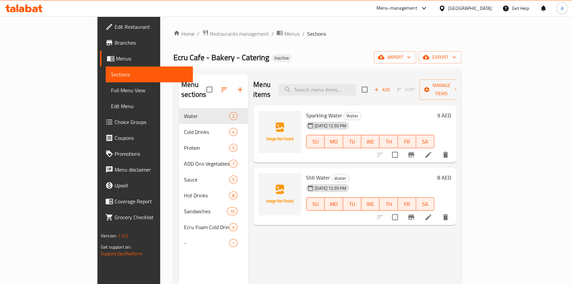
click at [313, 87] on div "Menu items Add Sort Manage items" at bounding box center [354, 89] width 203 height 31
click at [338, 84] on input "search" at bounding box center [318, 90] width 78 height 12
paste input "fresh capsicum"
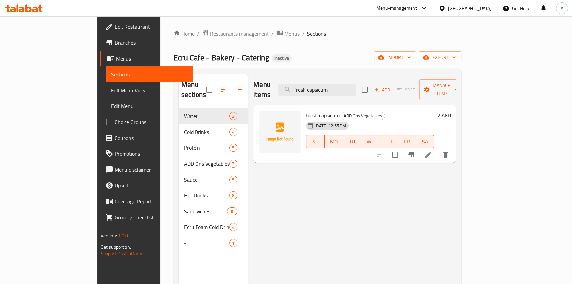
type input "fresh capsicum"
click at [432, 152] on icon at bounding box center [429, 155] width 6 height 6
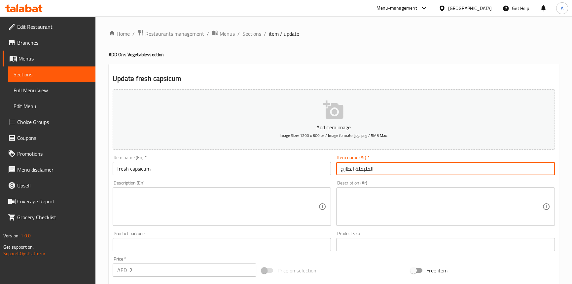
drag, startPoint x: 370, startPoint y: 171, endPoint x: 381, endPoint y: 171, distance: 10.9
click at [381, 171] on input "الفليفلة الطازج" at bounding box center [445, 168] width 219 height 13
click at [353, 169] on input "فليفلة الطازج" at bounding box center [445, 168] width 219 height 13
click at [351, 170] on input "فليفلة الطازج" at bounding box center [445, 168] width 219 height 13
type input "فليفلة طازج"
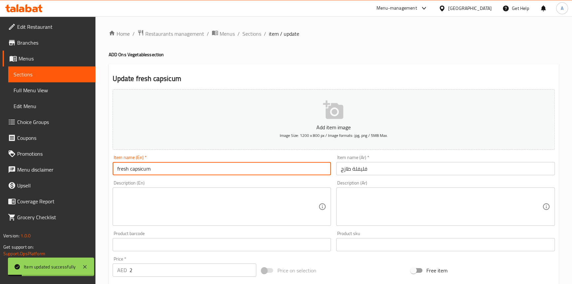
drag, startPoint x: 161, startPoint y: 166, endPoint x: 100, endPoint y: 166, distance: 61.1
click at [100, 166] on div "Home / Restaurants management / Menus / Sections / item / update ADD Ons Vegeta…" at bounding box center [333, 241] width 477 height 451
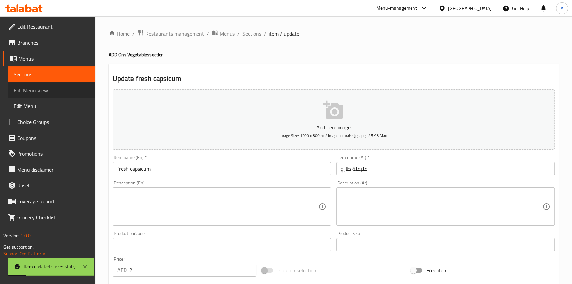
click at [41, 89] on span "Full Menu View" at bounding box center [52, 90] width 77 height 8
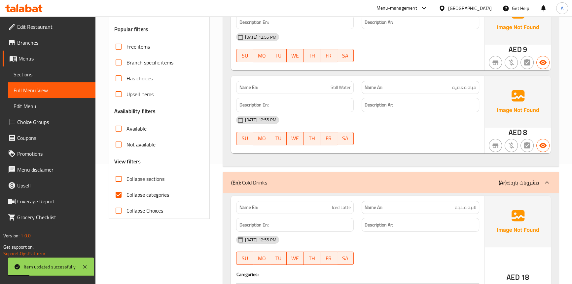
scroll to position [150, 0]
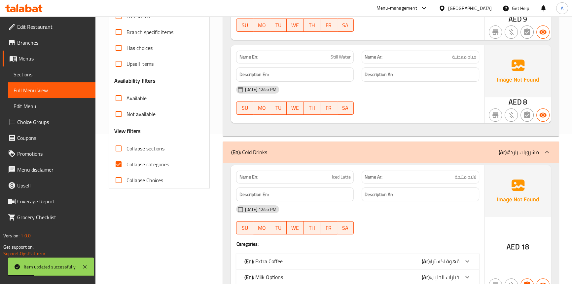
click at [120, 164] on input "Collapse categories" at bounding box center [119, 164] width 16 height 16
checkbox input "false"
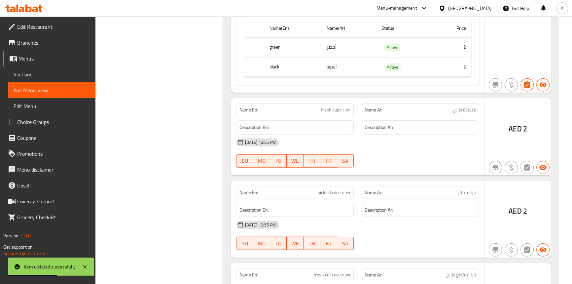
scroll to position [2082, 0]
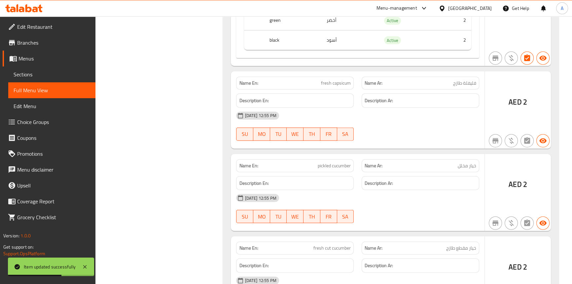
click at [343, 80] on span "fresh capsicum" at bounding box center [336, 83] width 30 height 7
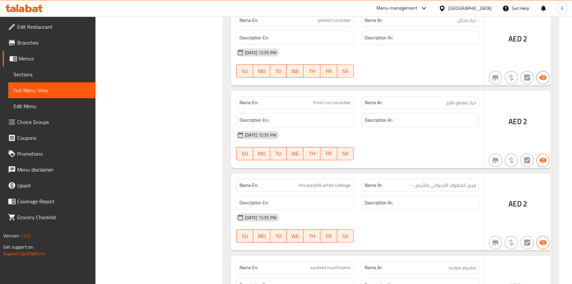
scroll to position [2262, 0]
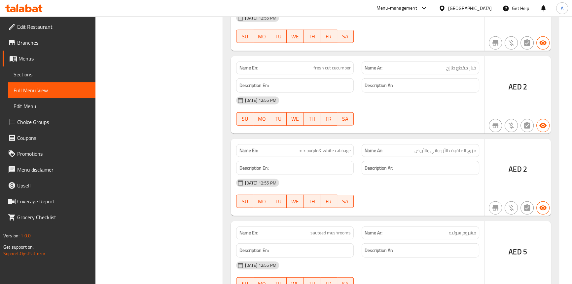
click at [318, 149] on span "mix purple& white cabbage" at bounding box center [325, 150] width 52 height 7
click at [27, 76] on span "Sections" at bounding box center [52, 74] width 77 height 8
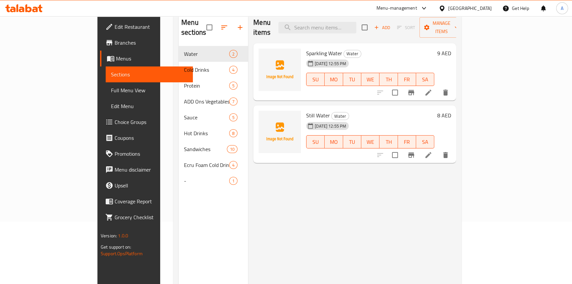
scroll to position [33, 0]
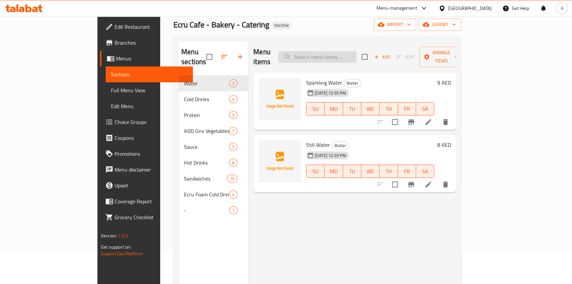
click at [336, 53] on input "search" at bounding box center [318, 57] width 78 height 12
paste input "mix purple& white cabbage"
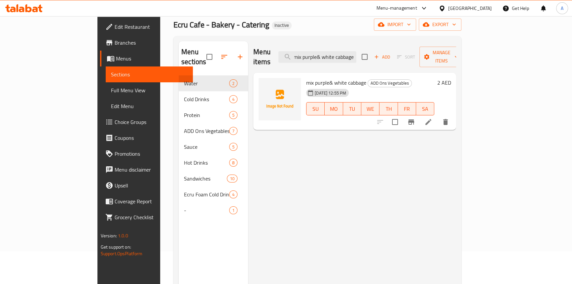
type input "mix purple& white cabbage"
click at [438, 118] on li at bounding box center [428, 122] width 19 height 12
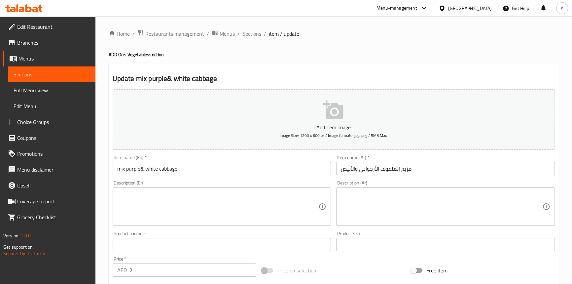
click at [420, 170] on input "مزيج الملفوف الأرجواني والأبيض - -" at bounding box center [445, 168] width 219 height 13
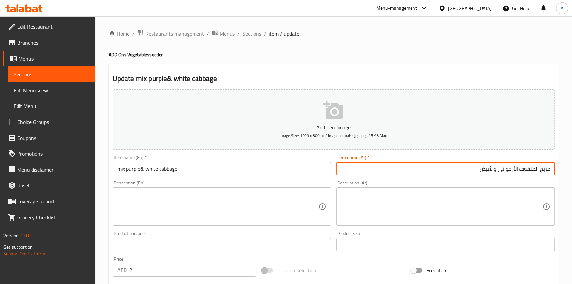
click at [133, 169] on input "mix purple& white cabbage" at bounding box center [222, 168] width 219 height 13
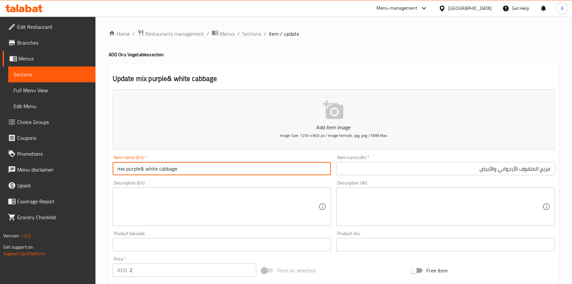
click at [133, 169] on input "mix purple& white cabbage" at bounding box center [222, 168] width 219 height 13
click at [509, 166] on input "مزيج الملفوف الأرجواني والأبيض" at bounding box center [445, 168] width 219 height 13
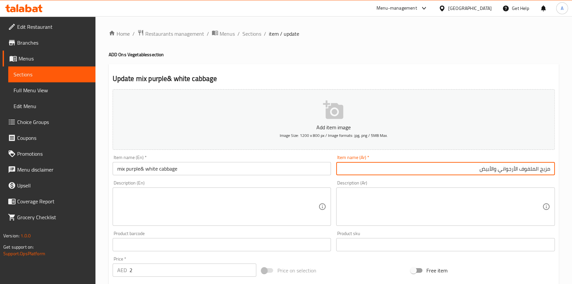
click at [509, 166] on input "مزيج الملفوف الأرجواني والأبيض" at bounding box center [445, 168] width 219 height 13
paste input "نفسجي"
click at [492, 168] on input "مزيج الملفوف بنفسجي والأبيض" at bounding box center [445, 168] width 219 height 13
click at [535, 169] on input "مزيج الملفوف بنفسجي وأبيض" at bounding box center [445, 168] width 219 height 13
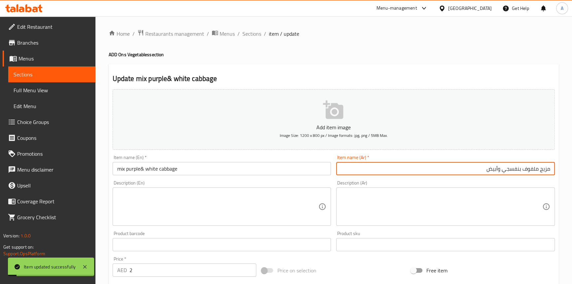
type input "مزيج ملفوف بنفسجي وأبيض"
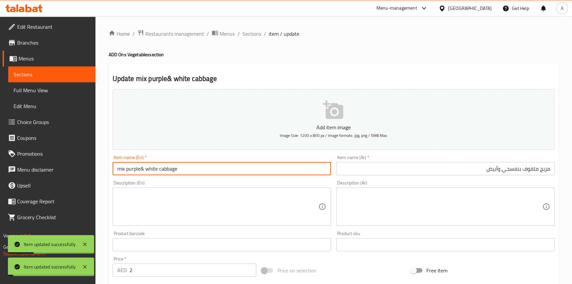
drag, startPoint x: 193, startPoint y: 169, endPoint x: 81, endPoint y: 142, distance: 114.5
click at [84, 171] on div "Edit Restaurant Branches Menus Sections Full Menu View Edit Menu Choice Groups …" at bounding box center [286, 241] width 572 height 451
drag, startPoint x: 57, startPoint y: 89, endPoint x: 394, endPoint y: 22, distance: 343.7
click at [57, 89] on span "Full Menu View" at bounding box center [52, 90] width 77 height 8
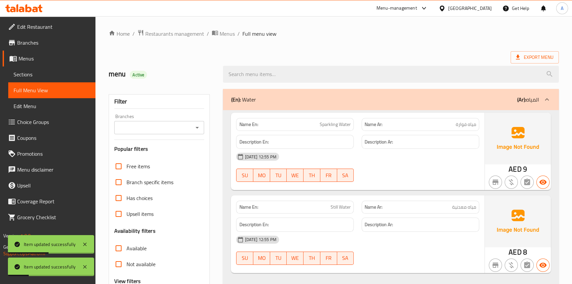
scroll to position [1641, 0]
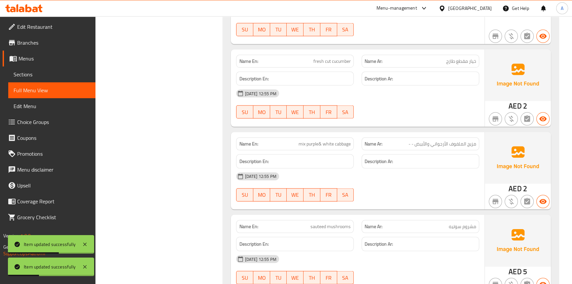
click at [301, 143] on span "mix purple& white cabbage" at bounding box center [325, 143] width 52 height 7
click at [347, 143] on span "mix purple& white cabbage" at bounding box center [325, 143] width 52 height 7
click at [312, 147] on div "Name En: mix purple& white cabbage" at bounding box center [295, 143] width 118 height 13
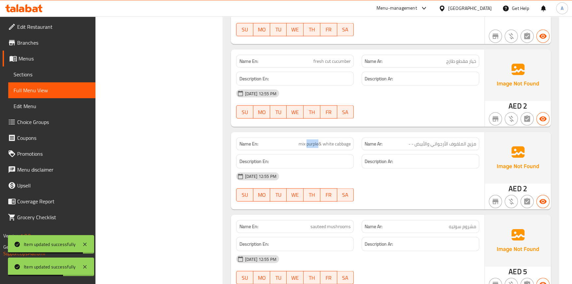
click at [312, 147] on div "Name En: mix purple& white cabbage" at bounding box center [295, 143] width 118 height 13
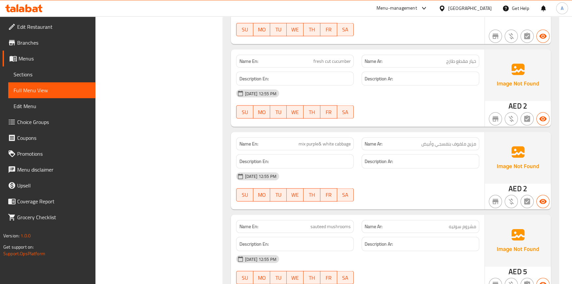
click at [302, 145] on span "mix purple& white cabbage" at bounding box center [325, 143] width 52 height 7
click at [350, 140] on span "mix purple& white cabbage" at bounding box center [325, 143] width 52 height 7
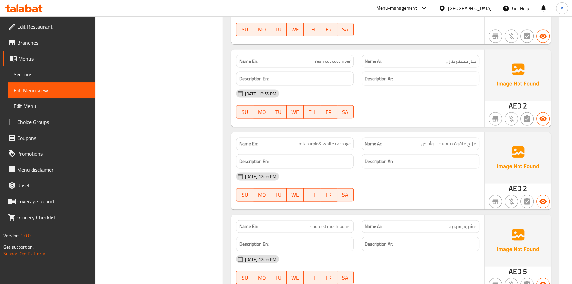
click at [310, 142] on span "mix purple& white cabbage" at bounding box center [325, 143] width 52 height 7
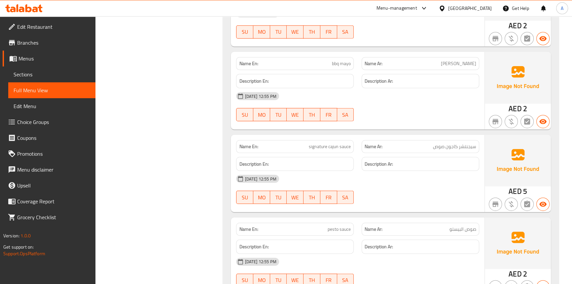
scroll to position [2092, 0]
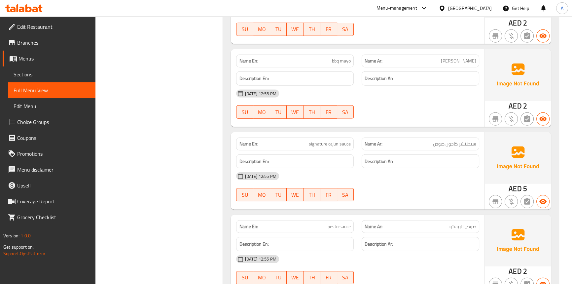
click at [339, 140] on span "signature cajun sauce" at bounding box center [330, 143] width 42 height 7
click at [35, 79] on link "Sections" at bounding box center [51, 74] width 87 height 16
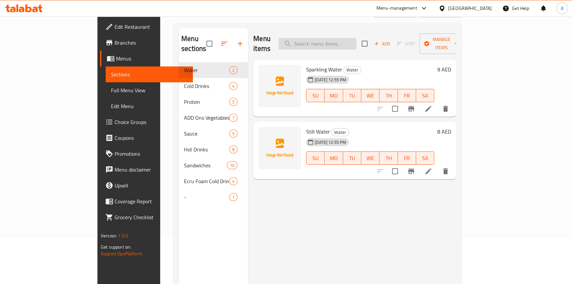
scroll to position [3, 0]
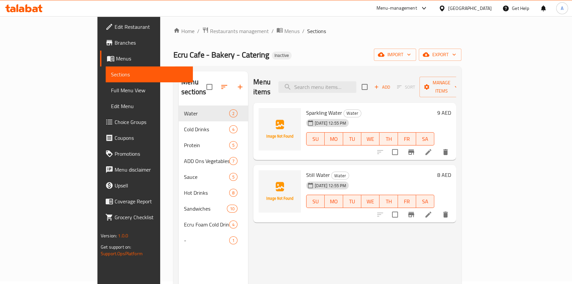
drag, startPoint x: 348, startPoint y: 69, endPoint x: 347, endPoint y: 80, distance: 11.6
click at [348, 71] on div "Menu sections Water 2 Cold Drinks 4 Protein 5 ADD Ons Vegetables 7 Sauce 5 Hot …" at bounding box center [317, 213] width 288 height 294
click at [347, 81] on input "search" at bounding box center [318, 87] width 78 height 12
paste input "signature cajun sauce"
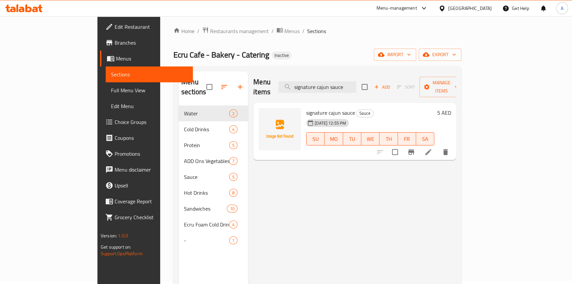
type input "signature cajun sauce"
click at [433, 148] on icon at bounding box center [429, 152] width 8 height 8
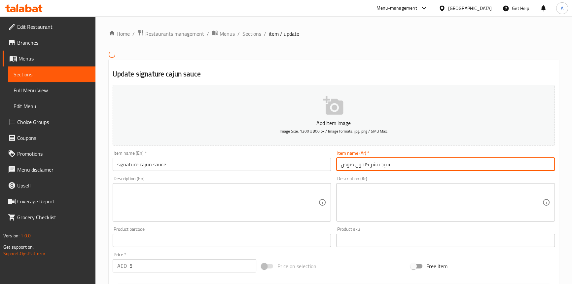
click at [351, 164] on input "سيجنتشر كاجون صوص" at bounding box center [445, 164] width 219 height 13
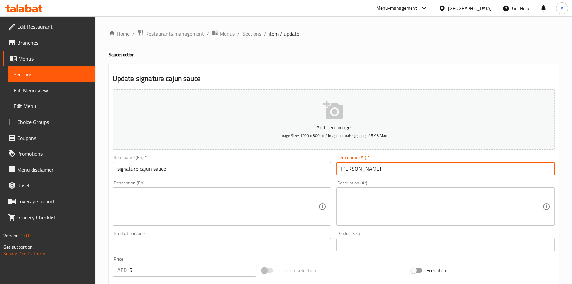
click at [341, 167] on input "سيجنتشر كاجون" at bounding box center [445, 168] width 219 height 13
paste input "صوص"
click at [351, 172] on input "صوص سيجنتشر كاجون" at bounding box center [445, 168] width 219 height 13
click at [362, 170] on input "صوص سيجنتشر" at bounding box center [445, 168] width 219 height 13
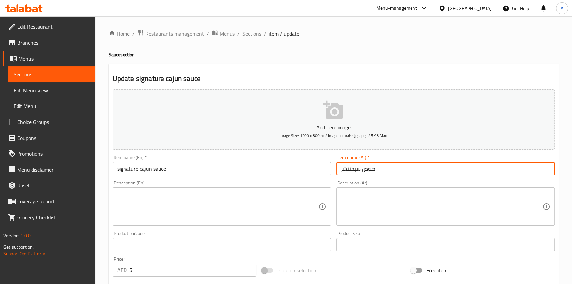
click at [360, 169] on input "صوص سيجنتشر" at bounding box center [445, 168] width 219 height 13
paste input "كاجون"
click at [376, 167] on input "سيجنتشر كاجون صوص" at bounding box center [445, 168] width 219 height 13
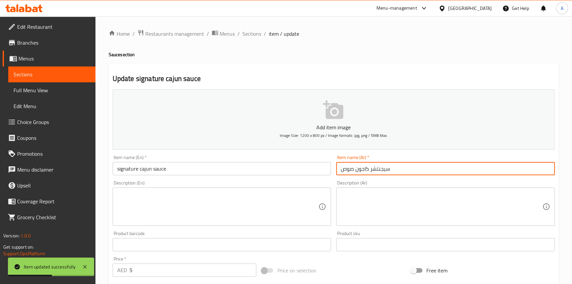
click at [376, 167] on input "سيجنتشر كاجون صوص" at bounding box center [445, 168] width 219 height 13
type input "سيجنتشر كاجون صوص"
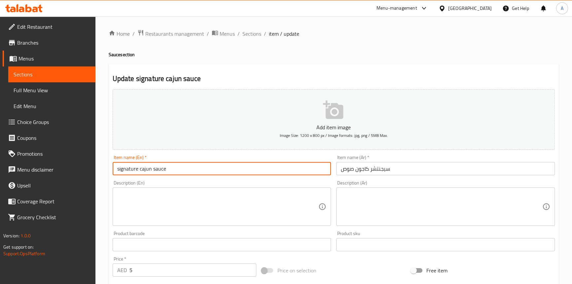
drag, startPoint x: 183, startPoint y: 171, endPoint x: 85, endPoint y: 145, distance: 101.6
click at [94, 169] on div "Edit Restaurant Branches Menus Sections Full Menu View Edit Menu Choice Groups …" at bounding box center [286, 241] width 572 height 451
drag, startPoint x: 41, startPoint y: 89, endPoint x: 399, endPoint y: 21, distance: 363.6
click at [41, 89] on span "Full Menu View" at bounding box center [52, 90] width 77 height 8
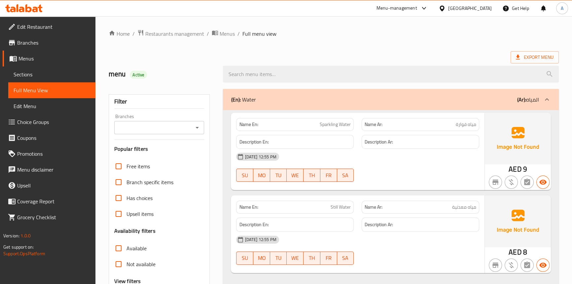
scroll to position [2089, 0]
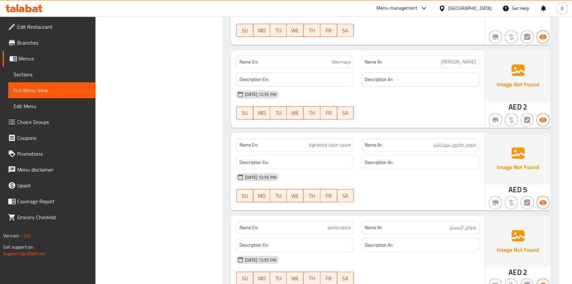
click at [444, 144] on span "صوص كاجون سيجنتشر" at bounding box center [454, 144] width 43 height 7
drag, startPoint x: 163, startPoint y: 92, endPoint x: 228, endPoint y: 103, distance: 65.8
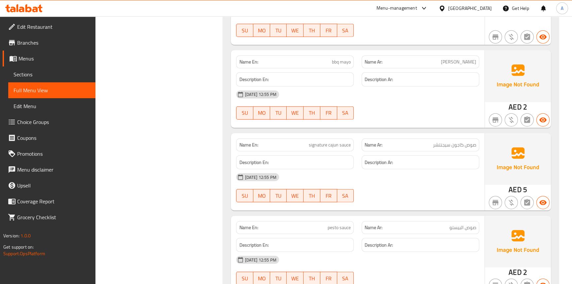
click at [346, 144] on span "signature cajun sauce" at bounding box center [330, 144] width 42 height 7
click at [335, 141] on span "signature cajun sauce" at bounding box center [330, 144] width 42 height 7
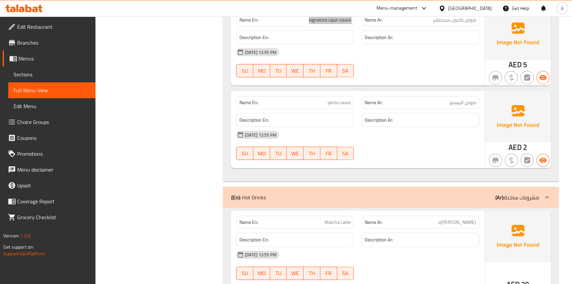
scroll to position [2180, 0]
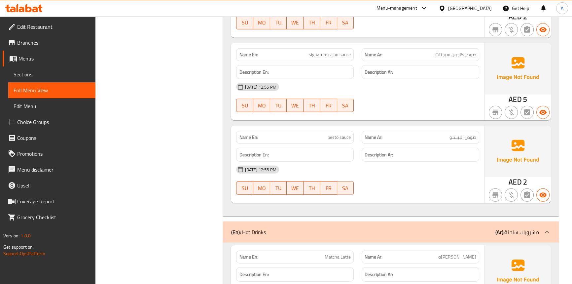
drag, startPoint x: 401, startPoint y: 84, endPoint x: 224, endPoint y: 84, distance: 177.1
click at [401, 84] on div "[DATE] 12:55 PM" at bounding box center [357, 87] width 251 height 16
click at [23, 77] on span "Sections" at bounding box center [52, 74] width 77 height 8
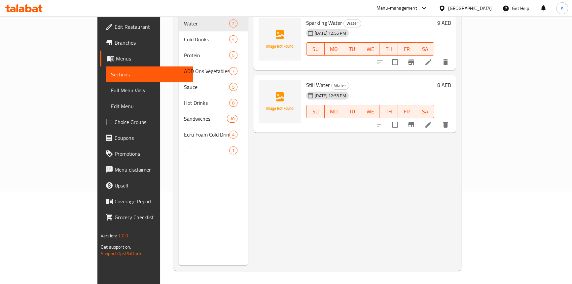
scroll to position [93, 0]
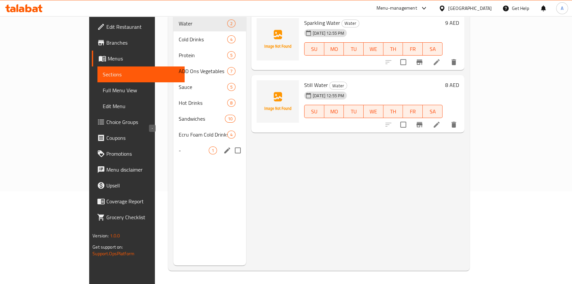
click at [179, 146] on span "-" at bounding box center [194, 150] width 30 height 8
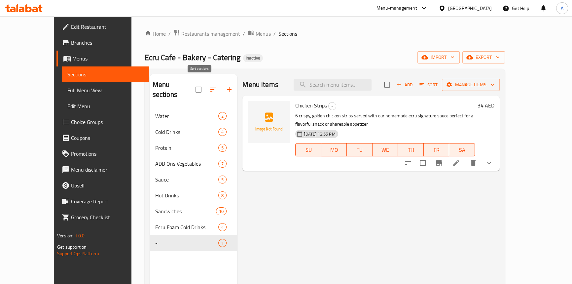
click at [209, 86] on icon "button" at bounding box center [213, 90] width 8 height 8
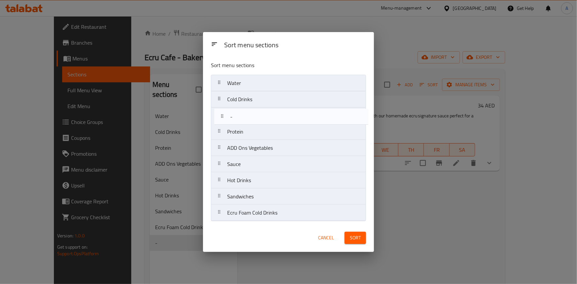
drag, startPoint x: 220, startPoint y: 213, endPoint x: 223, endPoint y: 116, distance: 97.9
click at [223, 116] on nav "Water Cold Drinks Protein ADD Ons Vegetables Sauce Hot Drinks Sandwiches Ecru F…" at bounding box center [288, 148] width 155 height 146
click at [360, 242] on button "Sort" at bounding box center [354, 238] width 21 height 12
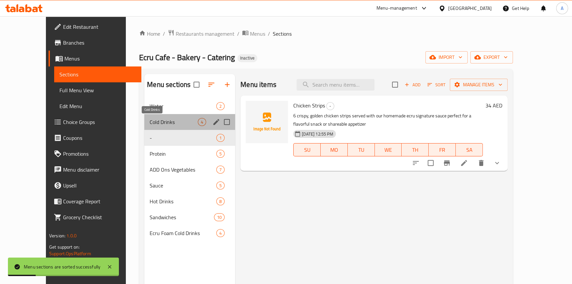
click at [150, 119] on span "Cold Drinks" at bounding box center [174, 122] width 48 height 8
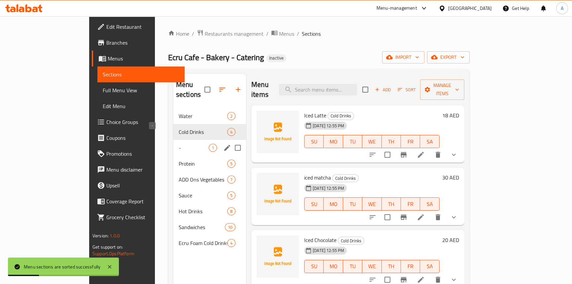
click at [179, 144] on span "-" at bounding box center [194, 148] width 30 height 8
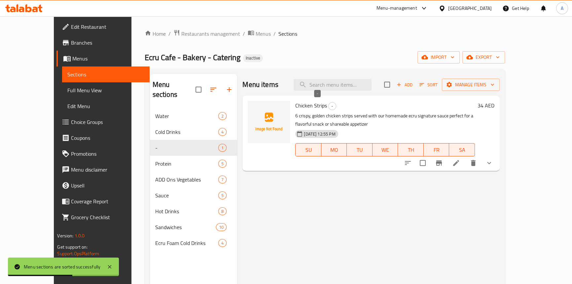
click at [329, 106] on span "-" at bounding box center [332, 106] width 7 height 8
click at [309, 105] on span "Chicken Strips" at bounding box center [311, 105] width 32 height 10
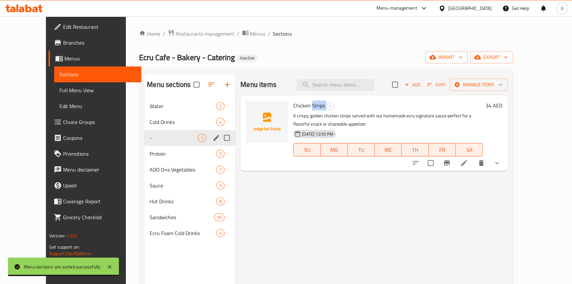
click at [212, 138] on icon "edit" at bounding box center [216, 138] width 8 height 8
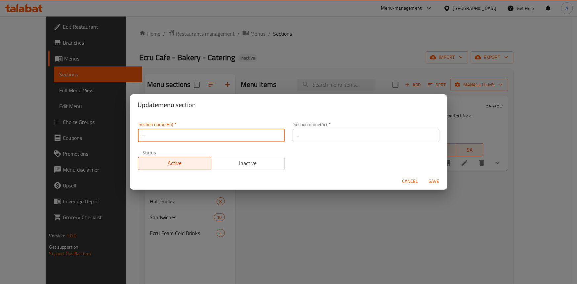
drag, startPoint x: 139, startPoint y: 136, endPoint x: 129, endPoint y: 136, distance: 10.2
click at [129, 136] on div "Update menu section Section name(En)   * - Section name(En) * Section name(Ar) …" at bounding box center [288, 142] width 577 height 284
paste input "Strips"
type input "Strips"
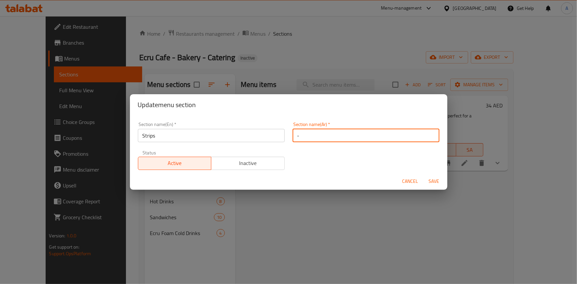
click at [319, 140] on input "-" at bounding box center [365, 135] width 147 height 13
type input "استريبس"
click at [433, 177] on span "Save" at bounding box center [434, 181] width 16 height 8
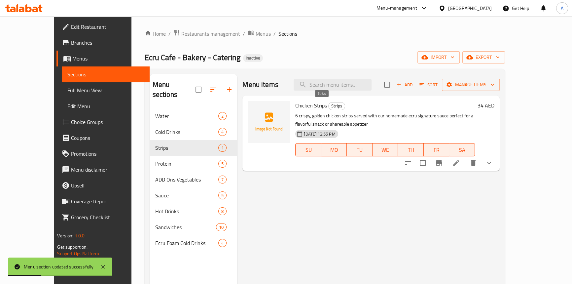
click at [329, 105] on span "Strips" at bounding box center [337, 106] width 16 height 8
click at [67, 94] on span "Full Menu View" at bounding box center [105, 90] width 77 height 8
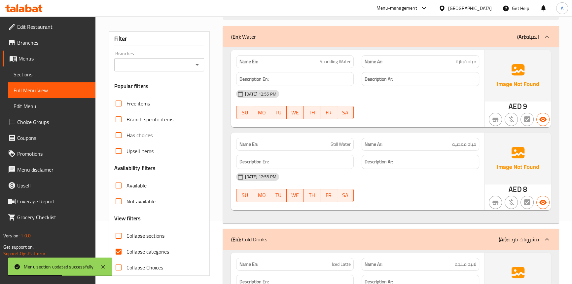
scroll to position [120, 0]
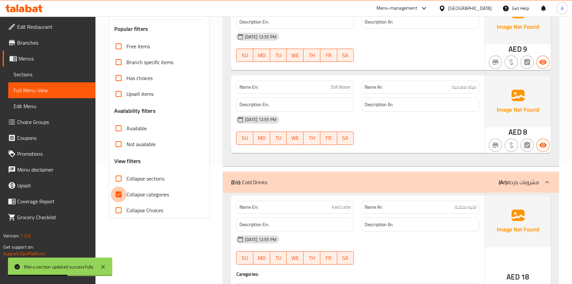
click at [120, 199] on input "Collapse categories" at bounding box center [119, 194] width 16 height 16
checkbox input "false"
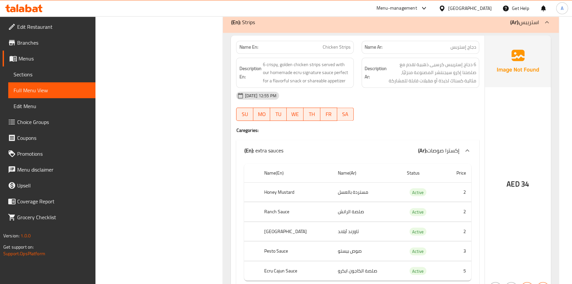
scroll to position [1417, 0]
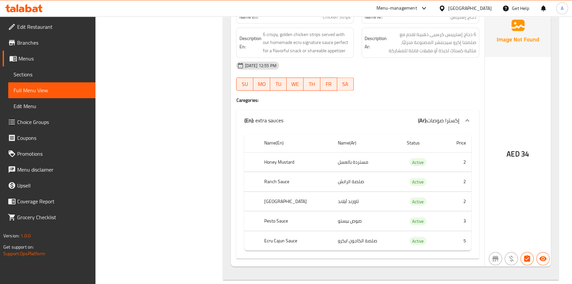
click at [507, 102] on div "AED 34" at bounding box center [518, 135] width 66 height 261
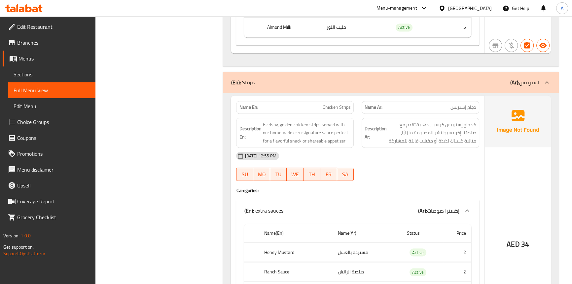
click at [332, 106] on span "Chicken Strips" at bounding box center [337, 107] width 28 height 7
click at [347, 104] on span "Chicken Strips" at bounding box center [337, 107] width 28 height 7
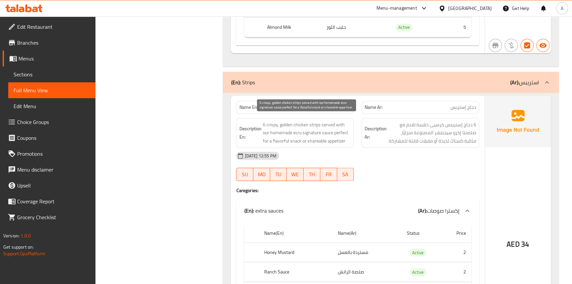
click at [263, 125] on span "6 crispy, golden chicken strips served with our homemade ecru signature sauce p…" at bounding box center [307, 133] width 88 height 24
click at [263, 124] on span "6 crispy, golden chicken strips served with our homemade ecru signature sauce p…" at bounding box center [307, 133] width 88 height 24
click at [299, 126] on span "6 crispy, golden chicken strips served with our homemade ecru signature sauce p…" at bounding box center [307, 133] width 88 height 24
click at [316, 125] on span "6 crispy, golden chicken strips served with our homemade ecru signature sauce p…" at bounding box center [307, 133] width 88 height 24
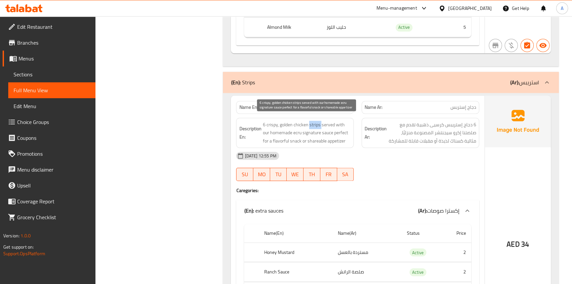
click at [316, 125] on span "6 crispy, golden chicken strips served with our homemade ecru signature sauce p…" at bounding box center [307, 133] width 88 height 24
click at [270, 122] on span "6 crispy, golden chicken strips served with our homemade ecru signature sauce p…" at bounding box center [307, 133] width 88 height 24
click at [287, 122] on span "6 crispy, golden chicken strips served with our homemade ecru signature sauce p…" at bounding box center [307, 133] width 88 height 24
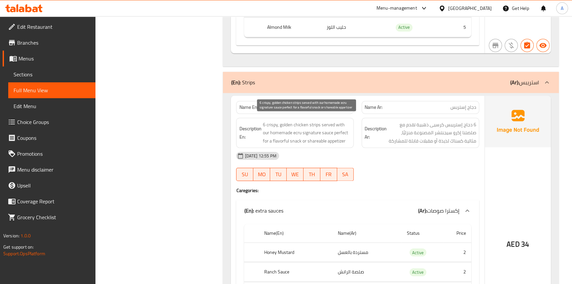
click at [323, 125] on span "6 crispy, golden chicken strips served with our homemade ecru signature sauce p…" at bounding box center [307, 133] width 88 height 24
click at [341, 123] on span "6 crispy, golden chicken strips served with our homemade ecru signature sauce p…" at bounding box center [307, 133] width 88 height 24
click at [340, 123] on span "6 crispy, golden chicken strips served with our homemade ecru signature sauce p…" at bounding box center [307, 133] width 88 height 24
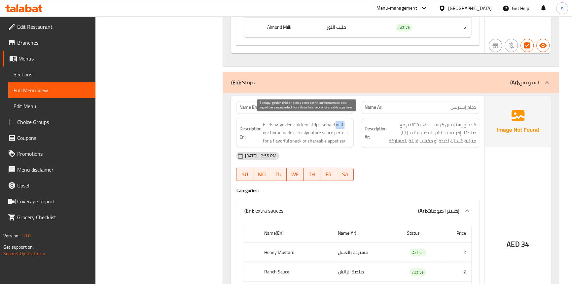
click at [340, 123] on span "6 crispy, golden chicken strips served with our homemade ecru signature sauce p…" at bounding box center [307, 133] width 88 height 24
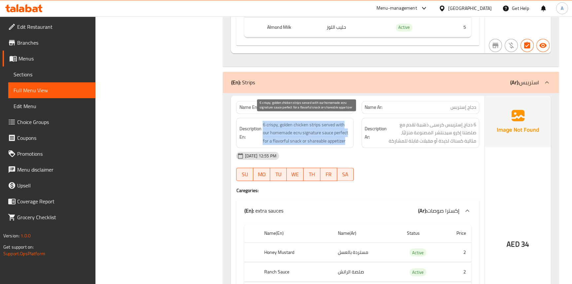
click at [340, 123] on span "6 crispy, golden chicken strips served with our homemade ecru signature sauce p…" at bounding box center [307, 133] width 88 height 24
click at [26, 79] on link "Sections" at bounding box center [51, 74] width 87 height 16
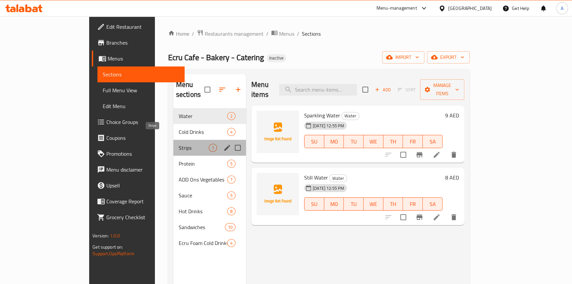
click at [179, 144] on span "Strips" at bounding box center [194, 148] width 30 height 8
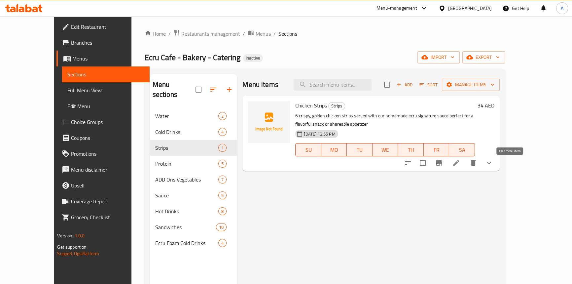
click at [460, 166] on icon at bounding box center [456, 163] width 8 height 8
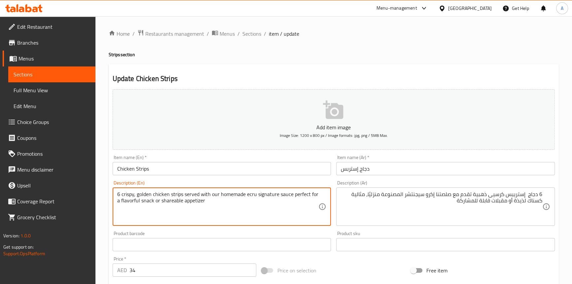
click at [247, 192] on textarea "6 crispy, golden chicken strips served with our homemade ecru signature sauce p…" at bounding box center [218, 206] width 202 height 31
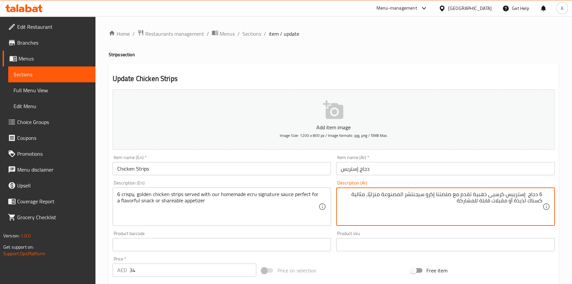
click at [431, 193] on textarea "6 دجاج إستريبس كرسيى ذهبية تقدم مع صلصتنا إكرو سيجنتشر المصنوعة منزليًا، مثالية…" at bounding box center [442, 206] width 202 height 31
paste textarea "يكرو"
click at [443, 195] on textarea "6 دجاج إستريبس كرسيى ذهبية تقدم مع صلصتنا ايكرو سيجنتشر المصنوعة منزليًا، مثالي…" at bounding box center [442, 206] width 202 height 31
click at [357, 194] on textarea "6 دجاج إستريبس كرسيى ذهبية تقدم مع صوص ايكرو خاص بنا سيجنتشر المصنوعة منزليًا، …" at bounding box center [442, 206] width 202 height 31
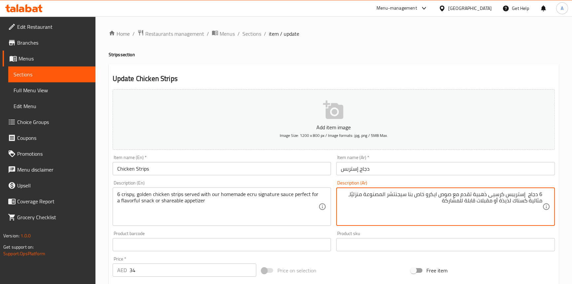
click at [357, 194] on textarea "6 دجاج إستريبس كرسيى ذهبية تقدم مع صوص ايكرو خاص بنا سيجنتشر المصنوعة منزليًا، …" at bounding box center [442, 206] width 202 height 31
click at [371, 193] on textarea "6 دجاج إستريبس كرسيى ذهبية تقدم مع صوص ايكرو خاص بنا سيجنتشر المصنوعة منزليًا، …" at bounding box center [442, 206] width 202 height 31
click at [376, 196] on textarea "6 دجاج إستريبس كرسيى ذهبية تقدم مع صوص ايكرو خاص بنا سيجنتشر منزليًا، مثالية كس…" at bounding box center [442, 206] width 202 height 31
type textarea "6 دجاج إستريبس كرسيى ذهبية تقدم مع صوص ايكرو خاص بنا سيجنتشر منزلي، مثالية كسنا…"
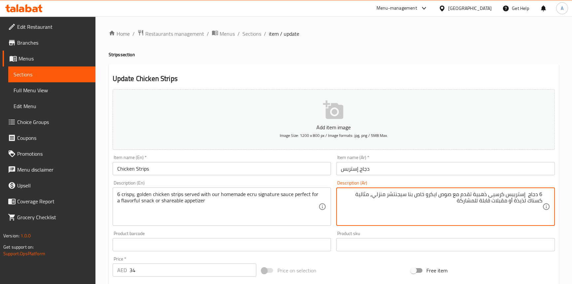
click at [304, 195] on textarea "6 crispy, golden chicken strips served with our homemade ecru signature sauce p…" at bounding box center [218, 206] width 202 height 31
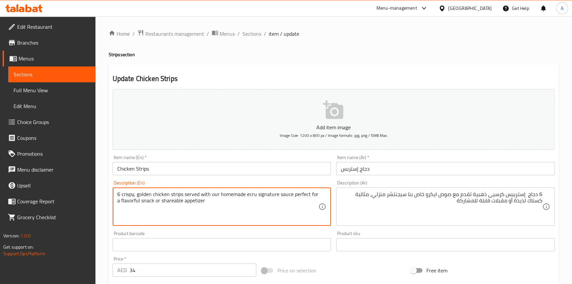
click at [312, 193] on textarea "6 crispy, golden chicken strips served with our homemade ecru signature sauce p…" at bounding box center [218, 206] width 202 height 31
click at [146, 203] on textarea "6 crispy, golden chicken strips served with our homemade ecru signature sauce p…" at bounding box center [218, 206] width 202 height 31
click at [136, 203] on textarea "6 crispy, golden chicken strips served with our homemade ecru signature sauce p…" at bounding box center [218, 206] width 202 height 31
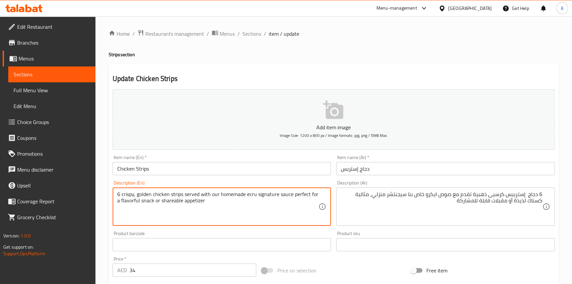
click at [136, 203] on textarea "6 crispy, golden chicken strips served with our homemade ecru signature sauce p…" at bounding box center [218, 206] width 202 height 31
click at [155, 201] on textarea "6 crispy, golden chicken strips served with our homemade ecru signature sauce p…" at bounding box center [218, 206] width 202 height 31
click at [185, 201] on textarea "6 crispy, golden chicken strips served with our homemade ecru signature sauce p…" at bounding box center [218, 206] width 202 height 31
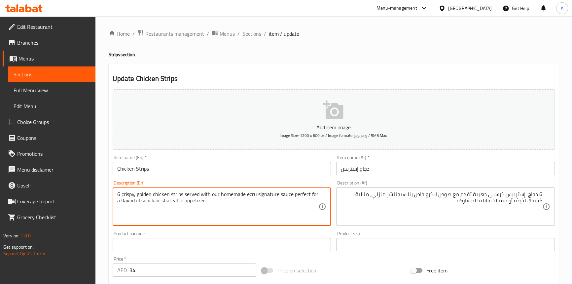
click at [169, 202] on textarea "6 crispy, golden chicken strips served with our homemade ecru signature sauce p…" at bounding box center [218, 206] width 202 height 31
click at [172, 169] on input "Chicken Strips" at bounding box center [222, 168] width 219 height 13
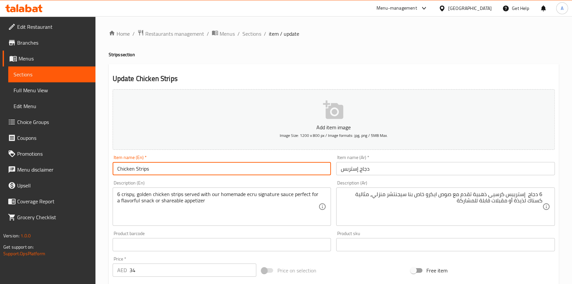
click at [393, 155] on div "Item name (Ar)   * دجاج إستربس Item name (Ar) *" at bounding box center [445, 165] width 219 height 20
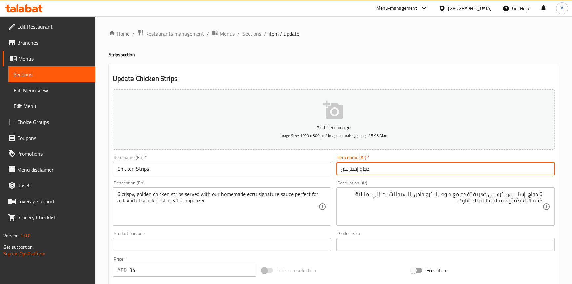
click at [391, 172] on input "دجاج إستربس" at bounding box center [445, 168] width 219 height 13
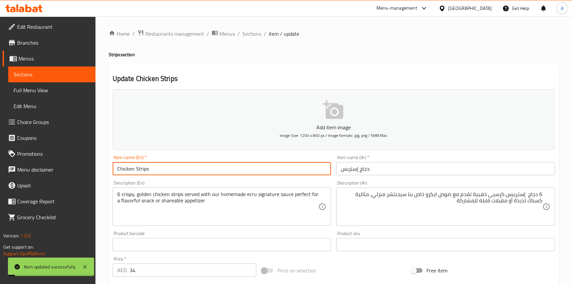
drag, startPoint x: 166, startPoint y: 168, endPoint x: 83, endPoint y: 143, distance: 87.3
click at [91, 168] on div "Edit Restaurant Branches Menus Sections Full Menu View Edit Menu Choice Groups …" at bounding box center [286, 247] width 572 height 462
click at [43, 91] on span "Full Menu View" at bounding box center [52, 90] width 77 height 8
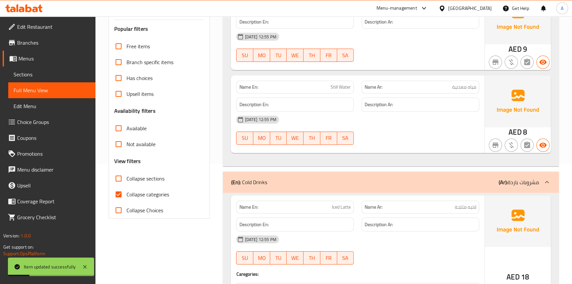
click at [119, 193] on input "Collapse categories" at bounding box center [119, 194] width 16 height 16
checkbox input "false"
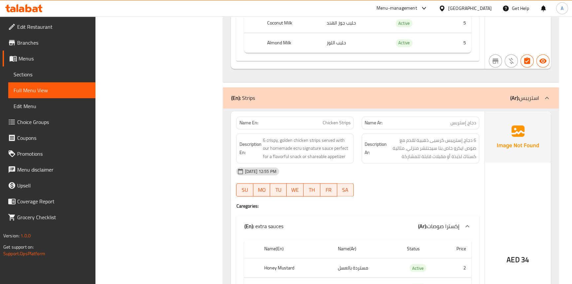
scroll to position [1322, 0]
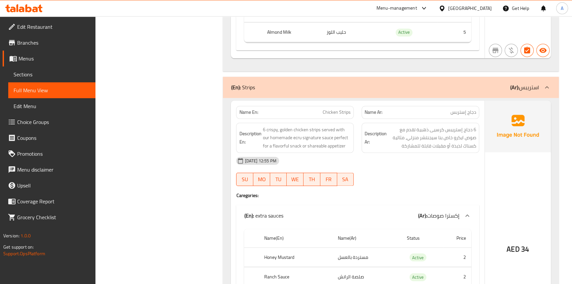
click at [334, 112] on span "Chicken Strips" at bounding box center [337, 112] width 28 height 7
click at [344, 112] on span "Chicken Strips" at bounding box center [337, 112] width 28 height 7
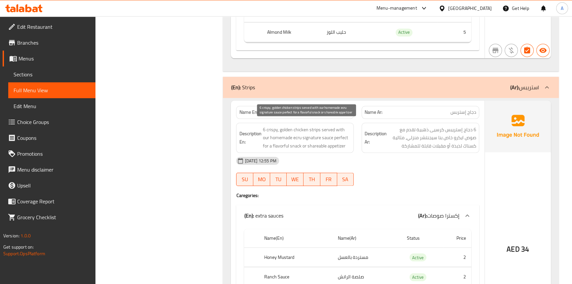
click at [264, 130] on span "6 crispy, golden chicken strips served with our homemade ecru signature sauce p…" at bounding box center [307, 138] width 88 height 24
click at [264, 129] on span "6 crispy, golden chicken strips served with our homemade ecru signature sauce p…" at bounding box center [307, 138] width 88 height 24
click at [304, 131] on span "6 crispy, golden chicken strips served with our homemade ecru signature sauce p…" at bounding box center [307, 138] width 88 height 24
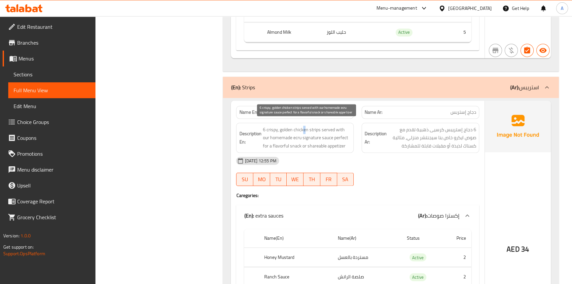
click at [304, 131] on span "6 crispy, golden chicken strips served with our homemade ecru signature sauce p…" at bounding box center [307, 138] width 88 height 24
click at [315, 130] on span "6 crispy, golden chicken strips served with our homemade ecru signature sauce p…" at bounding box center [307, 138] width 88 height 24
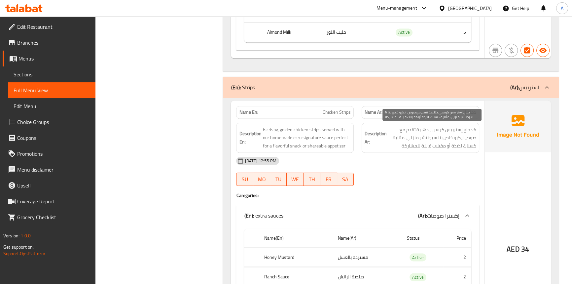
click at [436, 130] on span "6 دجاج إستريبس كرسيى ذهبية تقدم مع صوص ايكرو خاص بنا سيجنتشر منزلي، مثالية كسنا…" at bounding box center [432, 138] width 88 height 24
click at [329, 107] on div "Name En: Chicken Strips" at bounding box center [295, 112] width 118 height 13
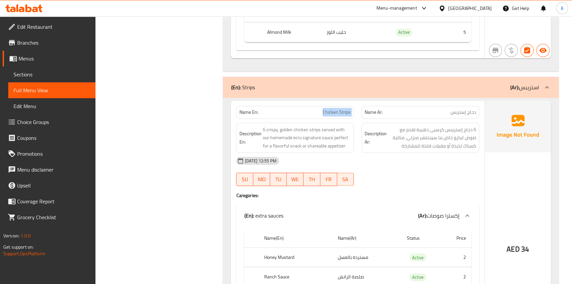
drag, startPoint x: 40, startPoint y: 74, endPoint x: 79, endPoint y: 67, distance: 39.9
click at [40, 74] on span "Sections" at bounding box center [52, 74] width 77 height 8
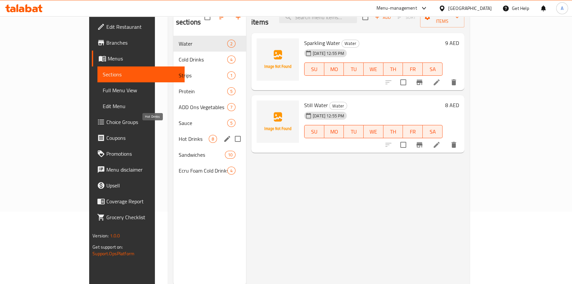
scroll to position [33, 0]
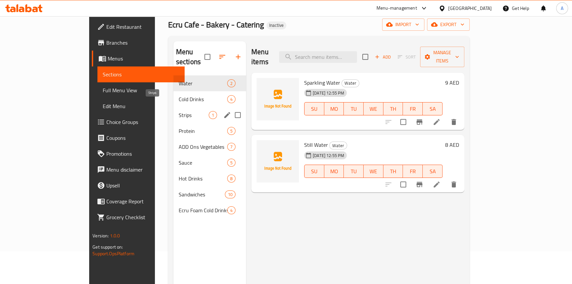
click at [179, 111] on span "Strips" at bounding box center [194, 115] width 30 height 8
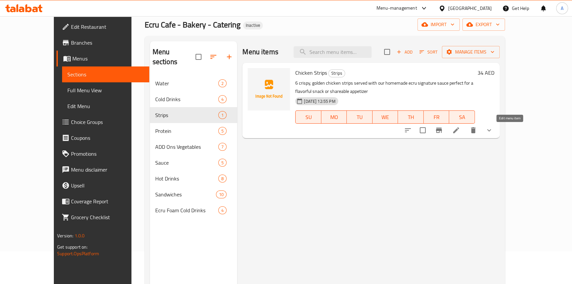
click at [459, 131] on icon at bounding box center [456, 130] width 6 height 6
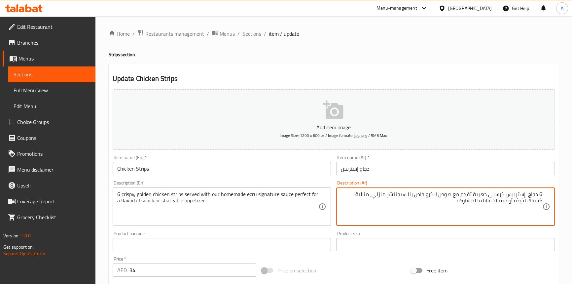
click at [498, 194] on textarea "6 دجاج إستريبس كرسيى ذهبية تقدم مع صوص ايكرو خاص بنا سيجنتشر منزلي، مثالية كسنا…" at bounding box center [442, 206] width 202 height 31
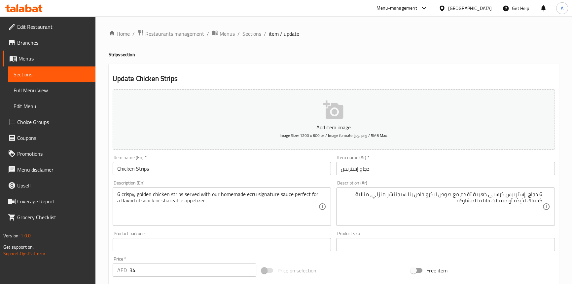
click at [498, 199] on textarea "6 دجاج إستريبس كرسيى ذهبية تقدم مع صوص ايكرو خاص بنا سيجنتشر منزلي، مثالية كسنا…" at bounding box center [442, 206] width 202 height 31
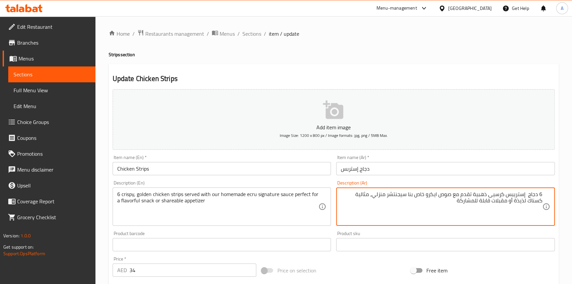
click at [497, 196] on textarea "6 دجاج إستريبس كرسيى ذهبية تقدم مع صوص ايكرو خاص بنا سيجنتشر منزلي، مثالية كسنا…" at bounding box center [442, 206] width 202 height 31
type textarea "6 دجاج إستريبس كرسبي ذهبية تقدم مع صوص ايكرو خاص بنا سيجنتشر منزلي، مثالية كسنا…"
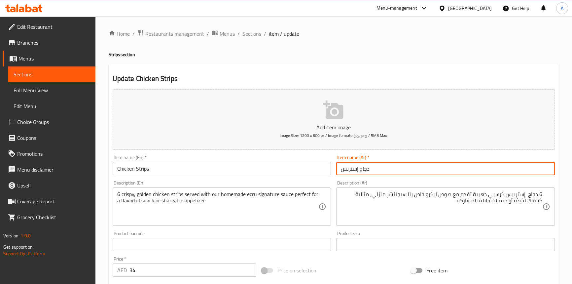
click at [380, 172] on input "دجاج إستربس" at bounding box center [445, 168] width 219 height 13
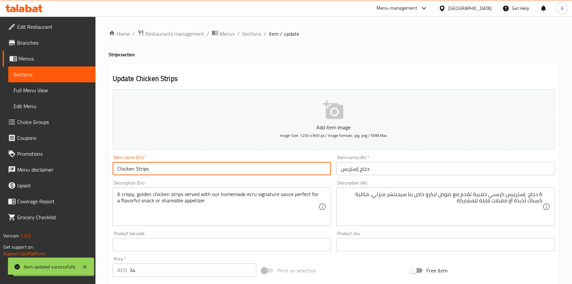
drag, startPoint x: 158, startPoint y: 170, endPoint x: 121, endPoint y: 167, distance: 36.4
click at [121, 167] on input "Chicken Strips" at bounding box center [222, 168] width 219 height 13
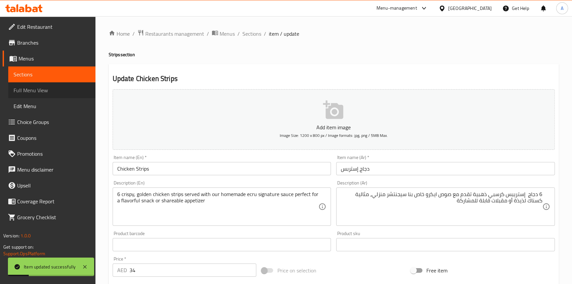
click at [52, 97] on link "Full Menu View" at bounding box center [51, 90] width 87 height 16
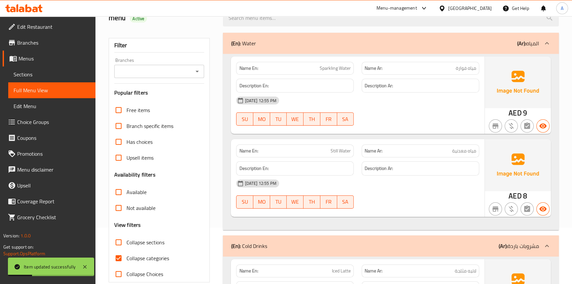
scroll to position [120, 0]
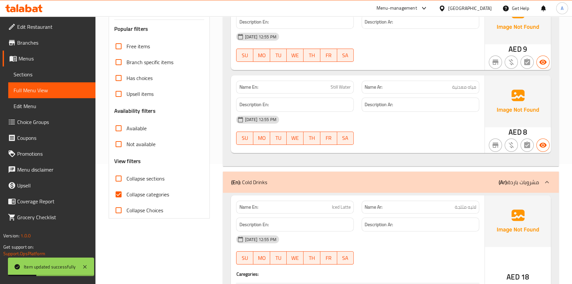
click at [115, 195] on input "Collapse categories" at bounding box center [119, 194] width 16 height 16
checkbox input "false"
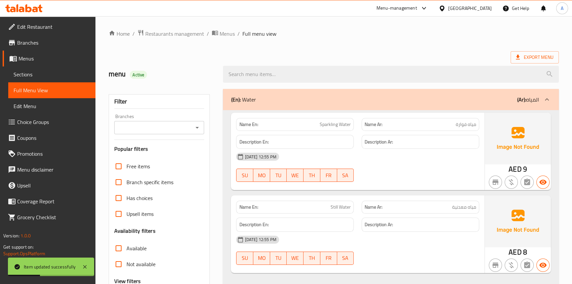
click at [356, 37] on ol "Home / Restaurants management / Menus / Full menu view" at bounding box center [334, 33] width 450 height 9
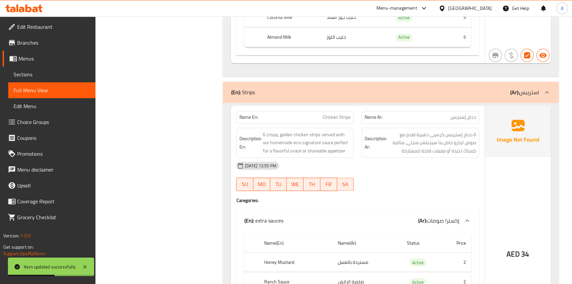
scroll to position [1351, 0]
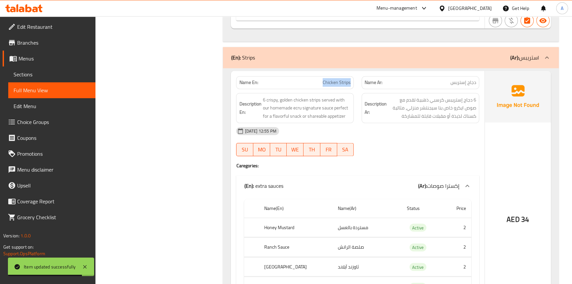
click at [330, 81] on span "Chicken Strips" at bounding box center [337, 82] width 28 height 7
click at [344, 80] on span "Chicken Strips" at bounding box center [337, 82] width 28 height 7
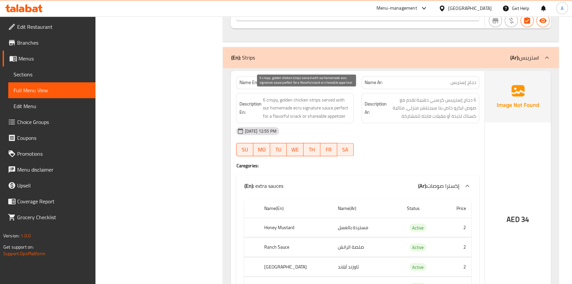
click at [263, 100] on span "6 crispy, golden chicken strips served with our homemade ecru signature sauce p…" at bounding box center [307, 108] width 88 height 24
click at [316, 99] on span "6 crispy, golden chicken strips served with our homemade ecru signature sauce p…" at bounding box center [307, 108] width 88 height 24
click at [297, 98] on span "6 crispy, golden chicken strips served with our homemade ecru signature sauce p…" at bounding box center [307, 108] width 88 height 24
click at [313, 98] on span "6 crispy, golden chicken strips served with our homemade ecru signature sauce p…" at bounding box center [307, 108] width 88 height 24
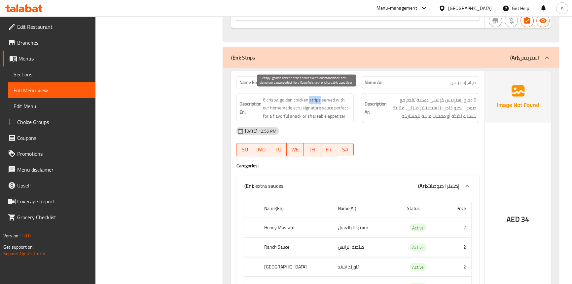
click at [313, 98] on span "6 crispy, golden chicken strips served with our homemade ecru signature sauce p…" at bounding box center [307, 108] width 88 height 24
click at [272, 99] on span "6 crispy, golden chicken strips served with our homemade ecru signature sauce p…" at bounding box center [307, 108] width 88 height 24
click at [282, 99] on span "6 crispy, golden chicken strips served with our homemade ecru signature sauce p…" at bounding box center [307, 108] width 88 height 24
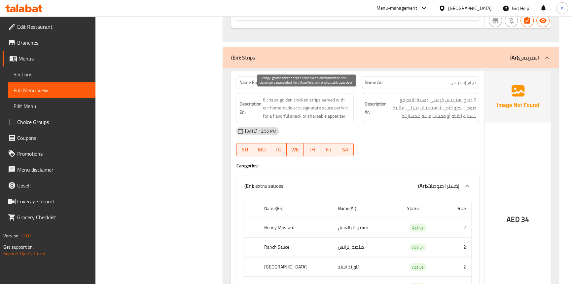
click at [328, 100] on span "6 crispy, golden chicken strips served with our homemade ecru signature sauce p…" at bounding box center [307, 108] width 88 height 24
click at [337, 99] on span "6 crispy, golden chicken strips served with our homemade ecru signature sauce p…" at bounding box center [307, 108] width 88 height 24
click at [332, 83] on span "Chicken Strips" at bounding box center [337, 82] width 28 height 7
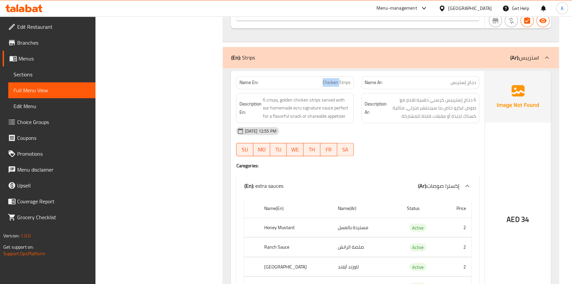
click at [332, 83] on span "Chicken Strips" at bounding box center [337, 82] width 28 height 7
click at [263, 100] on span "6 crispy, golden chicken strips served with our homemade ecru signature sauce p…" at bounding box center [307, 108] width 88 height 24
click at [299, 98] on span "6 crispy, golden chicken strips served with our homemade ecru signature sauce p…" at bounding box center [307, 108] width 88 height 24
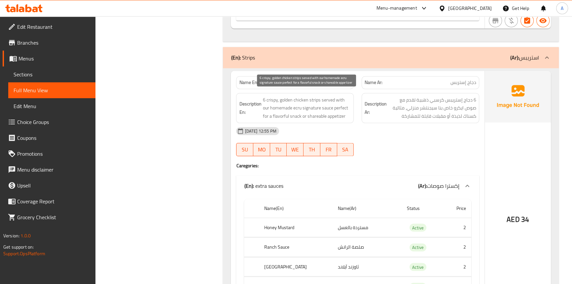
click at [314, 99] on span "6 crispy, golden chicken strips served with our homemade ecru signature sauce p…" at bounding box center [307, 108] width 88 height 24
click at [271, 99] on span "6 crispy, golden chicken strips served with our homemade ecru signature sauce p…" at bounding box center [307, 108] width 88 height 24
click at [287, 100] on span "6 crispy, golden chicken strips served with our homemade ecru signature sauce p…" at bounding box center [307, 108] width 88 height 24
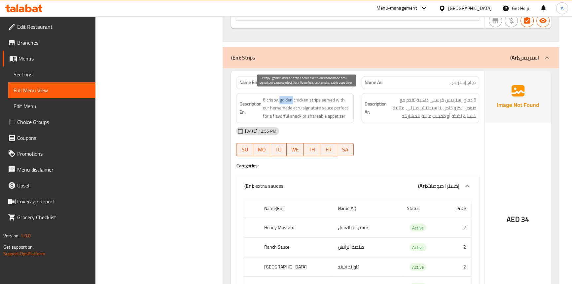
click at [287, 100] on span "6 crispy, golden chicken strips served with our homemade ecru signature sauce p…" at bounding box center [307, 108] width 88 height 24
click at [327, 98] on span "6 crispy, golden chicken strips served with our homemade ecru signature sauce p…" at bounding box center [307, 108] width 88 height 24
click at [340, 98] on span "6 crispy, golden chicken strips served with our homemade ecru signature sauce p…" at bounding box center [307, 108] width 88 height 24
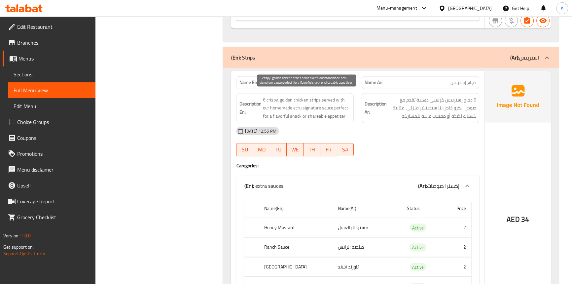
click at [328, 106] on span "6 crispy, golden chicken strips served with our homemade ecru signature sauce p…" at bounding box center [307, 108] width 88 height 24
click at [294, 106] on span "6 crispy, golden chicken strips served with our homemade ecru signature sauce p…" at bounding box center [307, 108] width 88 height 24
click at [266, 106] on span "6 crispy, golden chicken strips served with our homemade ecru signature sauce p…" at bounding box center [307, 108] width 88 height 24
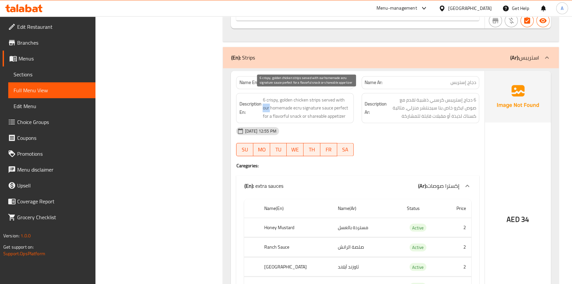
click at [266, 106] on span "6 crispy, golden chicken strips served with our homemade ecru signature sauce p…" at bounding box center [307, 108] width 88 height 24
click at [315, 107] on span "6 crispy, golden chicken strips served with our homemade ecru signature sauce p…" at bounding box center [307, 108] width 88 height 24
click at [287, 107] on span "6 crispy, golden chicken strips served with our homemade ecru signature sauce p…" at bounding box center [307, 108] width 88 height 24
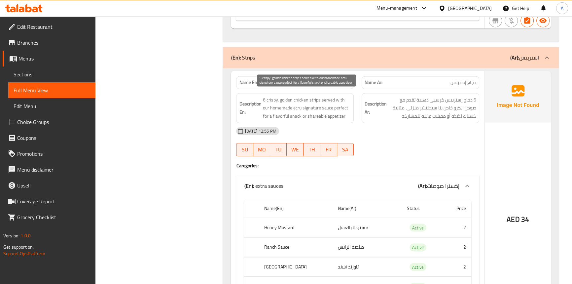
click at [341, 107] on span "6 crispy, golden chicken strips served with our homemade ecru signature sauce p…" at bounding box center [307, 108] width 88 height 24
click at [264, 115] on span "6 crispy, golden chicken strips served with our homemade ecru signature sauce p…" at bounding box center [307, 108] width 88 height 24
click at [293, 114] on span "6 crispy, golden chicken strips served with our homemade ecru signature sauce p…" at bounding box center [307, 108] width 88 height 24
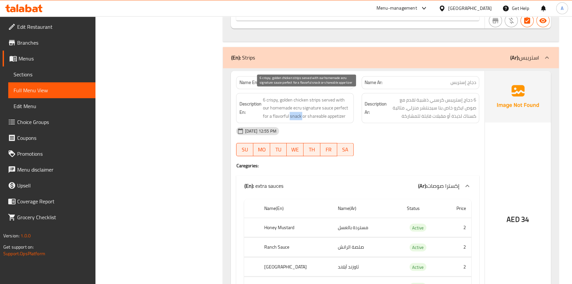
click at [293, 114] on span "6 crispy, golden chicken strips served with our homemade ecru signature sauce p…" at bounding box center [307, 108] width 88 height 24
click at [282, 114] on span "6 crispy, golden chicken strips served with our homemade ecru signature sauce p…" at bounding box center [307, 108] width 88 height 24
click at [304, 115] on span "6 crispy, golden chicken strips served with our homemade ecru signature sauce p…" at bounding box center [307, 108] width 88 height 24
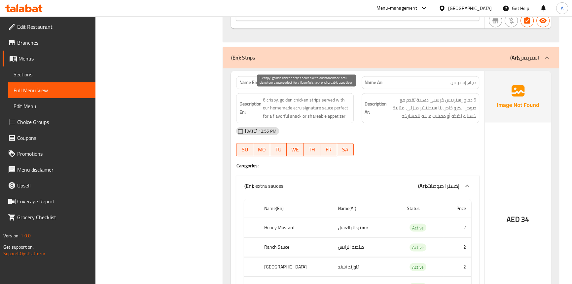
click at [335, 116] on span "6 crispy, golden chicken strips served with our homemade ecru signature sauce p…" at bounding box center [307, 108] width 88 height 24
click at [310, 116] on span "6 crispy, golden chicken strips served with our homemade ecru signature sauce p…" at bounding box center [307, 108] width 88 height 24
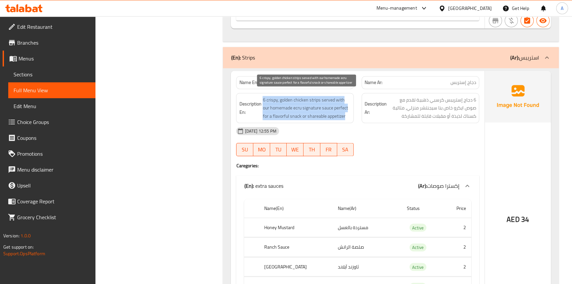
click at [310, 116] on span "6 crispy, golden chicken strips served with our homemade ecru signature sauce p…" at bounding box center [307, 108] width 88 height 24
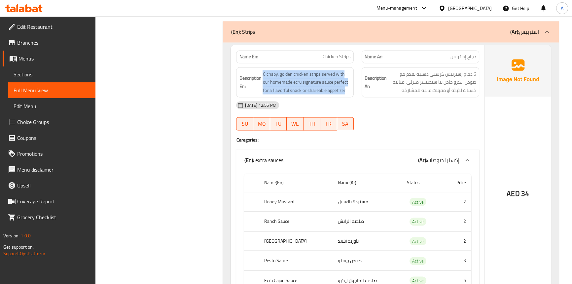
scroll to position [1412, 0]
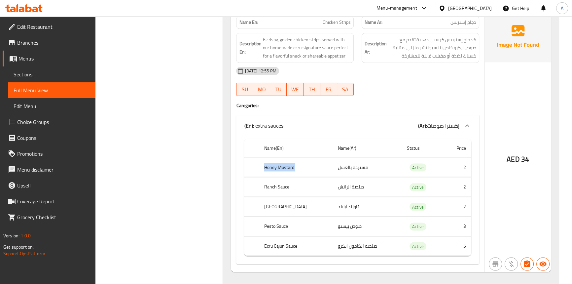
drag, startPoint x: 260, startPoint y: 162, endPoint x: 368, endPoint y: 161, distance: 108.4
click at [368, 161] on tr "Honey Mustard مستردة بالعسل Active 2" at bounding box center [357, 166] width 227 height 19
drag, startPoint x: 258, startPoint y: 178, endPoint x: 318, endPoint y: 182, distance: 59.9
click at [318, 182] on tr "Ranch Sauce صلصة الرانش Active 2" at bounding box center [357, 186] width 227 height 19
click at [341, 210] on td "ثاوزند آيلاند" at bounding box center [367, 206] width 69 height 19
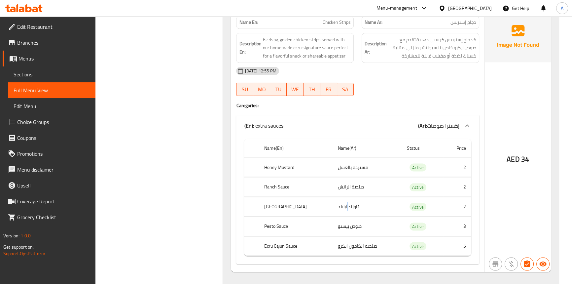
click at [341, 210] on td "ثاوزند آيلاند" at bounding box center [367, 206] width 69 height 19
click at [280, 223] on th "Pesto Sauce" at bounding box center [296, 225] width 74 height 19
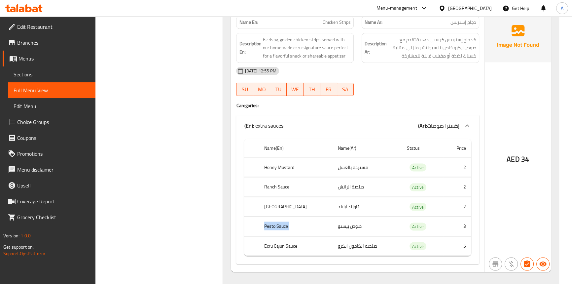
click at [291, 245] on th "Ecru Cajun Sauce" at bounding box center [296, 245] width 74 height 19
click at [279, 245] on th "Ecru Cajun Sauce" at bounding box center [296, 245] width 74 height 19
click at [334, 245] on td "صلصة الكاجون ايكرو" at bounding box center [367, 245] width 69 height 19
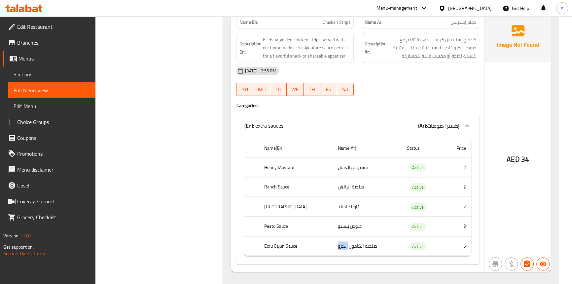
click at [334, 245] on td "صلصة الكاجون ايكرو" at bounding box center [367, 245] width 69 height 19
click at [443, 116] on div "(En): extra sauces (Ar): إكسترا صوصات" at bounding box center [357, 125] width 243 height 21
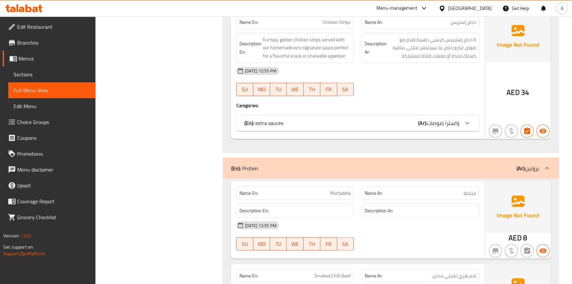
click at [460, 116] on div "(En): extra sauces (Ar): إكسترا صوصات" at bounding box center [357, 123] width 243 height 16
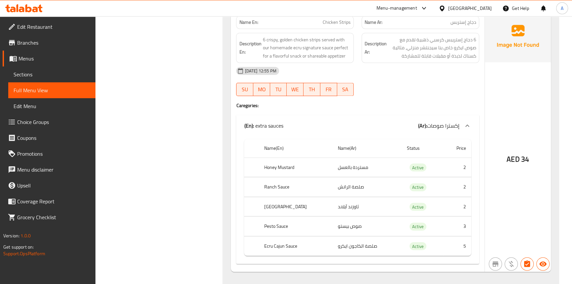
click at [506, 88] on div "AED 34" at bounding box center [518, 141] width 66 height 261
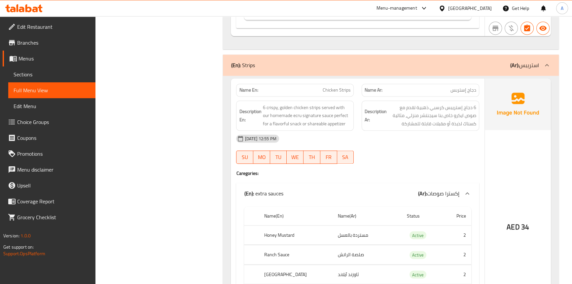
scroll to position [1497, 0]
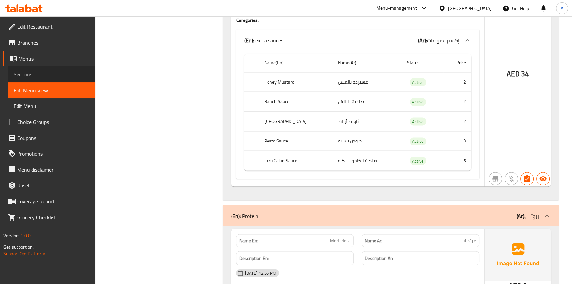
drag, startPoint x: 30, startPoint y: 75, endPoint x: 91, endPoint y: 84, distance: 60.9
click at [30, 75] on span "Sections" at bounding box center [52, 74] width 77 height 8
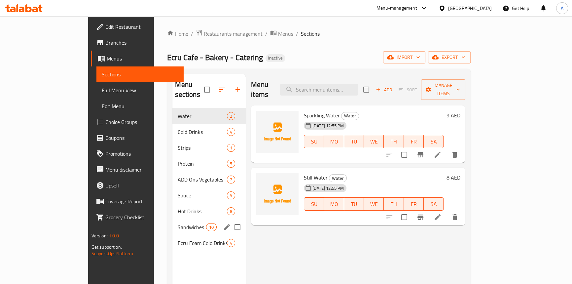
click at [178, 223] on span "Sandwiches" at bounding box center [192, 227] width 28 height 8
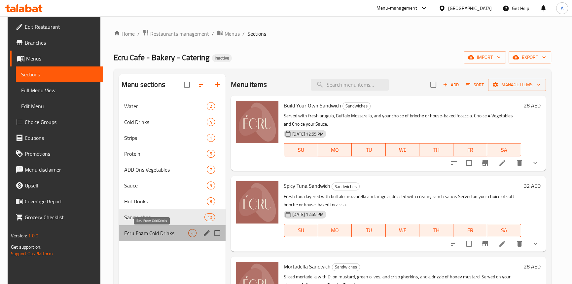
click at [142, 232] on span "Ecru Foam Cold Drinks" at bounding box center [156, 233] width 64 height 8
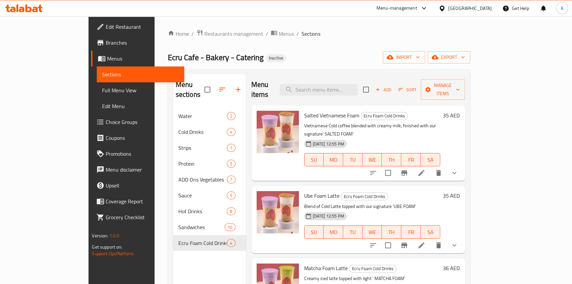
click at [320, 122] on p "Vietnamese Cold coffee blended with creamy milk, finished with our signature' S…" at bounding box center [372, 130] width 136 height 17
click at [337, 84] on input "search" at bounding box center [319, 90] width 78 height 12
paste input "coffee"
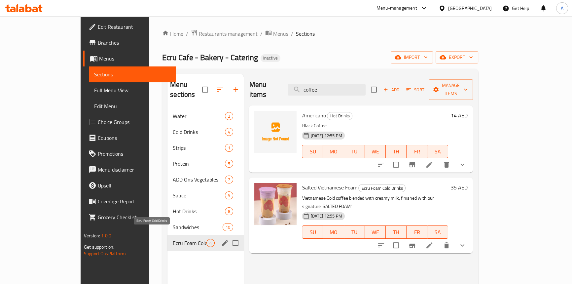
type input "coffee"
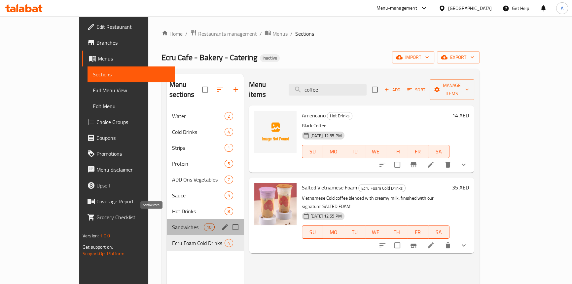
click at [172, 223] on span "Sandwiches" at bounding box center [188, 227] width 32 height 8
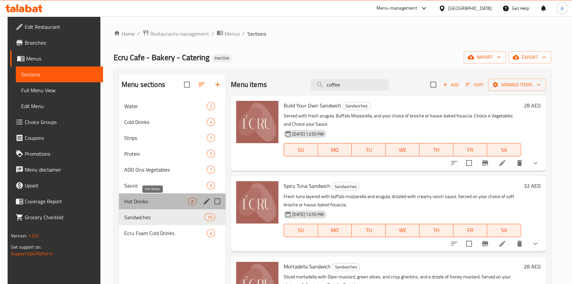
click at [143, 198] on span "Hot Drinks" at bounding box center [156, 201] width 64 height 8
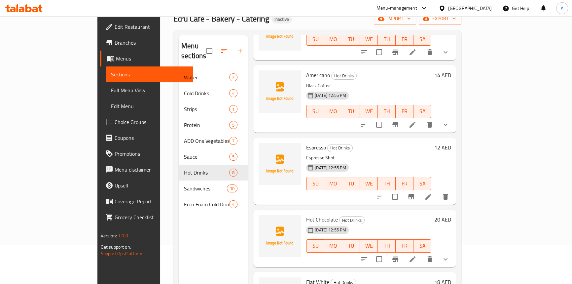
scroll to position [93, 0]
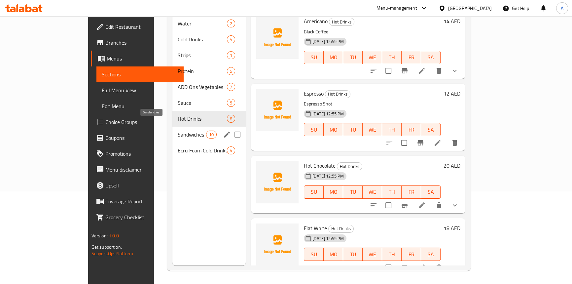
click at [178, 131] on span "Sandwiches" at bounding box center [192, 135] width 28 height 8
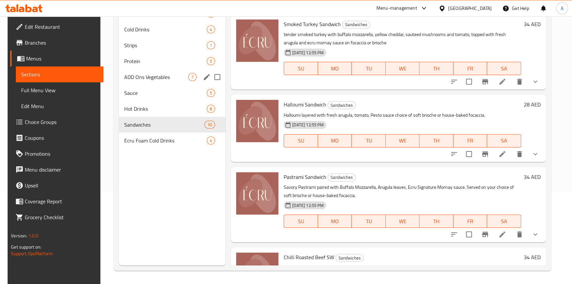
scroll to position [3, 0]
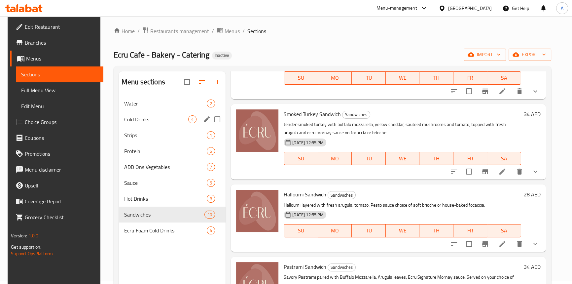
click at [147, 115] on div "Cold Drinks 4" at bounding box center [172, 119] width 107 height 16
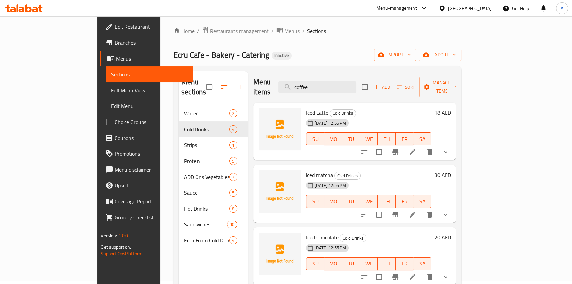
scroll to position [93, 0]
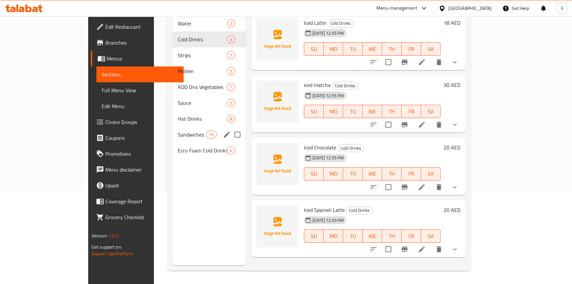
click at [178, 115] on span "Hot Drinks" at bounding box center [202, 119] width 49 height 8
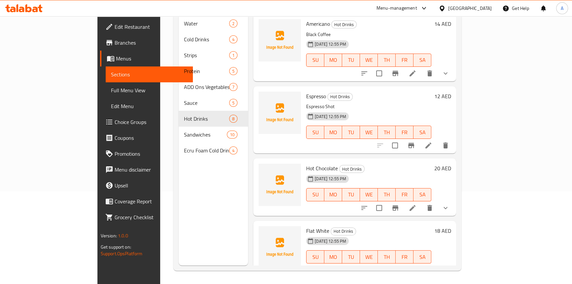
scroll to position [251, 0]
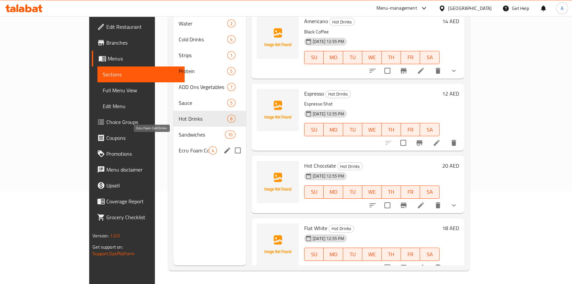
click at [179, 146] on span "Ecru Foam Cold Drinks" at bounding box center [194, 150] width 30 height 8
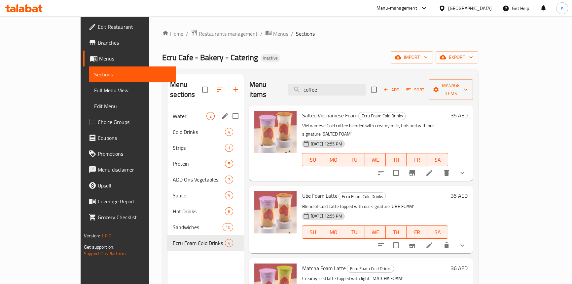
click at [168, 108] on div "Water 2" at bounding box center [206, 116] width 76 height 16
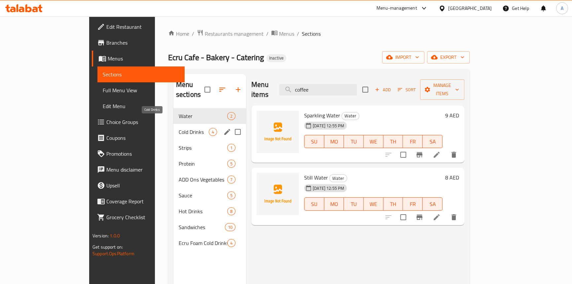
click at [179, 128] on span "Cold Drinks" at bounding box center [194, 132] width 30 height 8
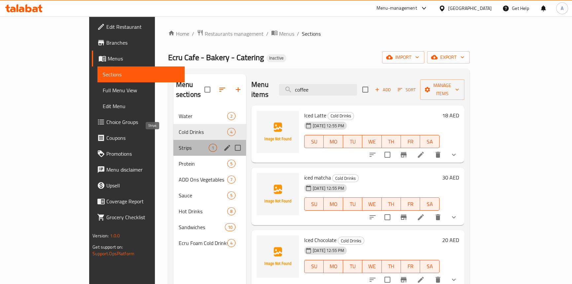
click at [179, 144] on span "Strips" at bounding box center [194, 148] width 30 height 8
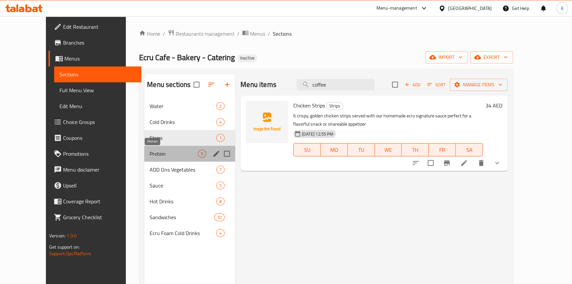
click at [150, 150] on span "Protein" at bounding box center [174, 154] width 48 height 8
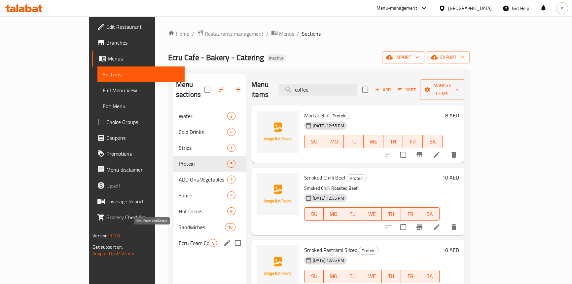
click at [179, 239] on span "Ecru Foam Cold Drinks" at bounding box center [194, 243] width 30 height 8
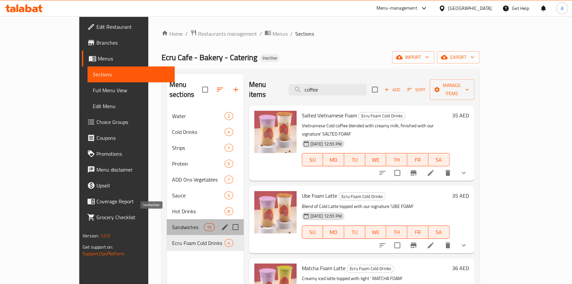
click at [172, 223] on span "Sandwiches" at bounding box center [188, 227] width 32 height 8
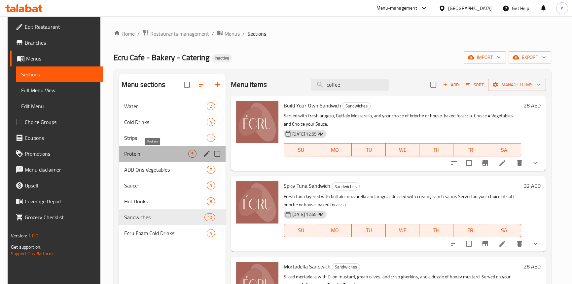
click at [136, 151] on span "Protein" at bounding box center [156, 154] width 64 height 8
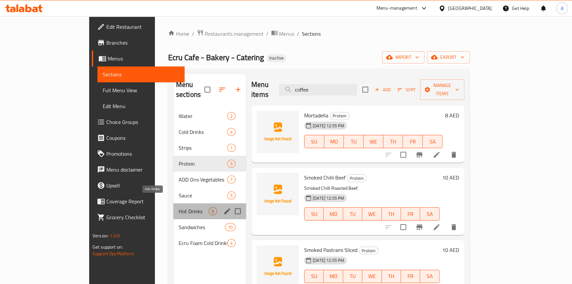
click at [179, 207] on span "Hot Drinks" at bounding box center [194, 211] width 30 height 8
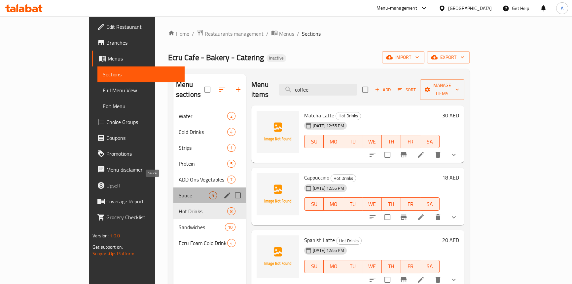
click at [179, 191] on span "Sauce" at bounding box center [194, 195] width 30 height 8
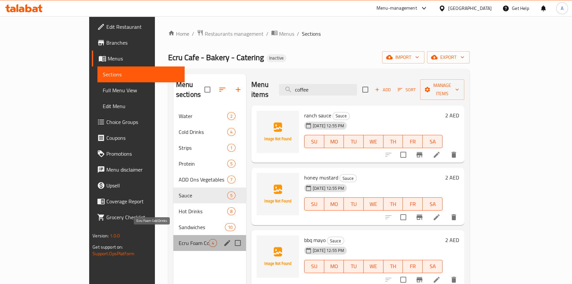
click at [179, 239] on span "Ecru Foam Cold Drinks" at bounding box center [194, 243] width 30 height 8
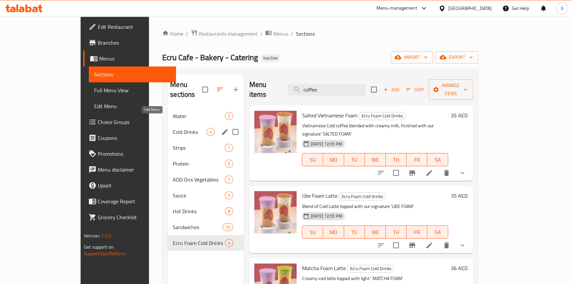
click at [173, 128] on span "Cold Drinks" at bounding box center [190, 132] width 34 height 8
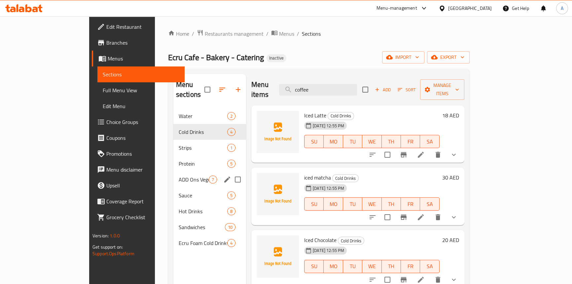
click at [173, 171] on div "ADD Ons Vegetables 7" at bounding box center [209, 179] width 73 height 16
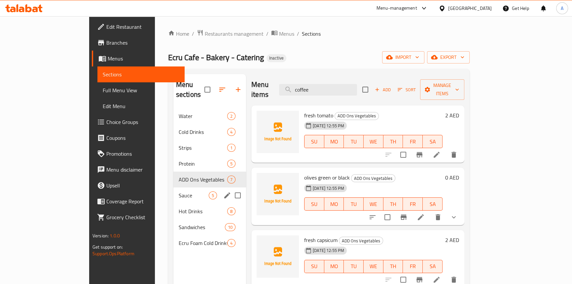
click at [173, 192] on div "Sauce 5" at bounding box center [209, 195] width 73 height 16
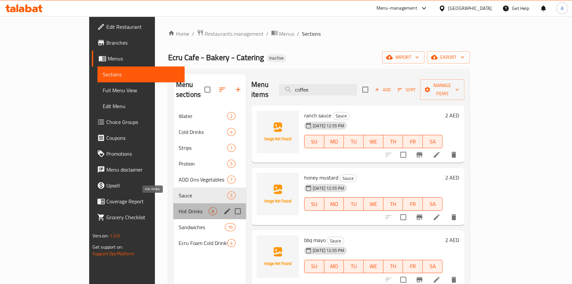
drag, startPoint x: 139, startPoint y: 199, endPoint x: 157, endPoint y: 213, distance: 22.1
click at [179, 207] on span "Hot Drinks" at bounding box center [194, 211] width 30 height 8
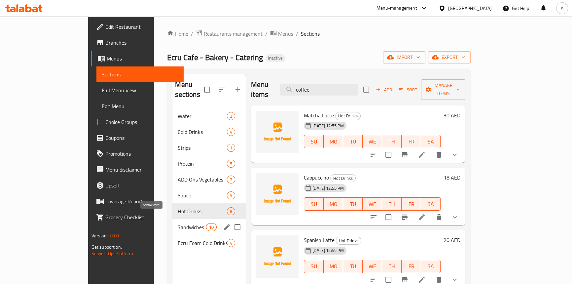
click at [178, 223] on span "Sandwiches" at bounding box center [192, 227] width 28 height 8
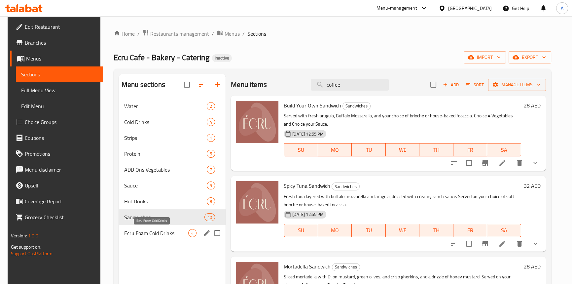
click at [156, 230] on span "Ecru Foam Cold Drinks" at bounding box center [156, 233] width 64 height 8
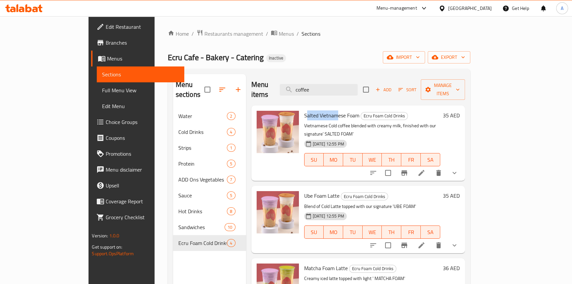
drag, startPoint x: 284, startPoint y: 102, endPoint x: 317, endPoint y: 102, distance: 33.4
click at [317, 110] on span "Salted Vietnamese Foam" at bounding box center [331, 115] width 55 height 10
drag, startPoint x: 290, startPoint y: 175, endPoint x: 308, endPoint y: 178, distance: 18.5
click at [308, 191] on span "Ube Foam Latte" at bounding box center [321, 196] width 35 height 10
drag, startPoint x: 293, startPoint y: 252, endPoint x: 310, endPoint y: 253, distance: 16.6
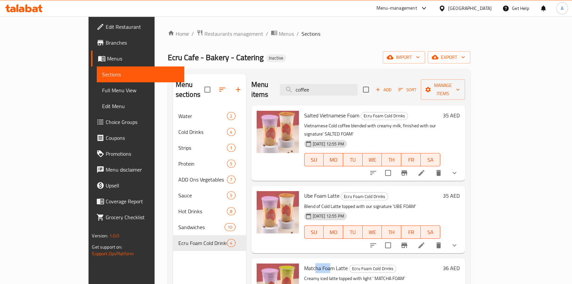
click at [310, 263] on span "Matcha Foam Latte" at bounding box center [326, 268] width 44 height 10
click at [312, 263] on span "Matcha Foam Latte" at bounding box center [326, 268] width 44 height 10
click at [305, 191] on span "Ube Foam Latte" at bounding box center [321, 196] width 35 height 10
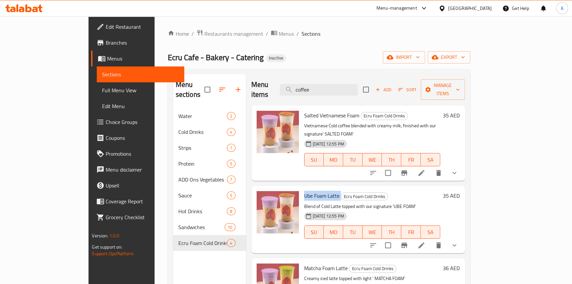
click at [305, 191] on span "Ube Foam Latte" at bounding box center [321, 196] width 35 height 10
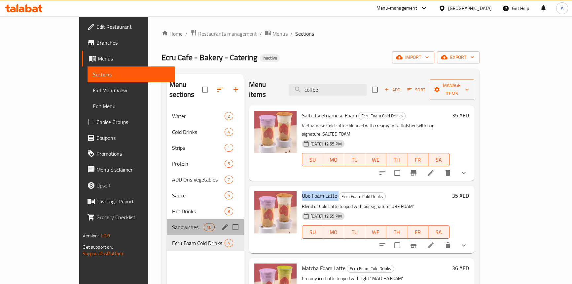
click at [167, 219] on div "Sandwiches 10" at bounding box center [205, 227] width 77 height 16
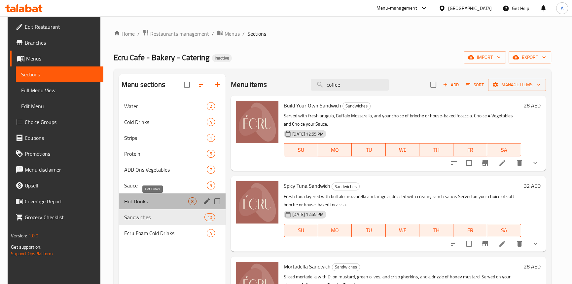
click at [136, 199] on span "Hot Drinks" at bounding box center [156, 201] width 64 height 8
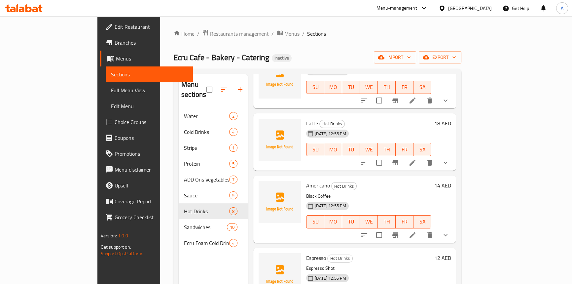
scroll to position [180, 0]
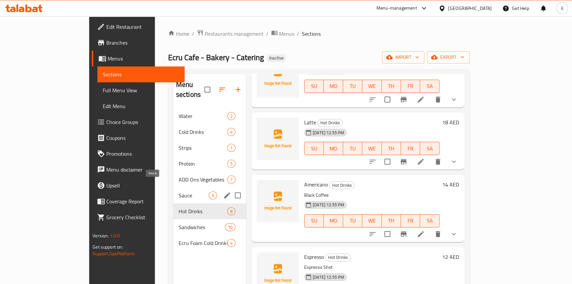
click at [179, 191] on span "Sauce" at bounding box center [194, 195] width 30 height 8
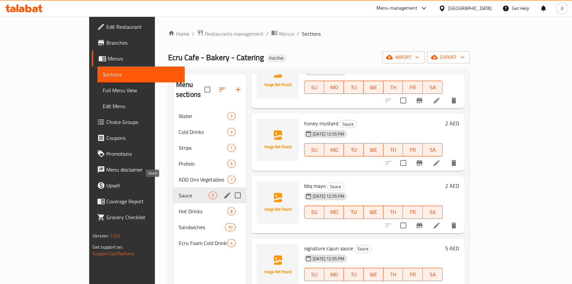
scroll to position [44, 0]
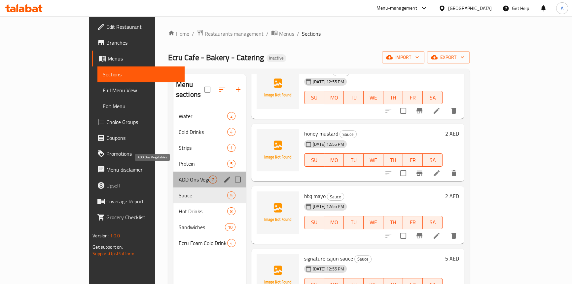
click at [179, 175] on span "ADD Ons Vegetables" at bounding box center [194, 179] width 30 height 8
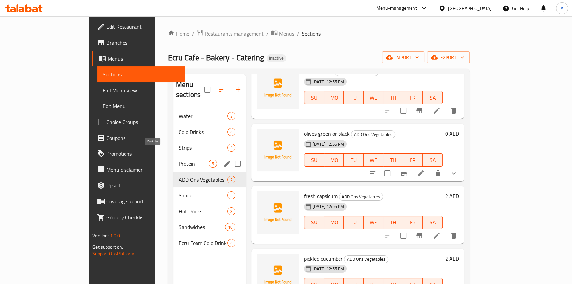
click at [179, 160] on span "Protein" at bounding box center [194, 164] width 30 height 8
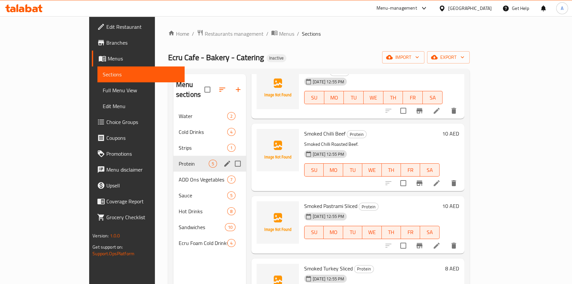
click at [179, 144] on span "Strips" at bounding box center [203, 148] width 49 height 8
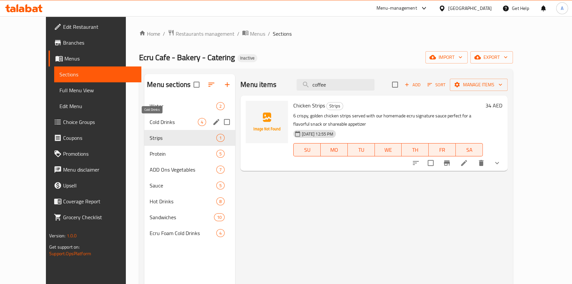
click at [150, 122] on span "Cold Drinks" at bounding box center [174, 122] width 48 height 8
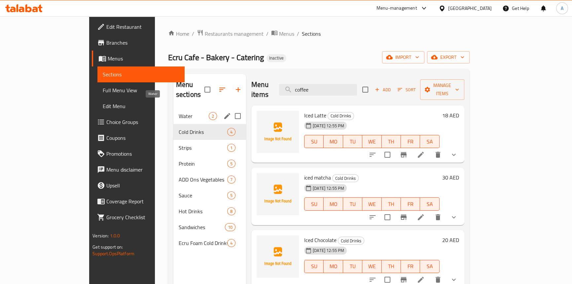
click at [179, 112] on span "Water" at bounding box center [194, 116] width 30 height 8
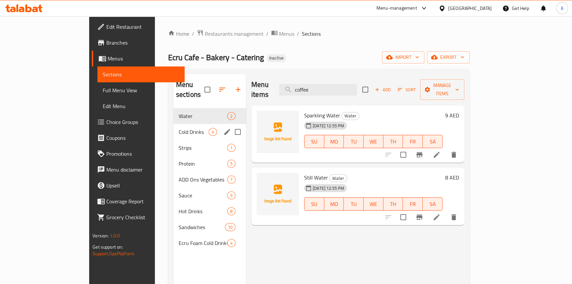
click at [179, 128] on span "Cold Drinks" at bounding box center [194, 132] width 30 height 8
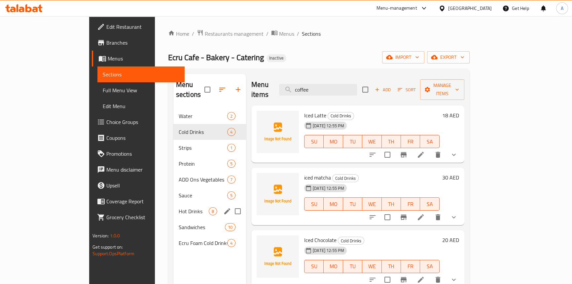
click at [173, 203] on div "Hot Drinks 8" at bounding box center [209, 211] width 73 height 16
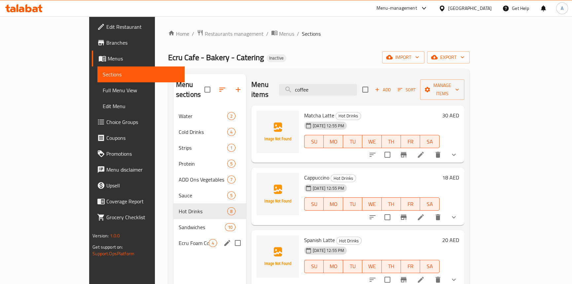
drag, startPoint x: 153, startPoint y: 236, endPoint x: 152, endPoint y: 230, distance: 5.7
click at [179, 239] on span "Ecru Foam Cold Drinks" at bounding box center [194, 243] width 30 height 8
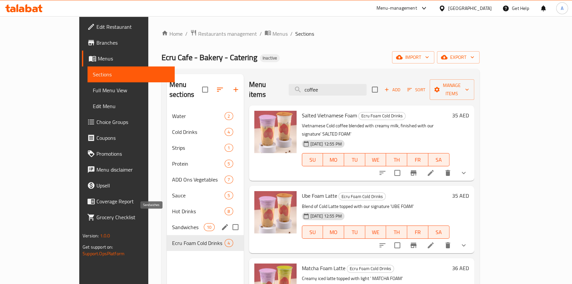
click at [172, 223] on span "Sandwiches" at bounding box center [188, 227] width 32 height 8
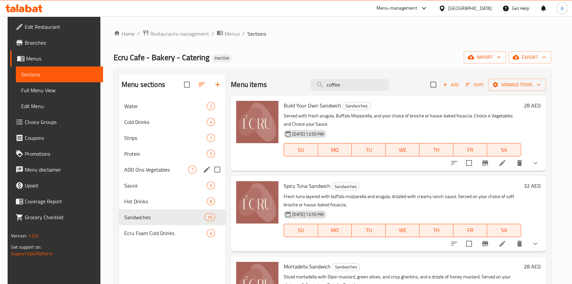
click at [140, 165] on div "ADD Ons Vegetables 7" at bounding box center [172, 170] width 107 height 16
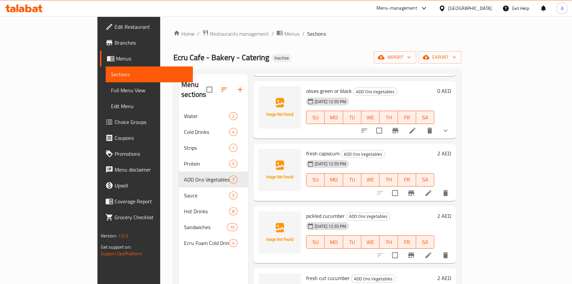
scroll to position [30, 0]
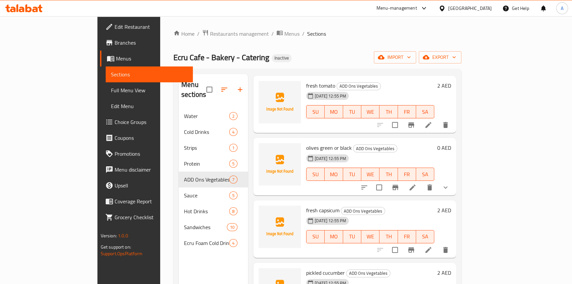
click at [306, 143] on span "olives green or black" at bounding box center [329, 148] width 46 height 10
copy h6 "olives green or black"
click at [300, 39] on div "Home / Restaurants management / Menus / Sections Ecru Cafe - Bakery - Catering …" at bounding box center [317, 196] width 288 height 334
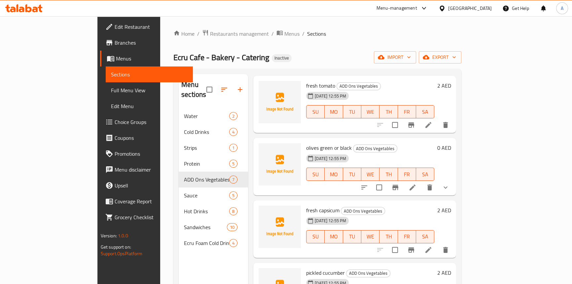
click at [111, 92] on span "Full Menu View" at bounding box center [149, 90] width 77 height 8
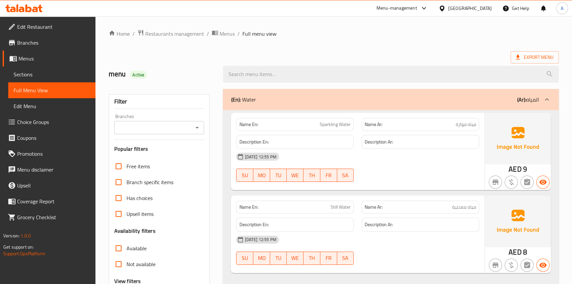
click at [180, 60] on div "menu Active" at bounding box center [162, 73] width 115 height 29
click at [42, 72] on span "Sections" at bounding box center [52, 74] width 77 height 8
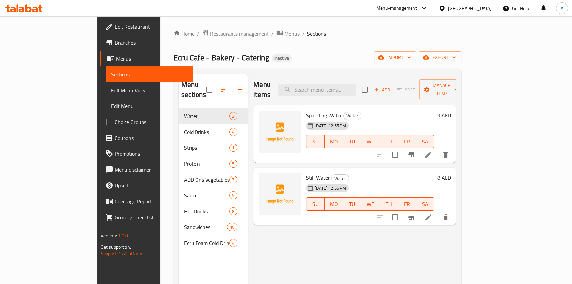
drag, startPoint x: 361, startPoint y: 46, endPoint x: 160, endPoint y: 133, distance: 219.5
click at [361, 46] on div "Home / Restaurants management / Menus / Sections Ecru Cafe - Bakery - Catering …" at bounding box center [317, 196] width 288 height 334
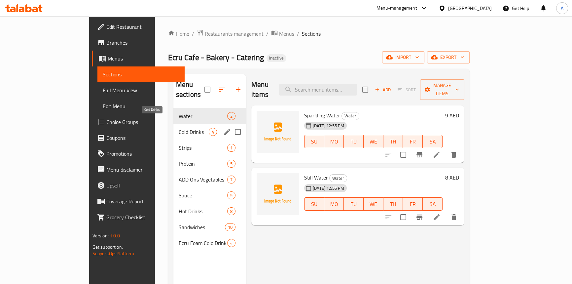
click at [179, 128] on span "Cold Drinks" at bounding box center [194, 132] width 30 height 8
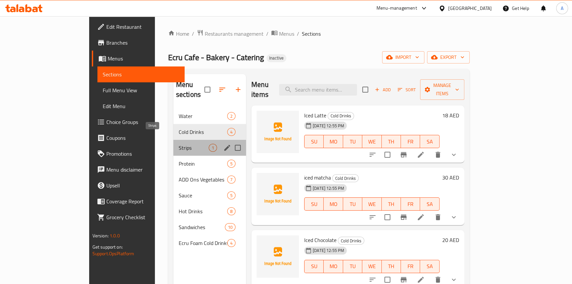
click at [179, 144] on span "Strips" at bounding box center [194, 148] width 30 height 8
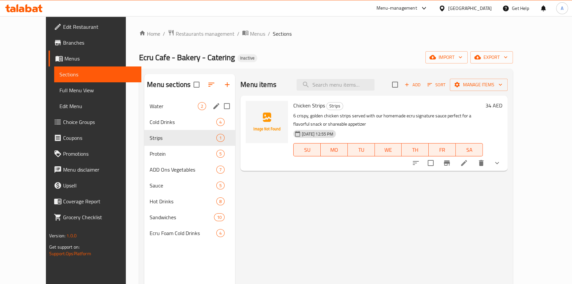
drag, startPoint x: 161, startPoint y: 102, endPoint x: 165, endPoint y: 101, distance: 3.8
click at [162, 102] on div "Water 2" at bounding box center [189, 106] width 91 height 16
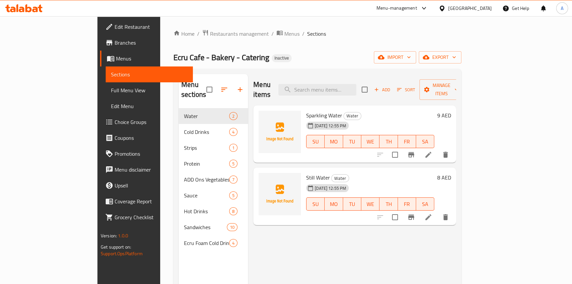
click at [106, 95] on link "Full Menu View" at bounding box center [149, 90] width 87 height 16
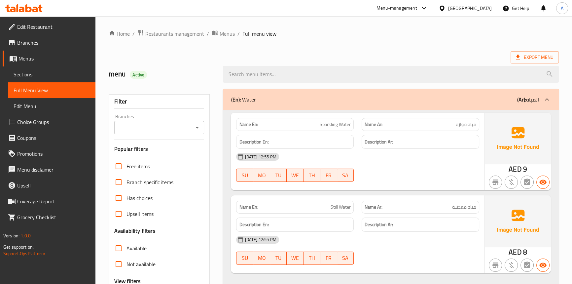
scroll to position [120, 0]
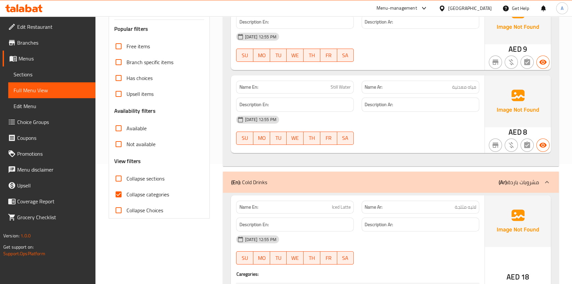
click at [118, 196] on input "Collapse categories" at bounding box center [119, 194] width 16 height 16
checkbox input "false"
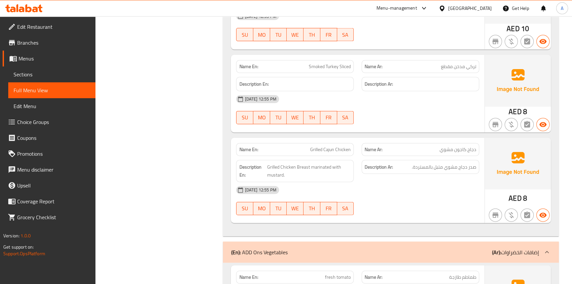
scroll to position [1922, 0]
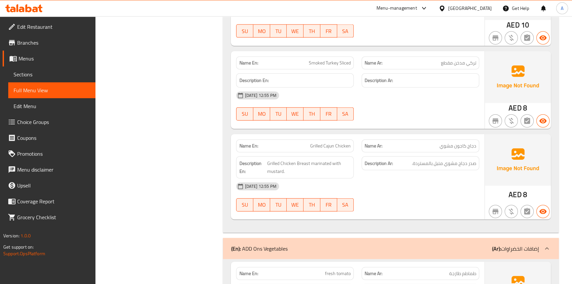
click at [331, 144] on span "Grilled Cajun Chicken" at bounding box center [330, 145] width 41 height 7
copy span "Grilled Cajun Chicken"
click at [274, 171] on span "Grilled Chicken Breast marinated with mustard." at bounding box center [309, 167] width 84 height 16
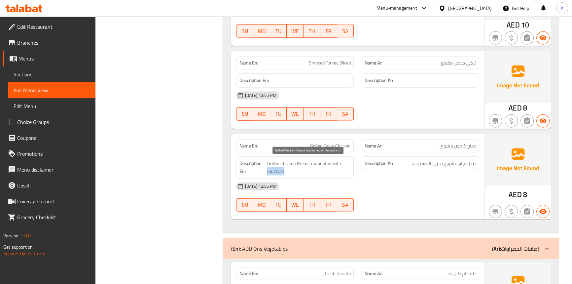
click at [274, 171] on span "Grilled Chicken Breast marinated with mustard." at bounding box center [309, 167] width 84 height 16
copy span "mustard"
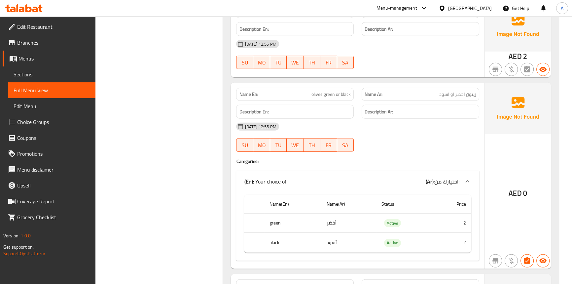
scroll to position [2193, 0]
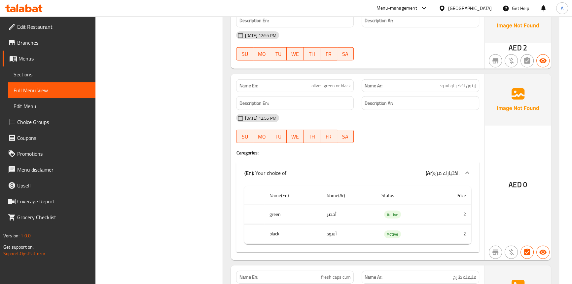
click at [320, 82] on span "olives green or black" at bounding box center [331, 85] width 39 height 7
copy span "olives green or black"
click at [41, 76] on span "Sections" at bounding box center [52, 74] width 77 height 8
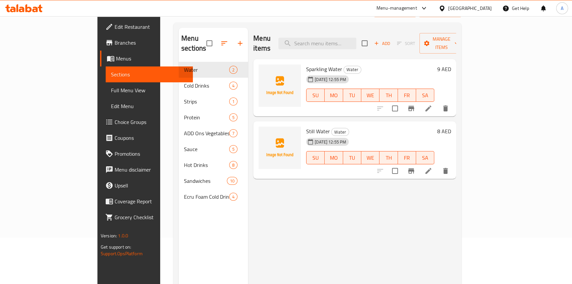
scroll to position [3, 0]
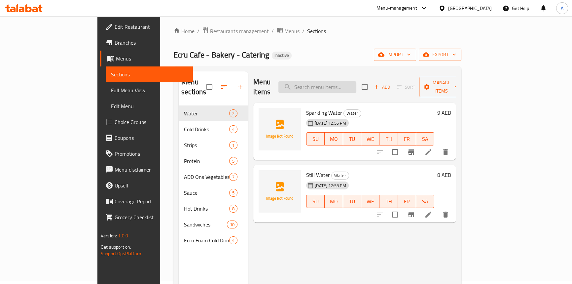
click at [342, 83] on input "search" at bounding box center [318, 87] width 78 height 12
paste input "olives green or black"
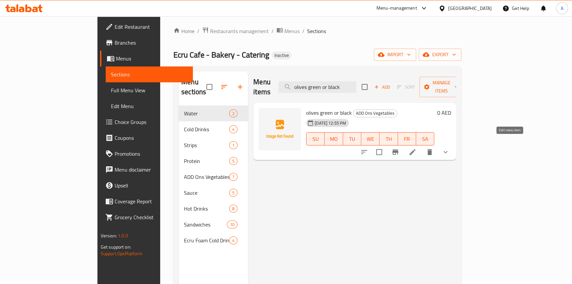
type input "olives green or black"
click at [417, 148] on icon at bounding box center [413, 152] width 8 height 8
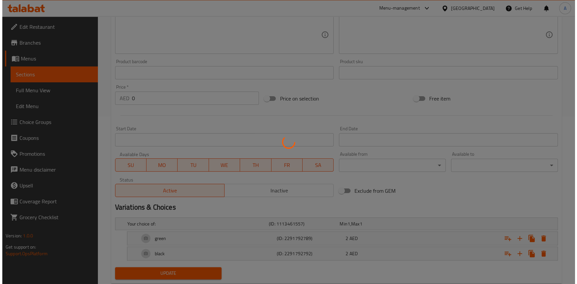
scroll to position [185, 0]
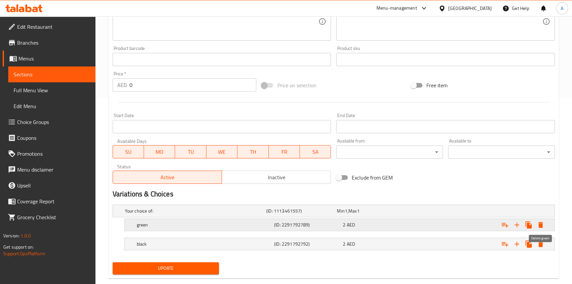
click at [544, 224] on icon "Expand" at bounding box center [541, 225] width 8 height 8
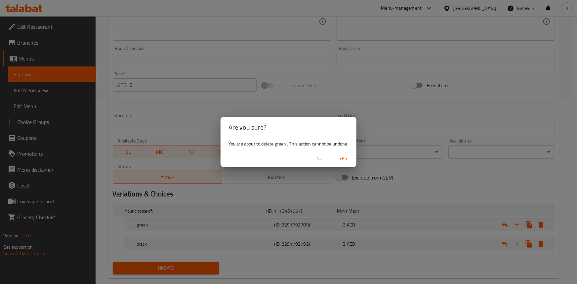
click at [346, 161] on span "Yes" at bounding box center [343, 158] width 16 height 8
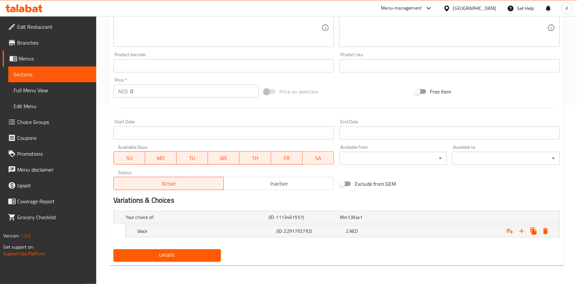
scroll to position [178, 0]
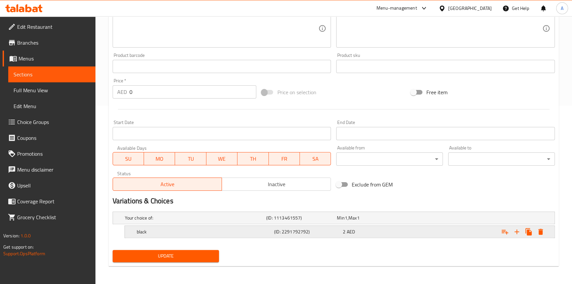
click at [542, 230] on icon "Expand" at bounding box center [541, 232] width 5 height 6
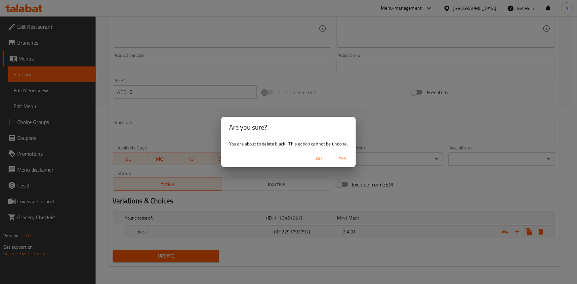
click at [341, 156] on span "Yes" at bounding box center [342, 158] width 16 height 8
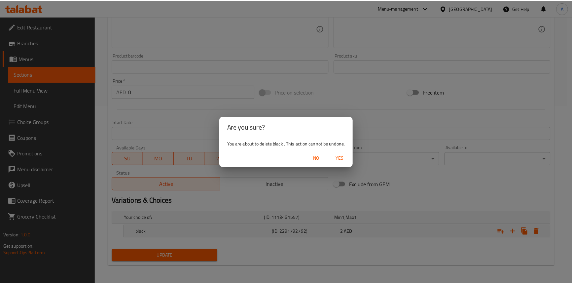
scroll to position [176, 0]
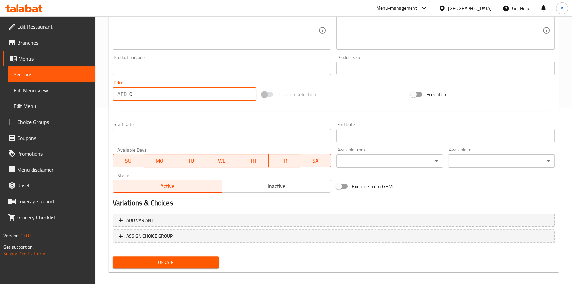
drag, startPoint x: 145, startPoint y: 89, endPoint x: 114, endPoint y: 92, distance: 31.2
click at [114, 92] on div "AED 0 Price *" at bounding box center [185, 93] width 144 height 13
type input "2"
click at [113, 256] on button "Update" at bounding box center [166, 262] width 107 height 12
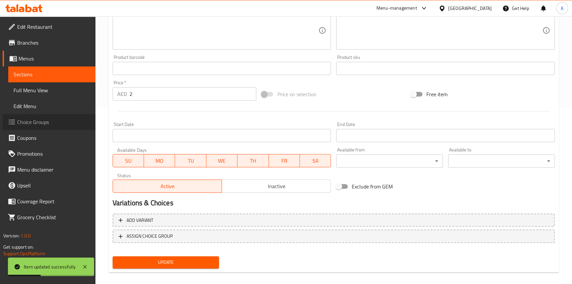
click at [28, 124] on span "Choice Groups" at bounding box center [53, 122] width 73 height 8
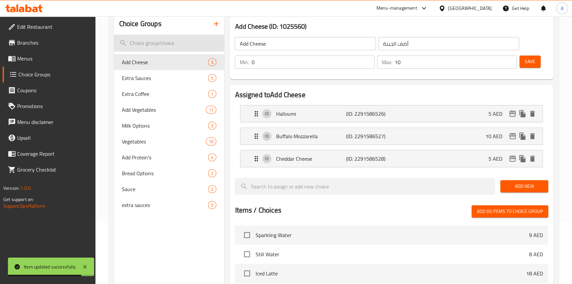
scroll to position [33, 0]
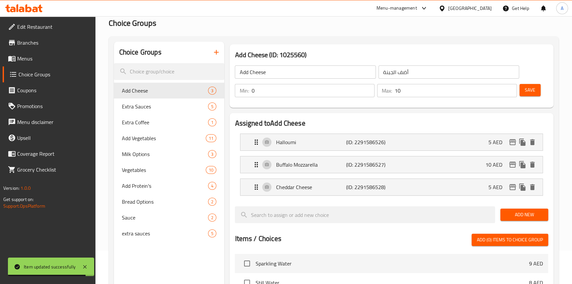
click at [219, 56] on icon "button" at bounding box center [216, 52] width 8 height 8
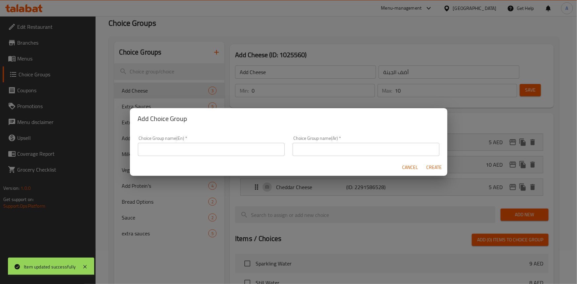
click at [188, 151] on input "text" at bounding box center [211, 149] width 147 height 13
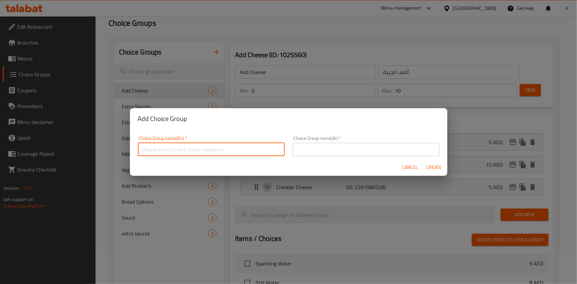
type input "Your Choice Of :"
click at [339, 147] on input "text" at bounding box center [365, 149] width 147 height 13
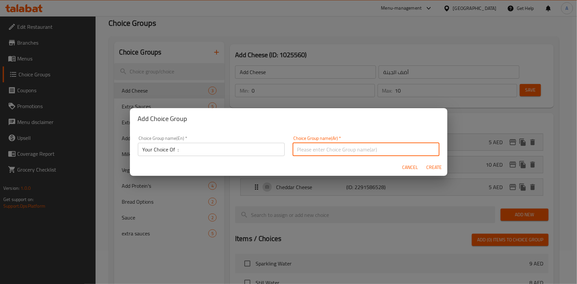
type input "إختيارك من:"
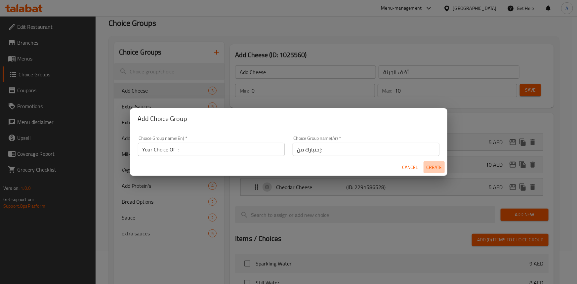
click at [432, 167] on span "Create" at bounding box center [434, 167] width 16 height 8
type input "Your Choice Of :"
type input "إختيارك من:"
type input "0"
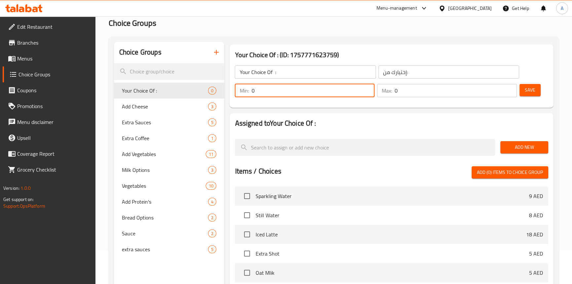
drag, startPoint x: 274, startPoint y: 93, endPoint x: 244, endPoint y: 92, distance: 30.4
click at [244, 92] on div "Min: 0 ​" at bounding box center [305, 90] width 140 height 13
type input "1"
drag, startPoint x: 388, startPoint y: 92, endPoint x: 381, endPoint y: 92, distance: 6.6
click at [381, 92] on div "Max: 0 ​" at bounding box center [447, 90] width 140 height 13
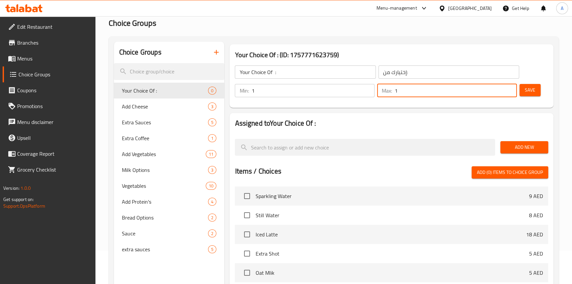
type input "1"
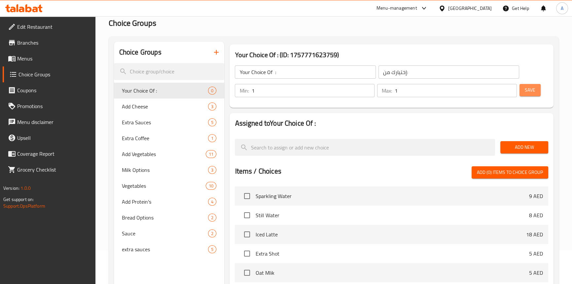
click at [533, 92] on span "Save" at bounding box center [530, 90] width 11 height 8
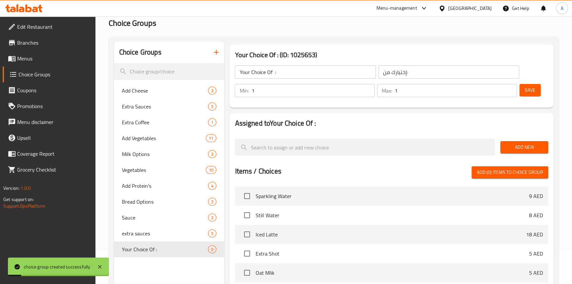
click at [525, 147] on span "Add New" at bounding box center [524, 147] width 37 height 8
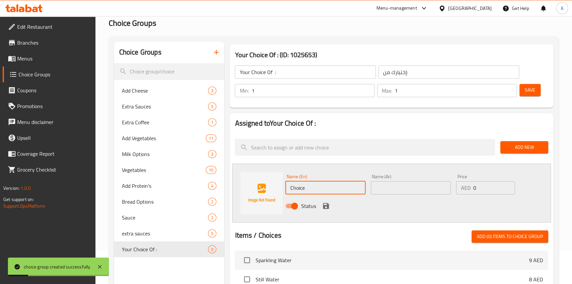
drag, startPoint x: 314, startPoint y: 188, endPoint x: 291, endPoint y: 190, distance: 22.2
click at [276, 188] on div "Name (En) Choice Name (En) Name (Ar) Name (Ar) Price AED 0 Price Status" at bounding box center [391, 193] width 319 height 59
paste input "green"
type input "green"
click at [403, 188] on input "text" at bounding box center [411, 187] width 80 height 13
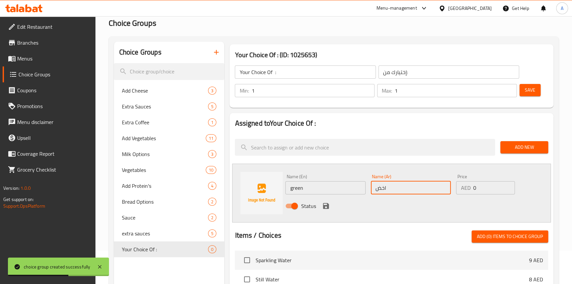
type input "اخضر"
drag, startPoint x: 323, startPoint y: 207, endPoint x: 326, endPoint y: 211, distance: 4.8
click at [323, 207] on icon "save" at bounding box center [326, 206] width 6 height 6
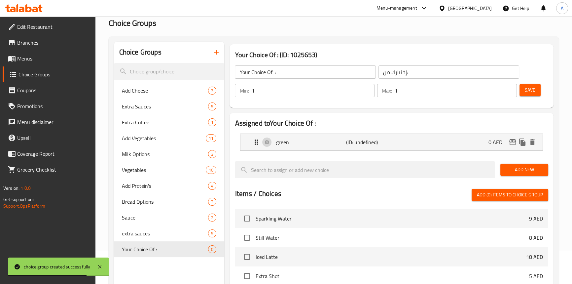
click at [522, 171] on span "Add New" at bounding box center [524, 170] width 37 height 8
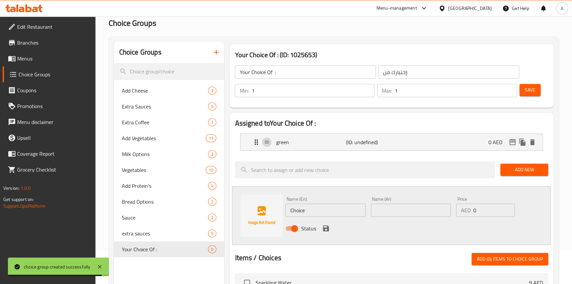
drag, startPoint x: 310, startPoint y: 207, endPoint x: 288, endPoint y: 211, distance: 22.0
click at [266, 207] on div "Name (En) Choice Name (En) Name (Ar) Name (Ar) Price AED 0 Price Status" at bounding box center [391, 215] width 319 height 59
paste input "black"
type input "black"
click at [406, 212] on input "text" at bounding box center [411, 210] width 80 height 13
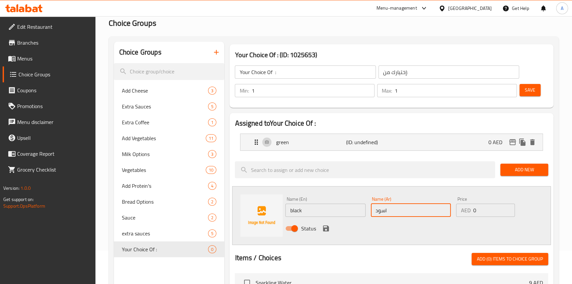
type input "اسود"
click at [325, 230] on icon "save" at bounding box center [326, 228] width 6 height 6
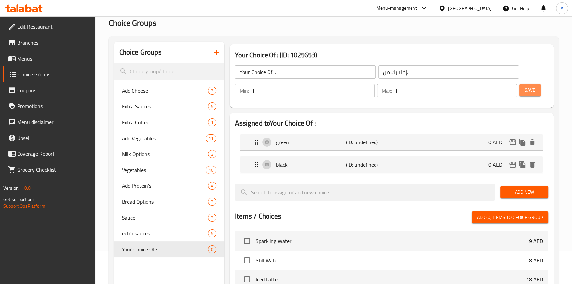
click at [529, 87] on span "Save" at bounding box center [530, 90] width 11 height 8
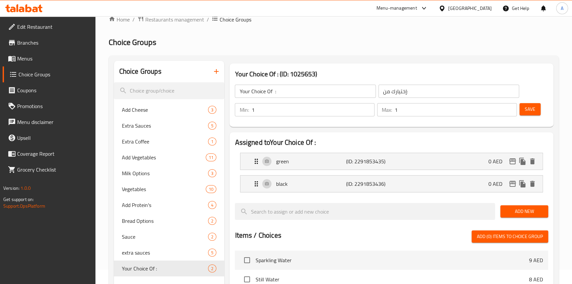
scroll to position [3, 0]
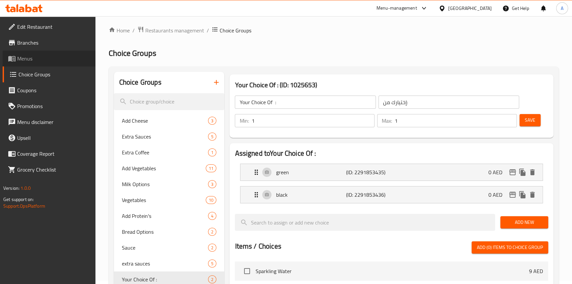
click at [26, 60] on span "Menus" at bounding box center [53, 59] width 73 height 8
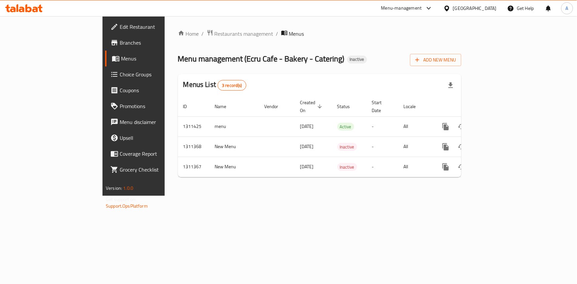
click at [120, 70] on span "Choice Groups" at bounding box center [157, 74] width 74 height 8
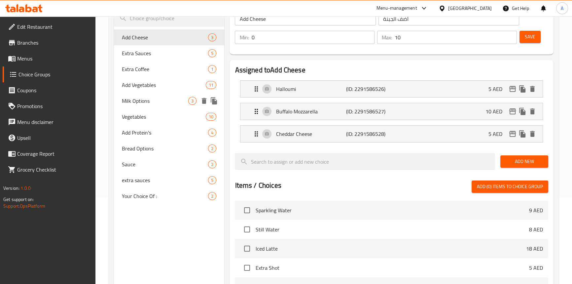
scroll to position [90, 0]
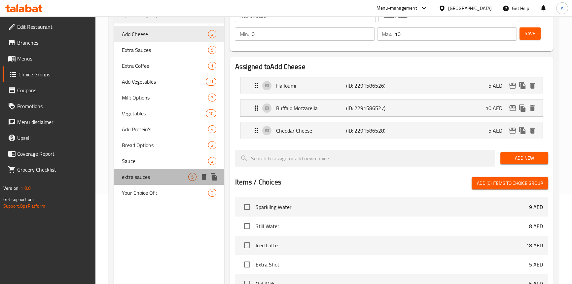
click at [148, 177] on span "extra sauces" at bounding box center [155, 177] width 67 height 8
type input "extra sauces"
type input "إكسترا صوصات"
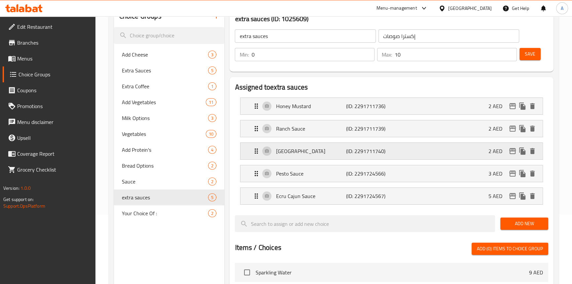
scroll to position [0, 0]
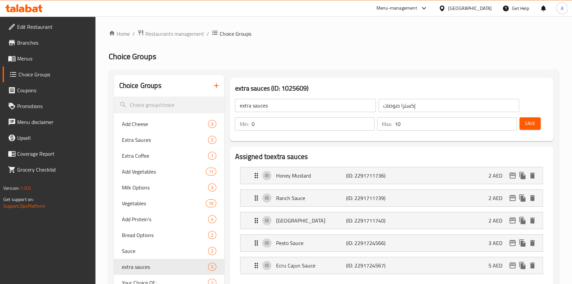
click at [510, 57] on h2 "Choice Groups" at bounding box center [334, 56] width 450 height 11
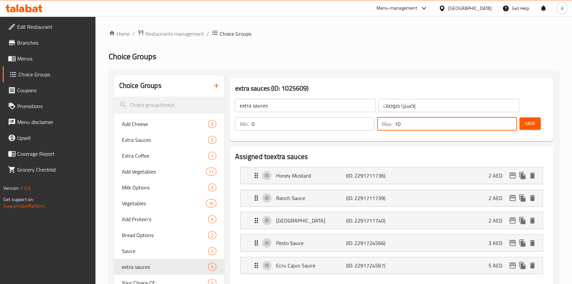
drag, startPoint x: 407, startPoint y: 125, endPoint x: 390, endPoint y: 125, distance: 17.5
click at [390, 125] on div "Max: 10 ​" at bounding box center [447, 123] width 140 height 13
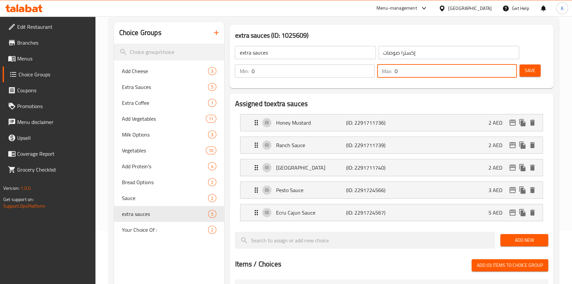
scroll to position [60, 0]
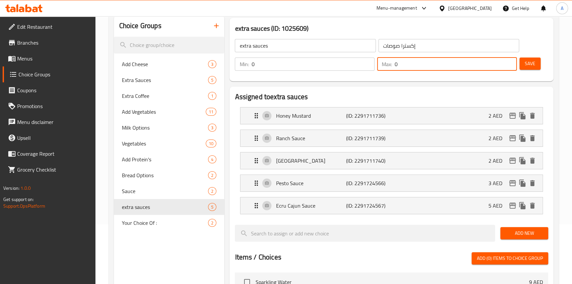
type input "0"
click at [529, 62] on span "Save" at bounding box center [530, 63] width 11 height 8
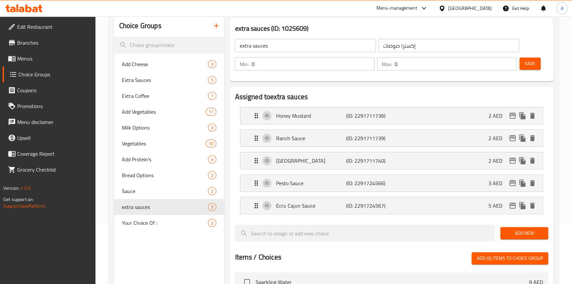
click at [178, 255] on div "Choice Groups Add Cheese 3 Extra Sauces 5 Extra Coffee 1 Add Vegetables 11 Milk…" at bounding box center [169, 254] width 111 height 479
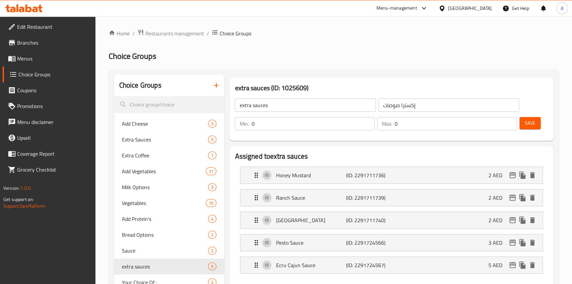
scroll to position [0, 0]
click at [46, 63] on link "Menus" at bounding box center [49, 59] width 93 height 16
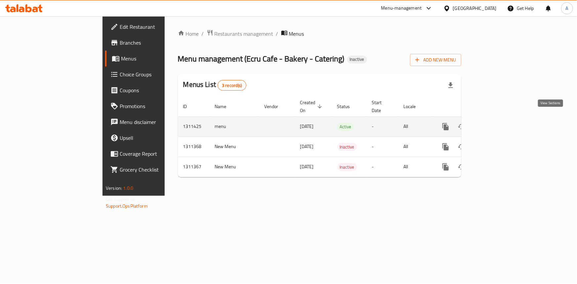
click at [497, 123] on icon "enhanced table" at bounding box center [493, 127] width 8 height 8
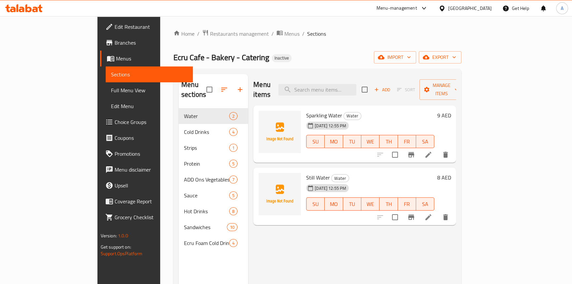
click at [115, 42] on span "Branches" at bounding box center [151, 43] width 73 height 8
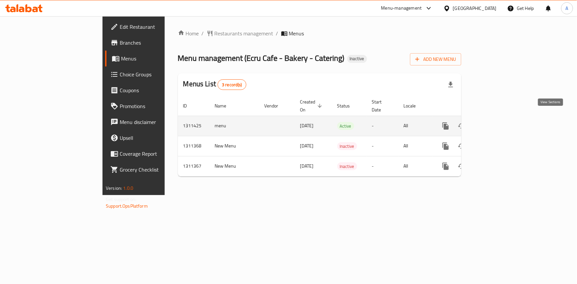
click at [497, 122] on icon "enhanced table" at bounding box center [493, 126] width 8 height 8
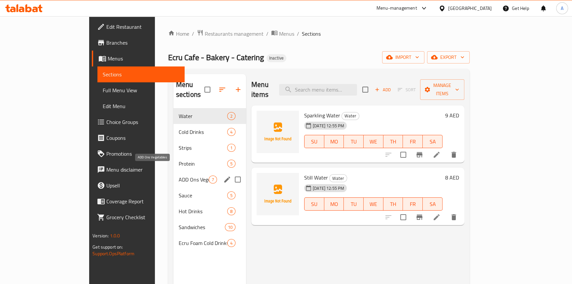
click at [179, 175] on span "ADD Ons Vegetables" at bounding box center [194, 179] width 30 height 8
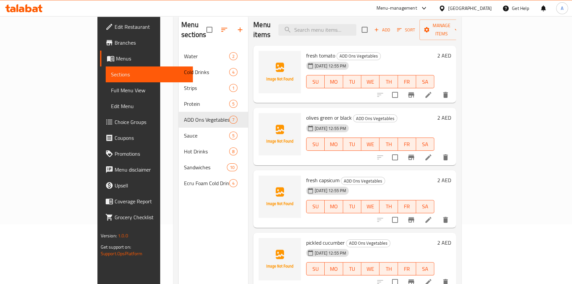
click at [306, 113] on span "olives green or black" at bounding box center [329, 118] width 46 height 10
copy span "green"
click at [320, 113] on span "olives green or black" at bounding box center [329, 118] width 46 height 10
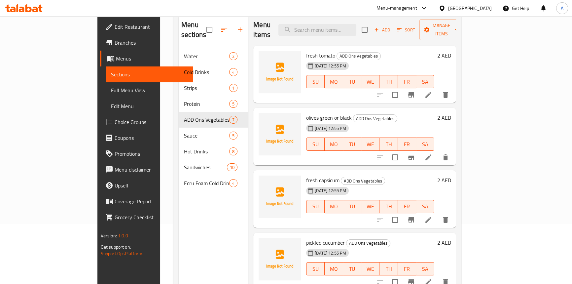
copy span "black"
click at [433, 153] on icon at bounding box center [429, 157] width 8 height 8
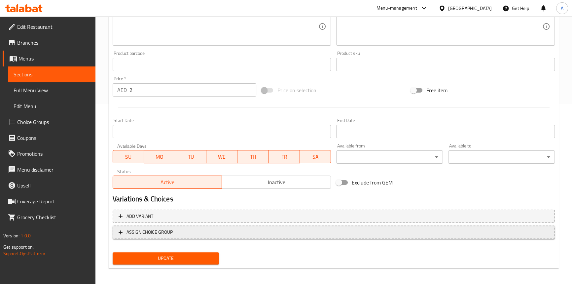
scroll to position [182, 0]
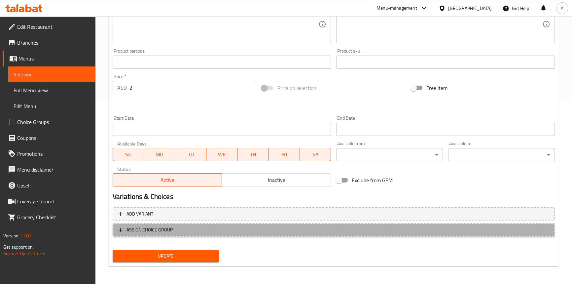
click at [205, 224] on button "ASSIGN CHOICE GROUP" at bounding box center [334, 230] width 442 height 14
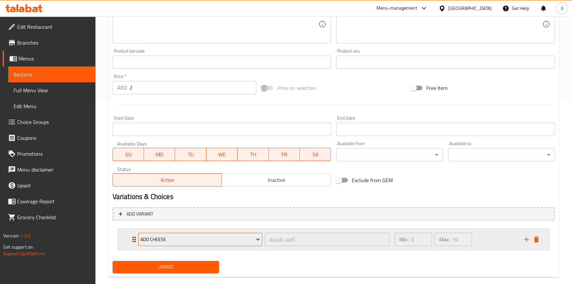
click at [206, 238] on span "Add Cheese" at bounding box center [200, 239] width 120 height 8
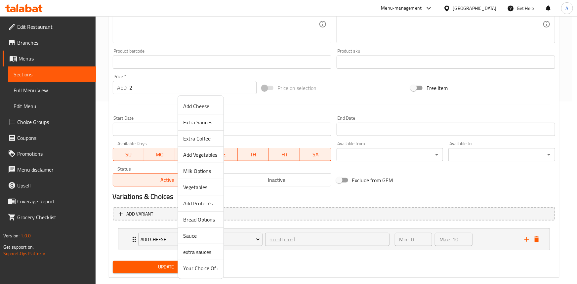
click at [207, 272] on span "Your Choice Of :" at bounding box center [200, 268] width 35 height 8
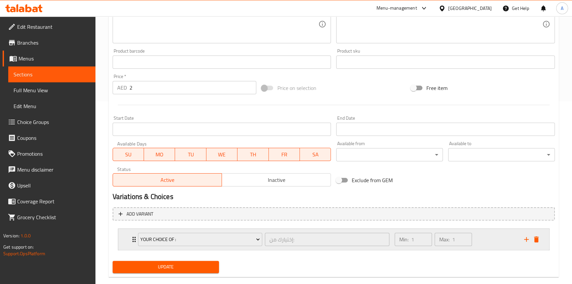
click at [126, 242] on div "Your Choice Of : إختيارك من: ​ Min: 1 ​ Max: 1 ​" at bounding box center [333, 239] width 431 height 21
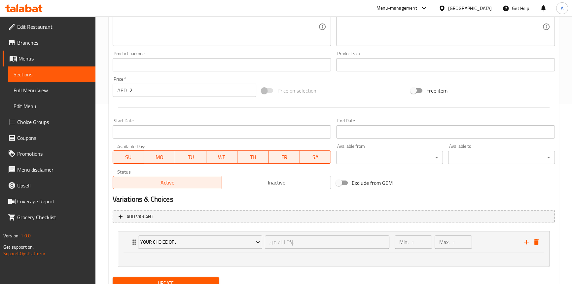
scroll to position [207, 0]
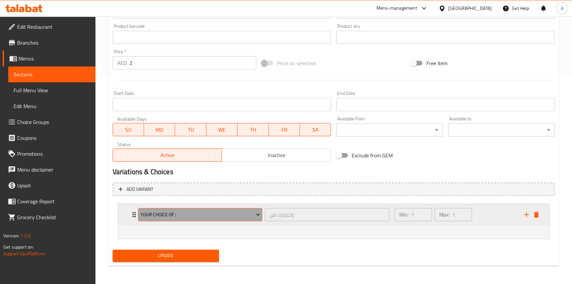
click at [174, 211] on span "Your Choice Of :" at bounding box center [200, 214] width 120 height 8
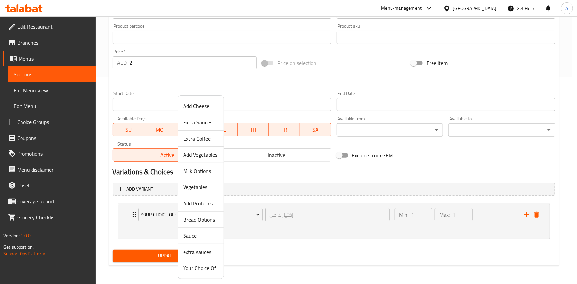
click at [167, 252] on div at bounding box center [288, 142] width 577 height 284
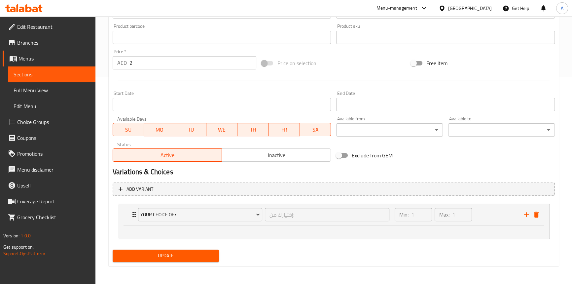
click at [167, 256] on span "Update" at bounding box center [166, 255] width 96 height 8
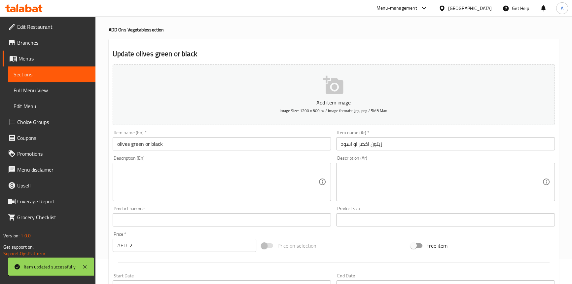
scroll to position [0, 0]
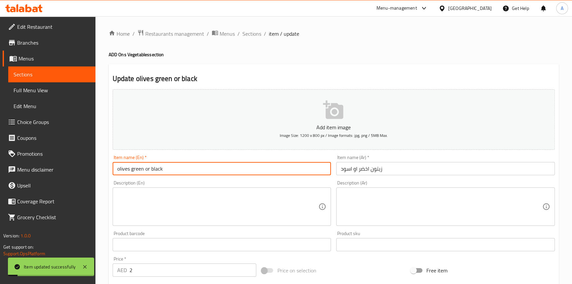
drag, startPoint x: 174, startPoint y: 166, endPoint x: 113, endPoint y: 166, distance: 61.5
click at [113, 166] on input "olives green or black" at bounding box center [222, 168] width 219 height 13
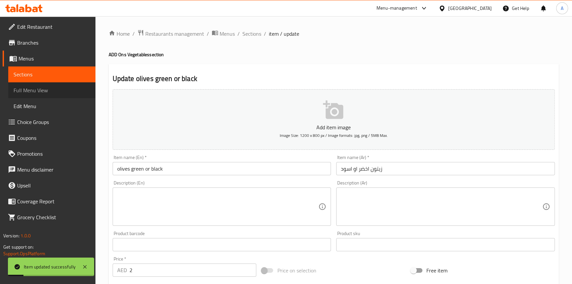
click at [52, 91] on span "Full Menu View" at bounding box center [52, 90] width 77 height 8
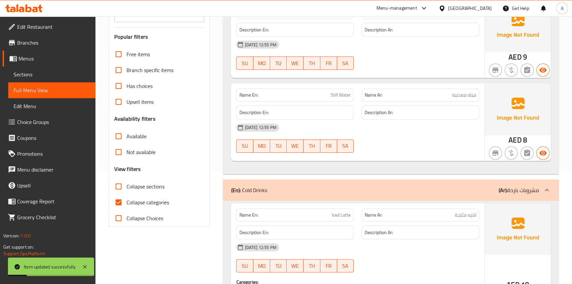
scroll to position [120, 0]
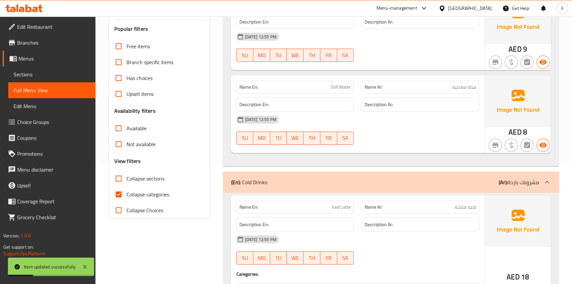
click at [114, 195] on input "Collapse categories" at bounding box center [119, 194] width 16 height 16
checkbox input "false"
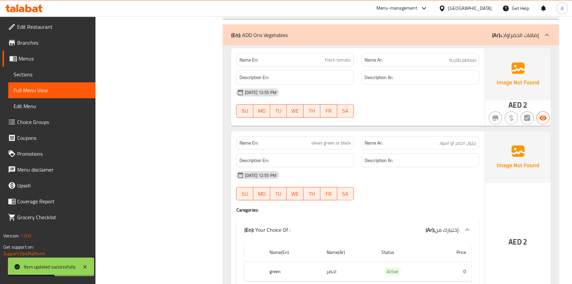
scroll to position [2194, 0]
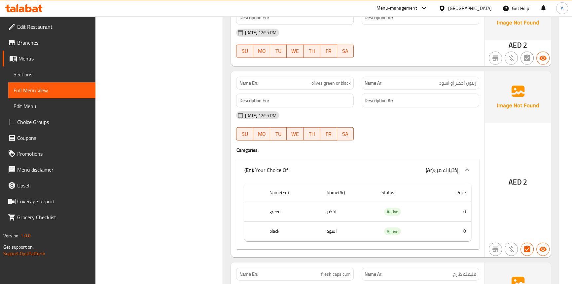
click at [315, 82] on span "olives green or black" at bounding box center [331, 83] width 39 height 7
click at [326, 82] on span "olives green or black" at bounding box center [331, 83] width 39 height 7
click at [337, 83] on span "olives green or black" at bounding box center [331, 83] width 39 height 7
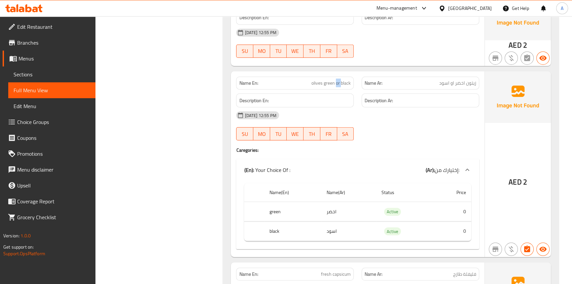
click at [337, 83] on span "olives green or black" at bounding box center [331, 83] width 39 height 7
click at [344, 82] on span "olives green or black" at bounding box center [331, 83] width 39 height 7
click at [316, 81] on span "olives green or black" at bounding box center [331, 83] width 39 height 7
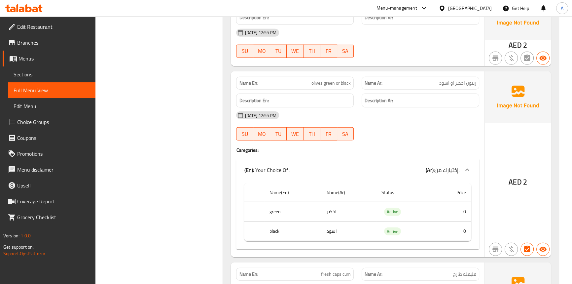
click at [329, 82] on span "olives green or black" at bounding box center [331, 83] width 39 height 7
click at [340, 80] on span "olives green or black" at bounding box center [331, 83] width 39 height 7
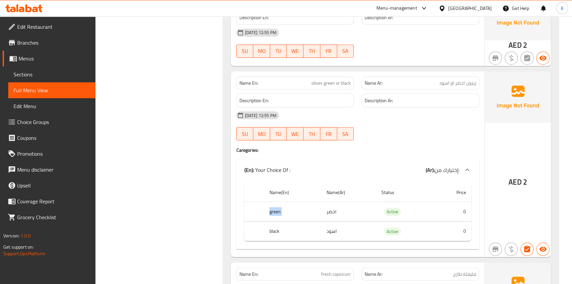
drag, startPoint x: 266, startPoint y: 212, endPoint x: 350, endPoint y: 214, distance: 84.3
click at [350, 214] on tr "green اخضر Active 0" at bounding box center [357, 211] width 227 height 19
drag, startPoint x: 267, startPoint y: 231, endPoint x: 321, endPoint y: 231, distance: 54.5
click at [321, 231] on tr "black اسود Active 0" at bounding box center [357, 230] width 227 height 19
click at [459, 80] on span "زيتون اخضر او اسود" at bounding box center [457, 83] width 37 height 7
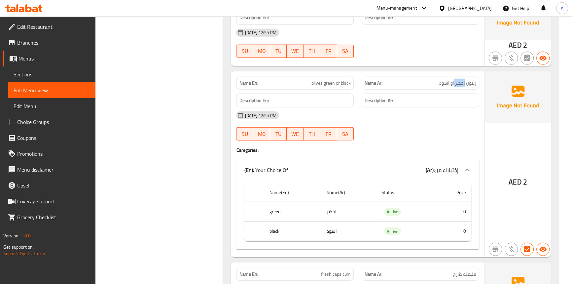
click at [459, 80] on span "زيتون اخضر او اسود" at bounding box center [457, 83] width 37 height 7
copy span "اخضر"
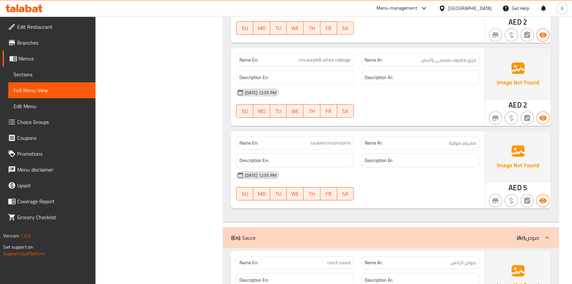
scroll to position [2585, 0]
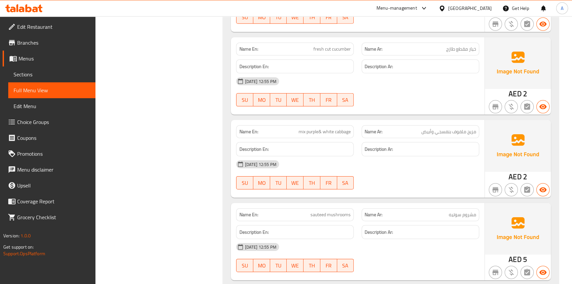
click at [327, 46] on span "fresh cut cucumber" at bounding box center [332, 49] width 37 height 7
copy span "cut"
click at [347, 46] on span "fresh cut cucumber" at bounding box center [332, 49] width 37 height 7
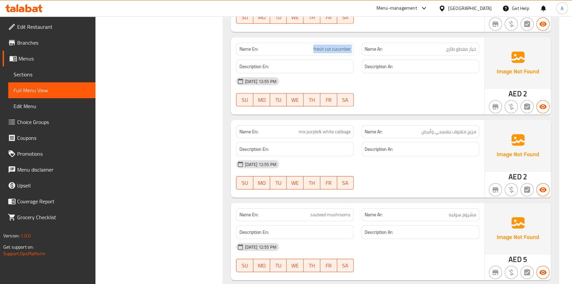
click at [347, 46] on span "fresh cut cucumber" at bounding box center [332, 49] width 37 height 7
copy span "fresh cut cucumber"
click at [17, 77] on span "Sections" at bounding box center [52, 74] width 77 height 8
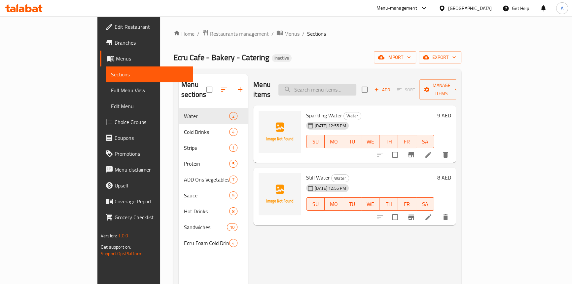
click at [324, 84] on input "search" at bounding box center [318, 90] width 78 height 12
paste input "fresh cut cucumber"
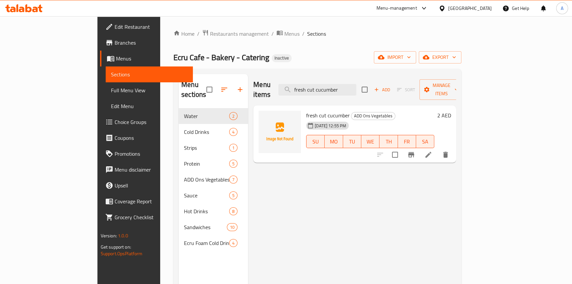
type input "fresh cut cucumber"
click at [438, 149] on li at bounding box center [428, 155] width 19 height 12
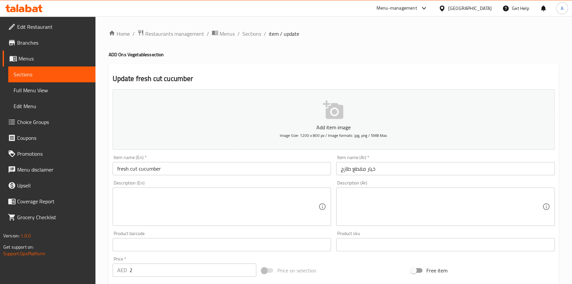
click at [389, 171] on input "خيار مقطع طازج" at bounding box center [445, 168] width 219 height 13
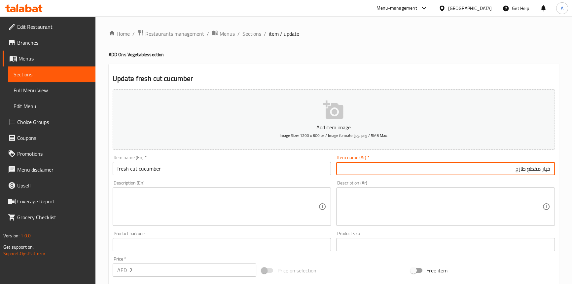
click at [550, 167] on input "خيار مقطع طازج" at bounding box center [445, 168] width 219 height 13
paste input "قطع"
click at [525, 172] on input "قطع خيار مقطع طازج" at bounding box center [445, 168] width 219 height 13
type input "قطع خيار طازج"
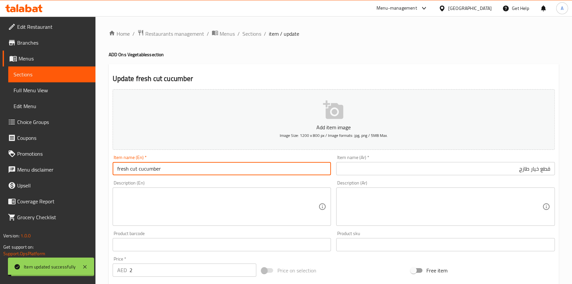
click at [172, 164] on input "fresh cut cucumber" at bounding box center [222, 168] width 219 height 13
drag, startPoint x: 50, startPoint y: 92, endPoint x: 233, endPoint y: 43, distance: 189.8
click at [50, 92] on span "Full Menu View" at bounding box center [52, 90] width 77 height 8
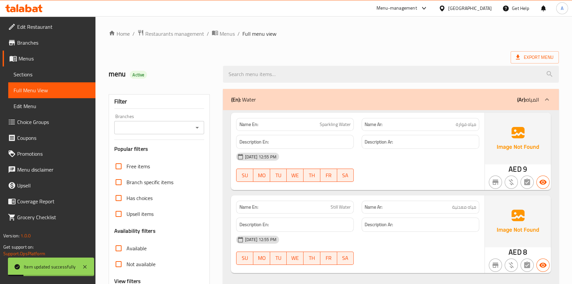
scroll to position [90, 0]
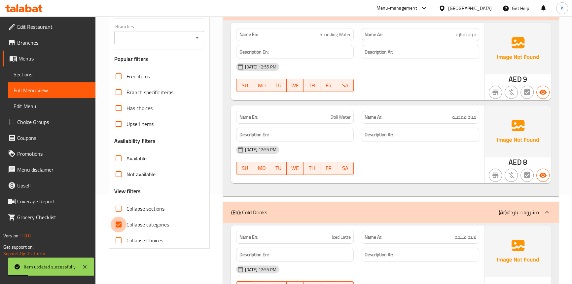
click at [122, 223] on input "Collapse categories" at bounding box center [119, 224] width 16 height 16
checkbox input "false"
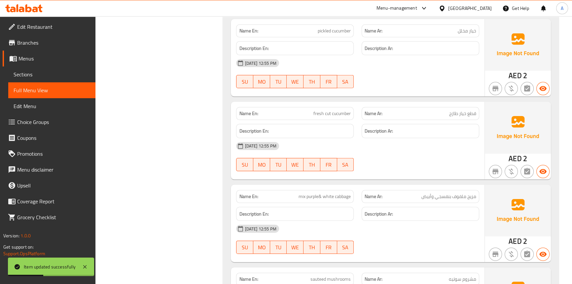
scroll to position [2520, 0]
click at [327, 113] on span "fresh cut cucumber" at bounding box center [332, 113] width 37 height 7
click at [344, 110] on span "fresh cut cucumber" at bounding box center [332, 113] width 37 height 7
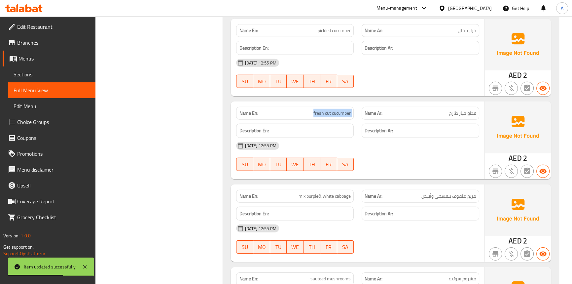
click at [344, 110] on span "fresh cut cucumber" at bounding box center [332, 113] width 37 height 7
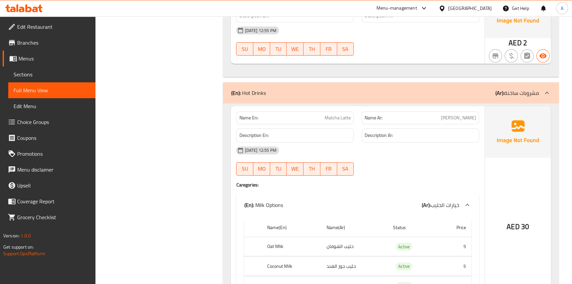
scroll to position [3241, 0]
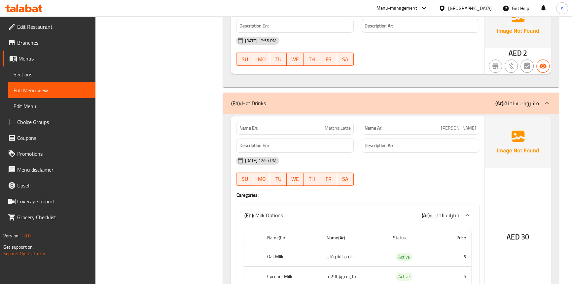
click at [342, 129] on span "Matcha Latte" at bounding box center [338, 128] width 26 height 7
copy span "Matcha Latte"
click at [33, 77] on span "Sections" at bounding box center [52, 74] width 77 height 8
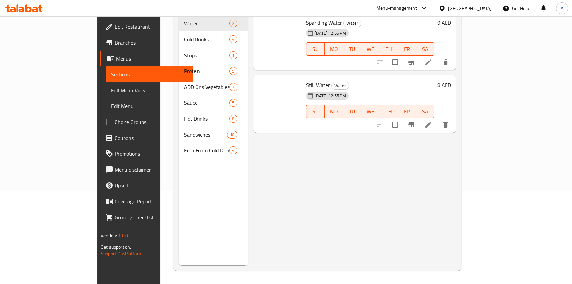
scroll to position [93, 0]
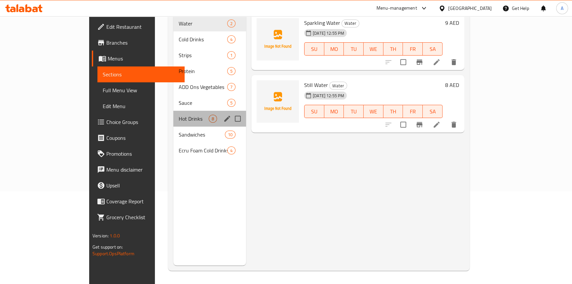
click at [173, 113] on div "Hot Drinks 8" at bounding box center [209, 119] width 73 height 16
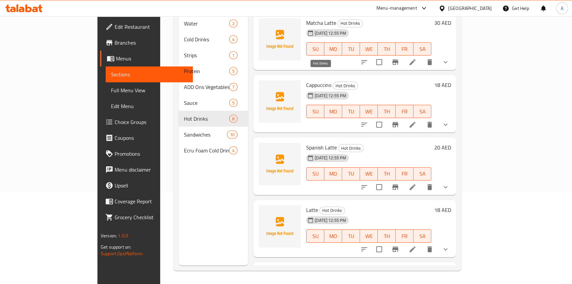
click at [333, 82] on span "Hot Drinks" at bounding box center [345, 86] width 25 height 8
copy div "Hot Drinks"
click at [179, 208] on div "Menu sections Water 2 Cold Drinks 4 Strips 1 Protein 5 ADD Ons Vegetables 7 Sau…" at bounding box center [213, 123] width 69 height 284
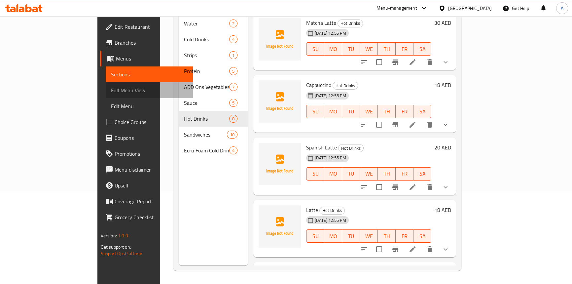
click at [111, 88] on span "Full Menu View" at bounding box center [149, 90] width 77 height 8
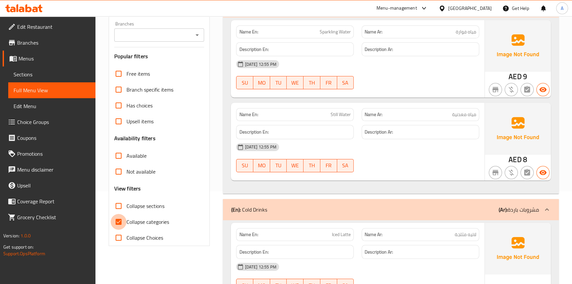
click at [122, 220] on input "Collapse categories" at bounding box center [119, 222] width 16 height 16
checkbox input "false"
click at [117, 204] on input "Collapse sections" at bounding box center [119, 206] width 16 height 16
checkbox input "true"
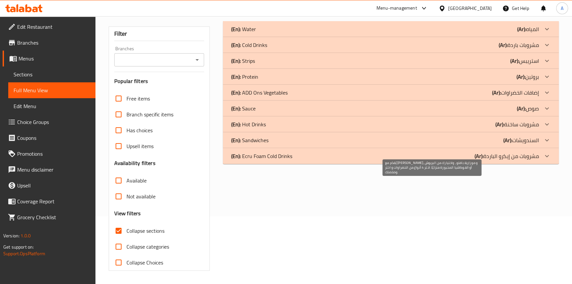
scroll to position [67, 0]
click at [513, 105] on div "(En): Sauce (Ar): صوص" at bounding box center [385, 109] width 308 height 8
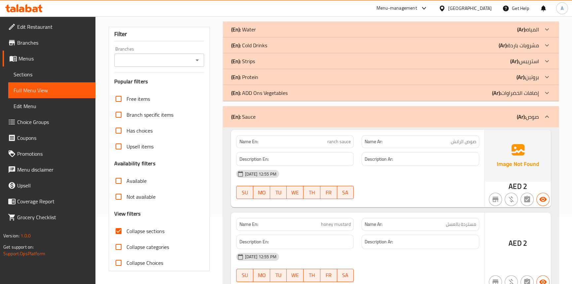
click at [517, 92] on p "(Ar): إضافات الخضراوات" at bounding box center [515, 93] width 47 height 8
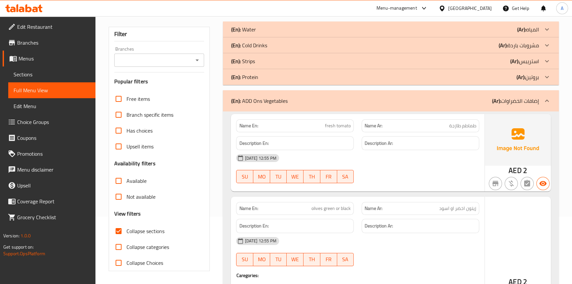
click at [526, 75] on p "(Ar): بروتين" at bounding box center [528, 77] width 22 height 8
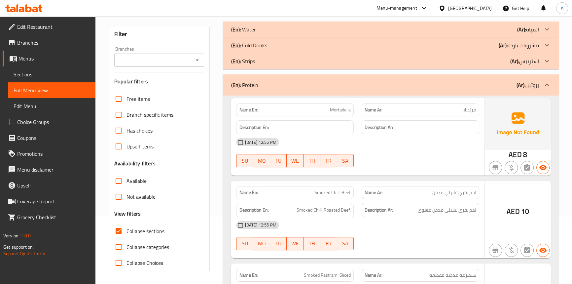
click at [523, 59] on p "(Ar): استريبس" at bounding box center [525, 61] width 29 height 8
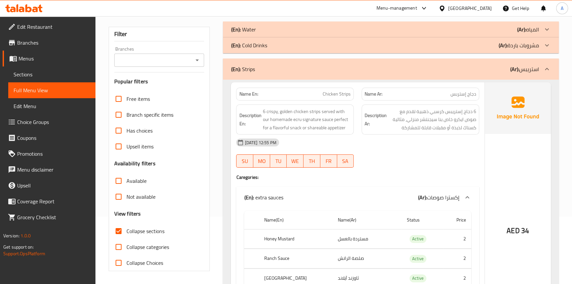
click at [516, 43] on p "(Ar): مشروبات باردة" at bounding box center [519, 45] width 40 height 8
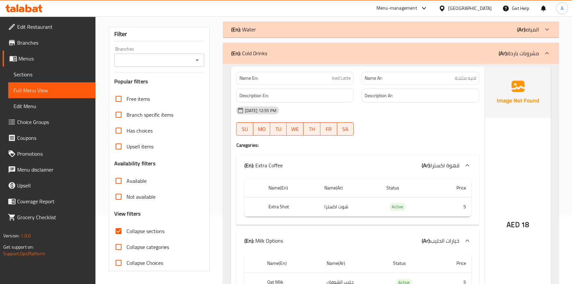
click at [524, 29] on b "(Ar):" at bounding box center [521, 29] width 9 height 10
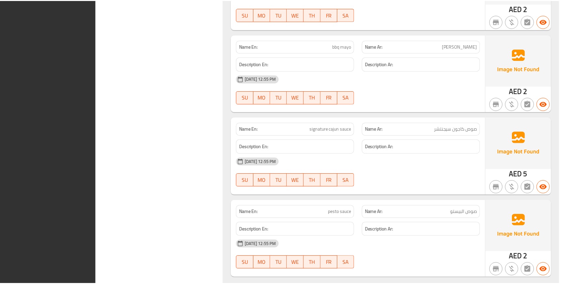
scroll to position [3111, 0]
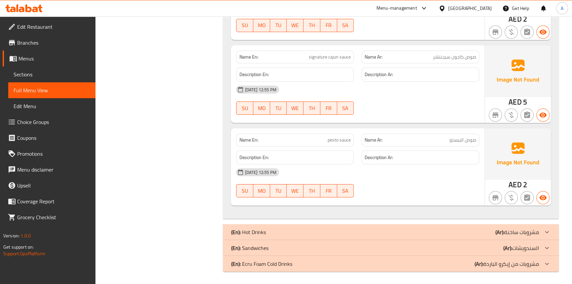
click at [412, 85] on div "[DATE] 12:55 PM" at bounding box center [357, 90] width 251 height 16
click at [39, 75] on span "Sections" at bounding box center [52, 74] width 77 height 8
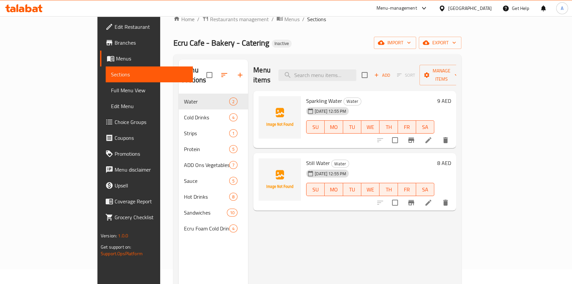
scroll to position [3, 0]
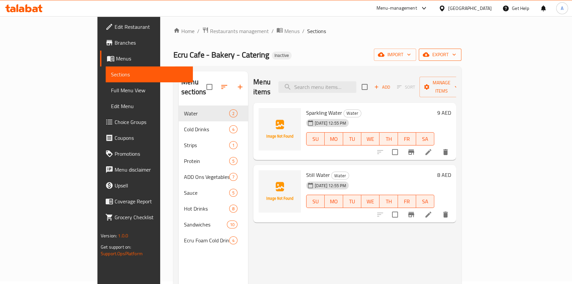
click at [456, 55] on span "export" at bounding box center [440, 55] width 32 height 8
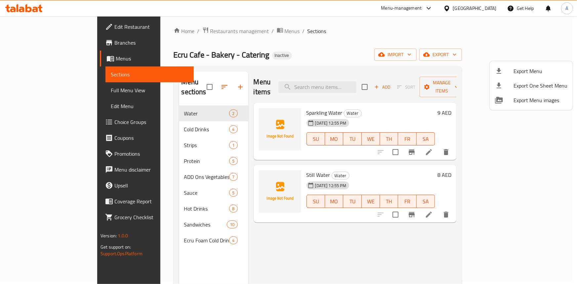
click at [531, 69] on span "Export Menu" at bounding box center [540, 71] width 54 height 8
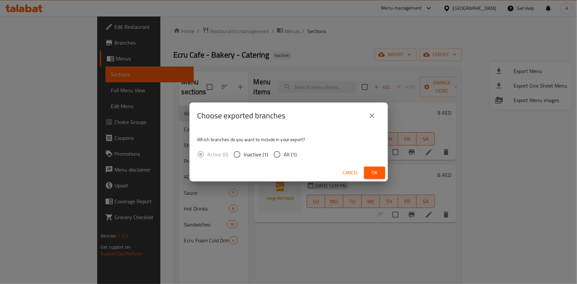
click at [274, 155] on input "All (1)" at bounding box center [277, 154] width 14 height 14
radio input "true"
click at [376, 171] on span "Ok" at bounding box center [374, 173] width 11 height 8
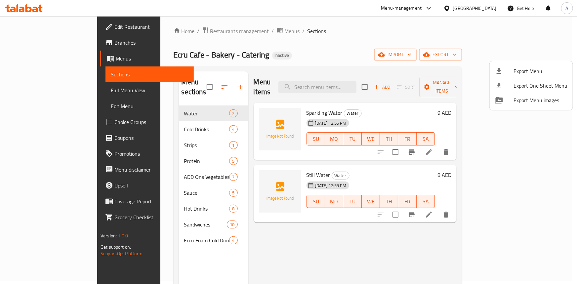
click at [132, 131] on div at bounding box center [288, 142] width 577 height 284
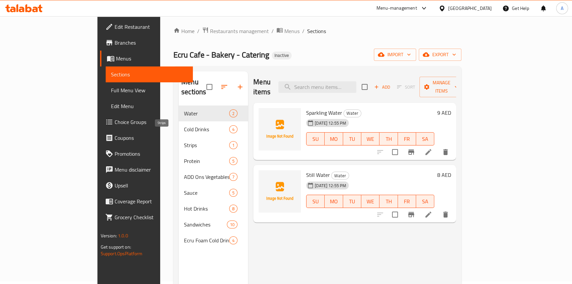
click at [184, 141] on span "Strips" at bounding box center [206, 145] width 45 height 8
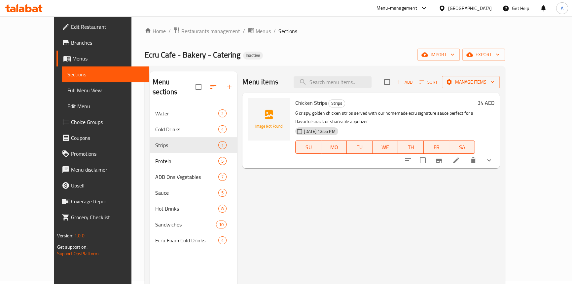
click at [497, 167] on div at bounding box center [448, 160] width 97 height 16
click at [459, 162] on icon at bounding box center [456, 160] width 6 height 6
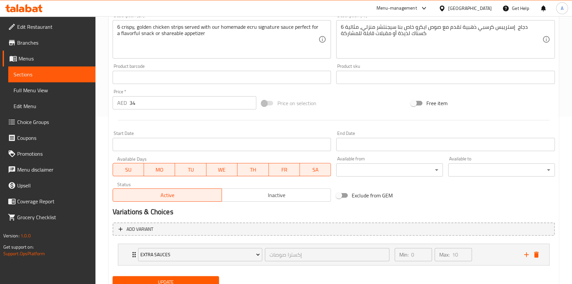
type input "0"
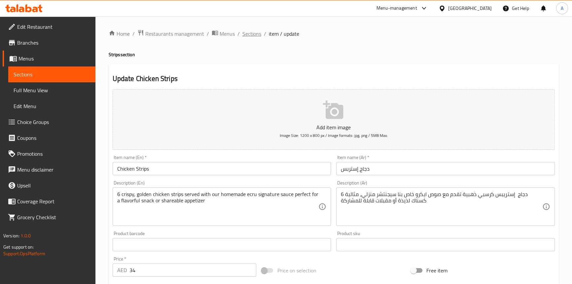
click at [248, 34] on span "Sections" at bounding box center [252, 34] width 19 height 8
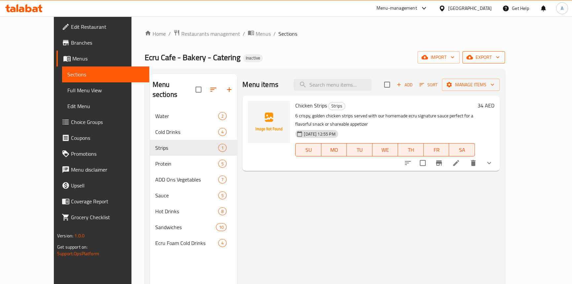
click at [500, 59] on span "export" at bounding box center [484, 57] width 32 height 8
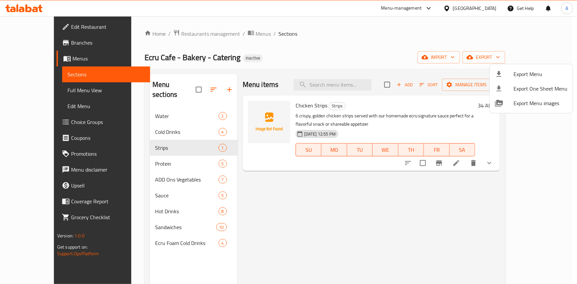
click at [522, 70] on span "Export Menu" at bounding box center [540, 74] width 54 height 8
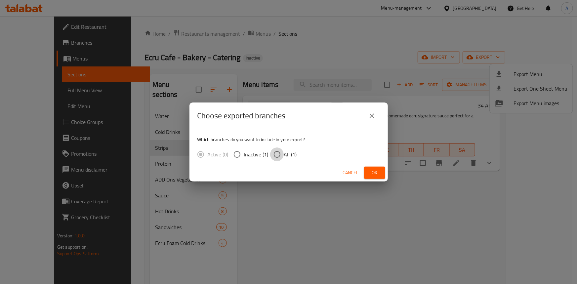
click at [274, 155] on input "All (1)" at bounding box center [277, 154] width 14 height 14
radio input "true"
click at [377, 174] on span "Ok" at bounding box center [374, 173] width 11 height 8
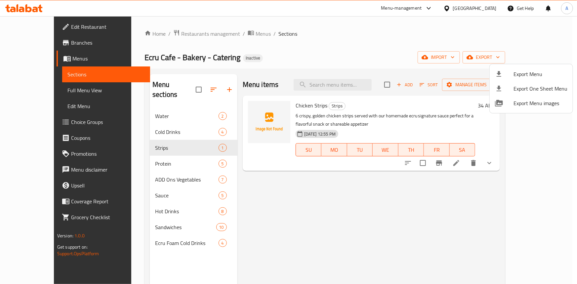
click at [342, 43] on div at bounding box center [288, 142] width 577 height 284
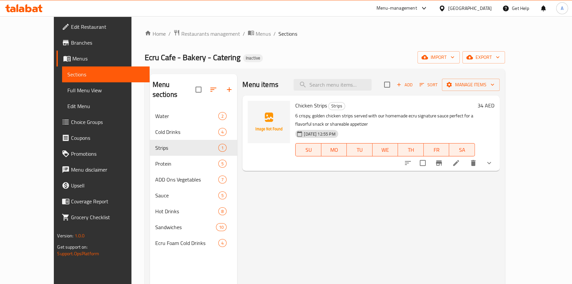
click at [324, 22] on div "Home / Restaurants management / Menus / Sections Ecru Cafe - Bakery - Catering …" at bounding box center [325, 196] width 387 height 360
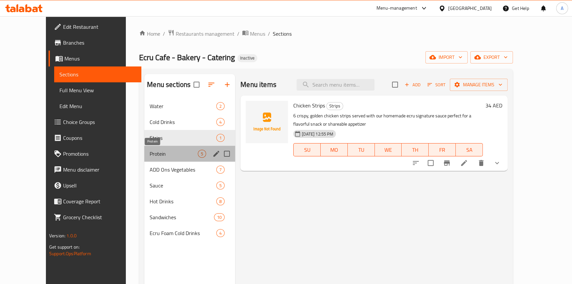
click at [163, 153] on span "Protein" at bounding box center [174, 154] width 48 height 8
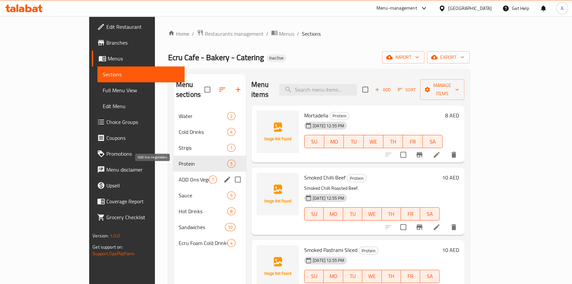
click at [179, 175] on span "ADD Ons Vegetables" at bounding box center [194, 179] width 30 height 8
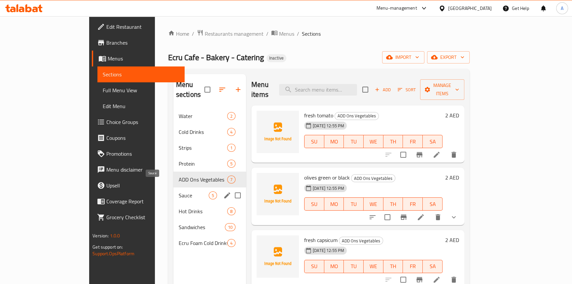
click at [179, 191] on span "Sauce" at bounding box center [194, 195] width 30 height 8
